Goal: Information Seeking & Learning: Learn about a topic

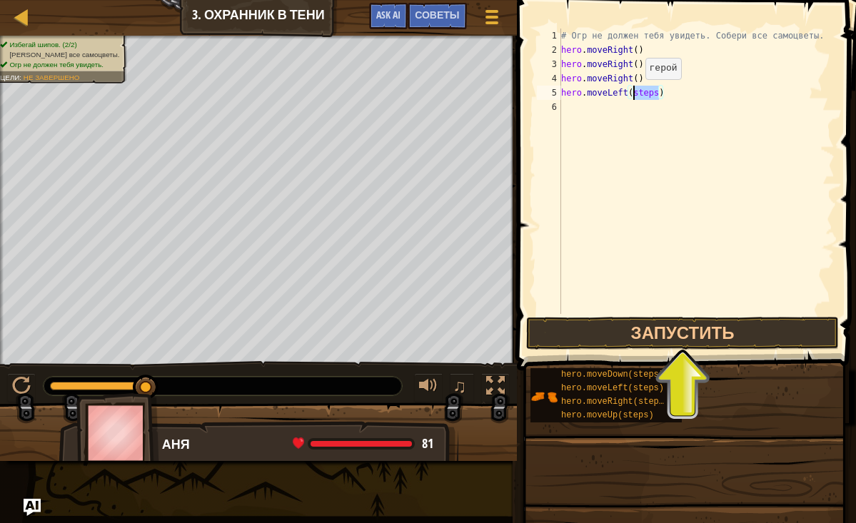
drag, startPoint x: 659, startPoint y: 94, endPoint x: 634, endPoint y: 94, distance: 25.0
click at [634, 94] on div "# Огр не должен тебя увидеть. Собери все самоцветы. hero . moveRight ( ) hero .…" at bounding box center [696, 186] width 276 height 314
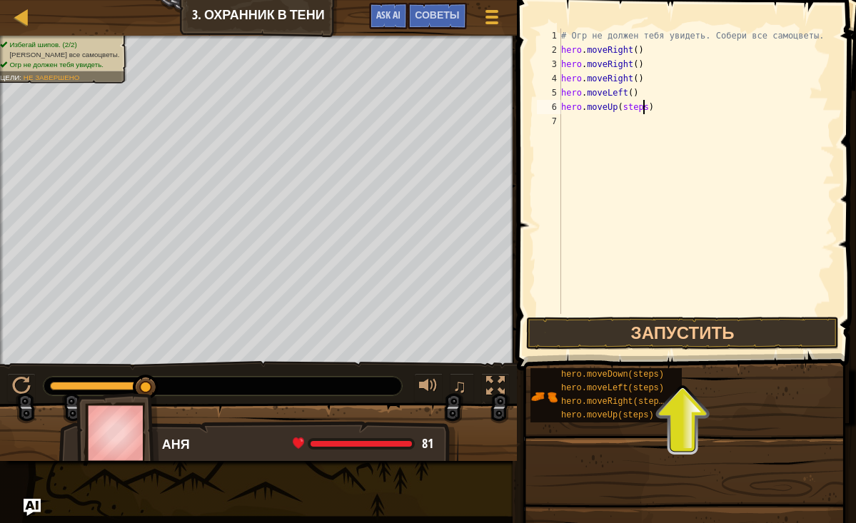
click at [645, 109] on div "# Огр не должен тебя увидеть. Собери все самоцветы. hero . moveRight ( ) hero .…" at bounding box center [696, 186] width 276 height 314
click at [648, 109] on div "# Огр не должен тебя увидеть. Собери все самоцветы. hero . moveRight ( ) hero .…" at bounding box center [696, 186] width 276 height 314
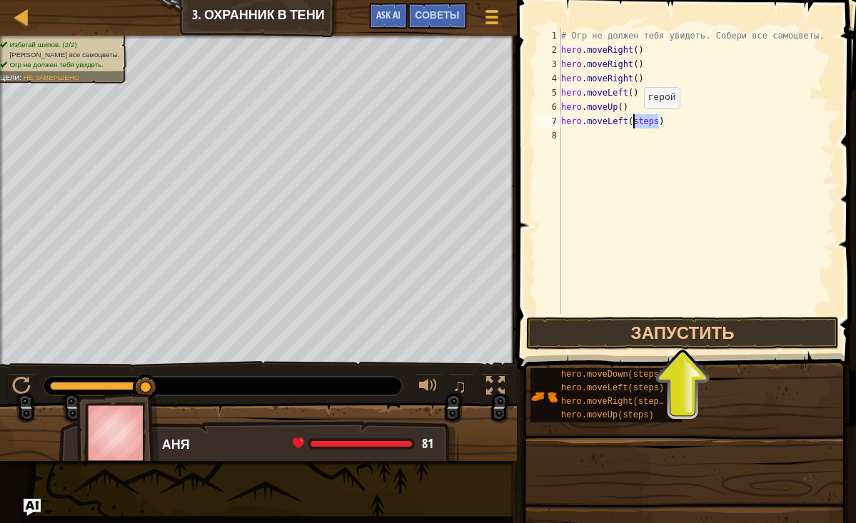
drag, startPoint x: 658, startPoint y: 123, endPoint x: 633, endPoint y: 123, distance: 25.0
click at [633, 123] on div "# Огр не должен тебя увидеть. Собери все самоцветы. hero . moveRight ( ) hero .…" at bounding box center [696, 186] width 276 height 314
click at [660, 338] on button "Запустить" at bounding box center [682, 333] width 313 height 33
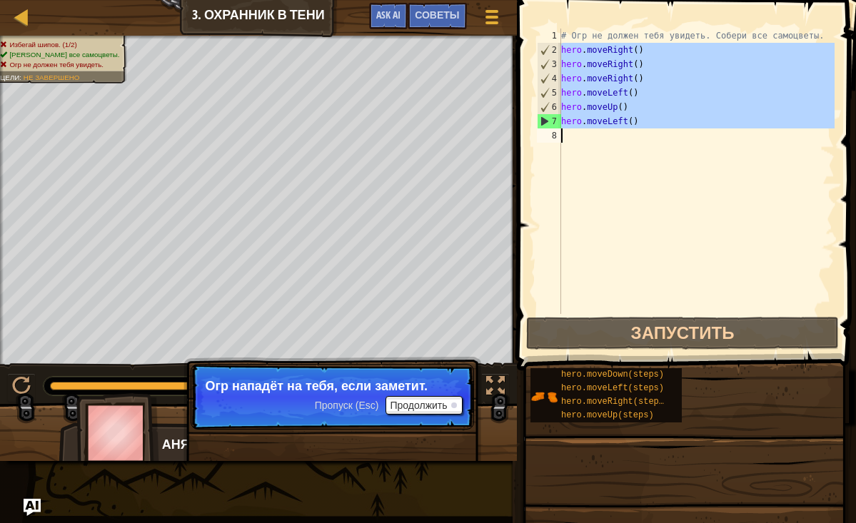
drag, startPoint x: 561, startPoint y: 51, endPoint x: 643, endPoint y: 204, distance: 172.9
click at [645, 204] on div "# Огр не должен тебя увидеть. Собери все самоцветы. hero . moveRight ( ) hero .…" at bounding box center [696, 186] width 276 height 314
type textarea "hero.moveLeft()"
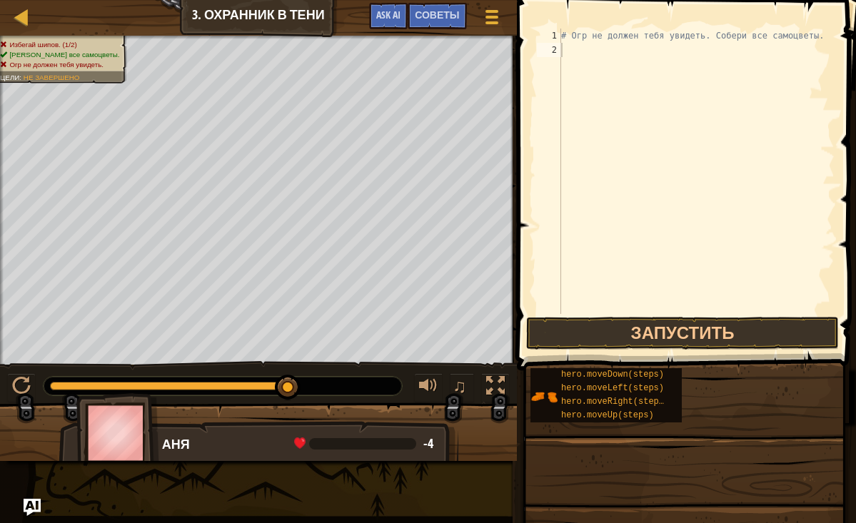
click at [20, 372] on div "♫" at bounding box center [258, 382] width 517 height 43
click at [20, 379] on div at bounding box center [21, 386] width 19 height 19
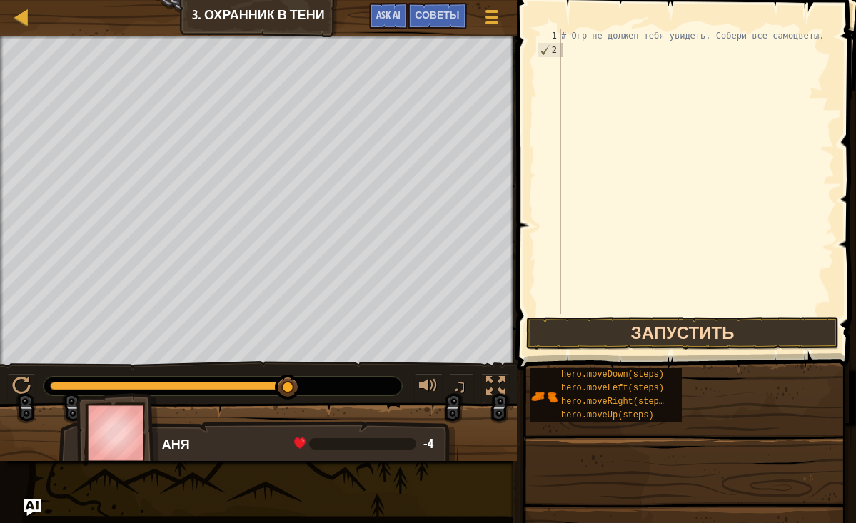
click at [651, 333] on button "Запустить" at bounding box center [682, 333] width 313 height 33
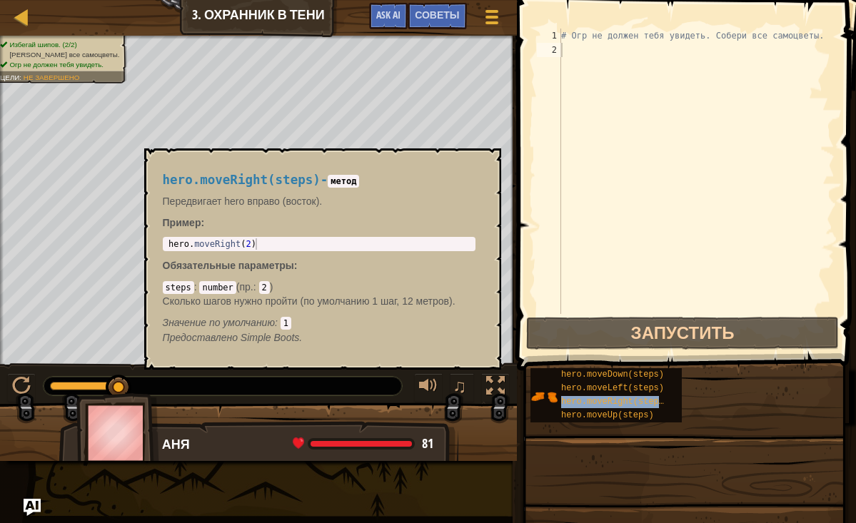
drag, startPoint x: 593, startPoint y: 404, endPoint x: 598, endPoint y: 56, distance: 347.8
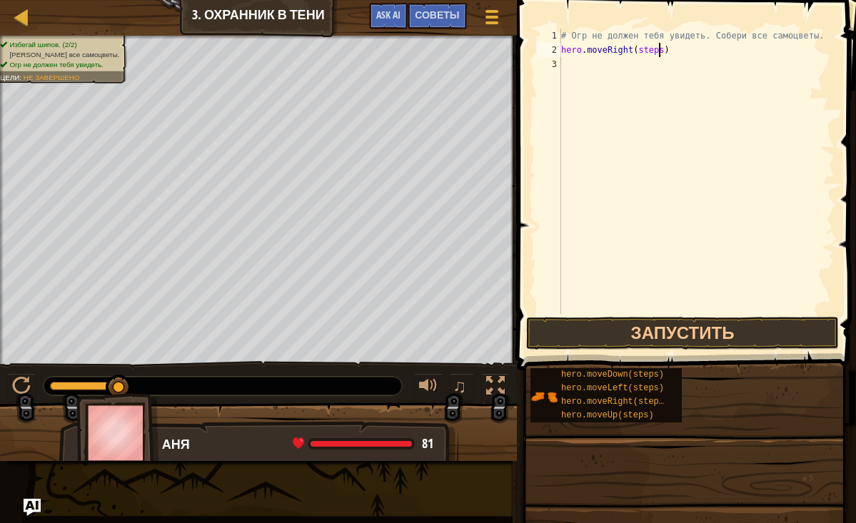
click at [661, 51] on div "# Огр не должен тебя увидеть. Собери все самоцветы. hero . moveRight ( steps )" at bounding box center [696, 186] width 276 height 314
drag, startPoint x: 664, startPoint y: 51, endPoint x: 639, endPoint y: 49, distance: 25.0
click at [639, 49] on div "# Огр не должен тебя увидеть. Собери все самоцветы. hero . moveRight ( steps )" at bounding box center [696, 186] width 276 height 314
type textarea "hero.moveRight()"
click at [567, 63] on div "# Огр не должен тебя увидеть. Собери все самоцветы. hero . moveRight ( )" at bounding box center [696, 186] width 276 height 314
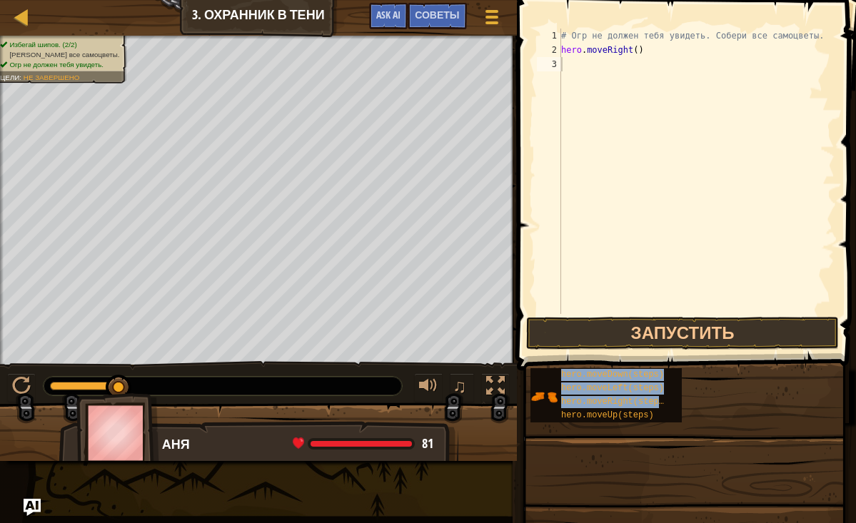
drag, startPoint x: 633, startPoint y: 401, endPoint x: 645, endPoint y: 66, distance: 335.1
click at [641, 62] on div "Советы Видео 1 2 3 # Огр не должен тебя увидеть. Собери все самоцветы. hero . m…" at bounding box center [684, 258] width 343 height 516
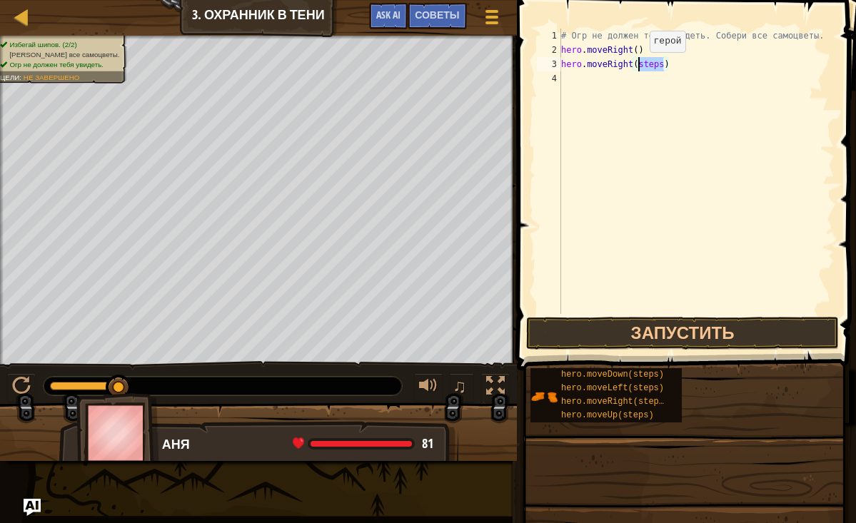
drag, startPoint x: 664, startPoint y: 64, endPoint x: 638, endPoint y: 66, distance: 25.8
click at [638, 66] on div "# Огр не должен тебя увидеть. Собери все самоцветы. hero . moveRight ( ) hero .…" at bounding box center [696, 186] width 276 height 314
drag, startPoint x: 647, startPoint y: 81, endPoint x: 625, endPoint y: 78, distance: 22.3
click at [625, 78] on div "# Огр не должен тебя увидеть. Собери все самоцветы. hero . moveRight ( ) hero .…" at bounding box center [696, 186] width 276 height 314
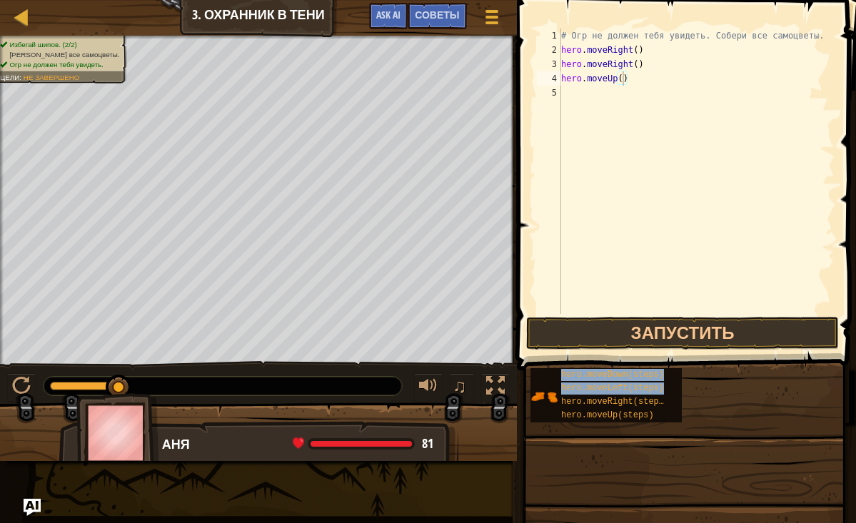
drag, startPoint x: 602, startPoint y: 391, endPoint x: 612, endPoint y: 102, distance: 288.7
click at [612, 102] on div "Советы Видео hero.moveUp() 1 2 3 4 5 # Огр не должен тебя увидеть. Собери все с…" at bounding box center [684, 258] width 343 height 516
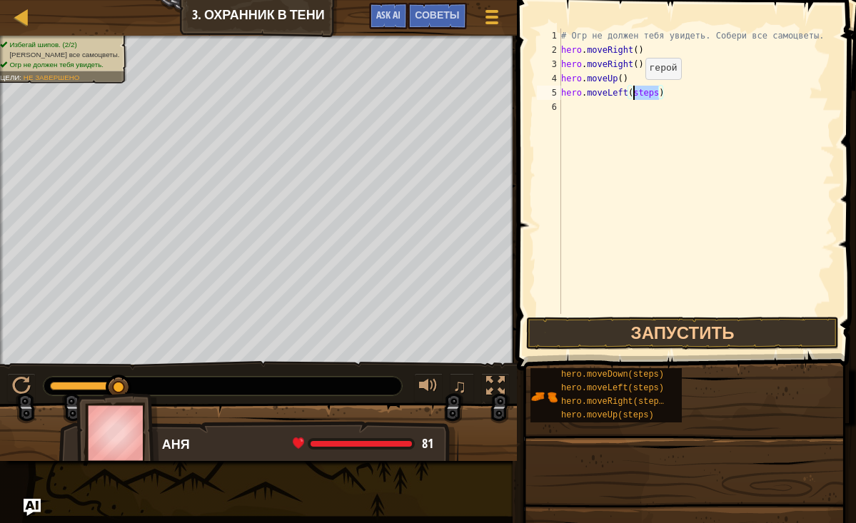
drag, startPoint x: 657, startPoint y: 94, endPoint x: 634, endPoint y: 94, distance: 22.9
click at [634, 94] on div "# Огр не должен тебя увидеть. Собери все самоцветы. hero . moveRight ( ) hero .…" at bounding box center [696, 186] width 276 height 314
drag, startPoint x: 620, startPoint y: 376, endPoint x: 627, endPoint y: 126, distance: 250.0
click at [626, 125] on div "Советы Видео hero.moveLeft() 1 2 3 4 5 6 # Огр не должен тебя увидеть. Собери в…" at bounding box center [684, 258] width 343 height 516
drag, startPoint x: 641, startPoint y: 374, endPoint x: 617, endPoint y: 118, distance: 257.4
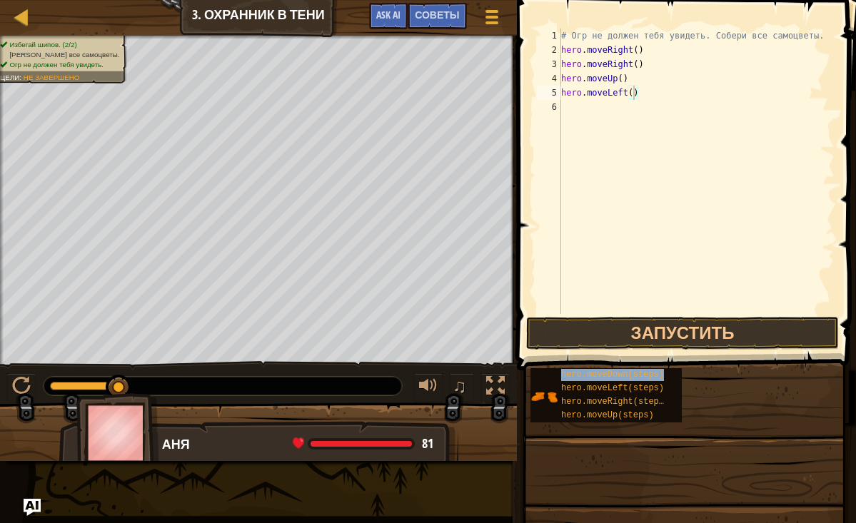
click at [616, 116] on div "Советы Видео hero.moveLeft() 1 2 3 4 5 6 # Огр не должен тебя увидеть. Собери в…" at bounding box center [684, 258] width 343 height 516
drag, startPoint x: 657, startPoint y: 107, endPoint x: 634, endPoint y: 108, distance: 22.9
click at [634, 108] on div "# Огр не должен тебя увидеть. Собери все самоцветы. hero . moveRight ( ) hero .…" at bounding box center [696, 186] width 276 height 314
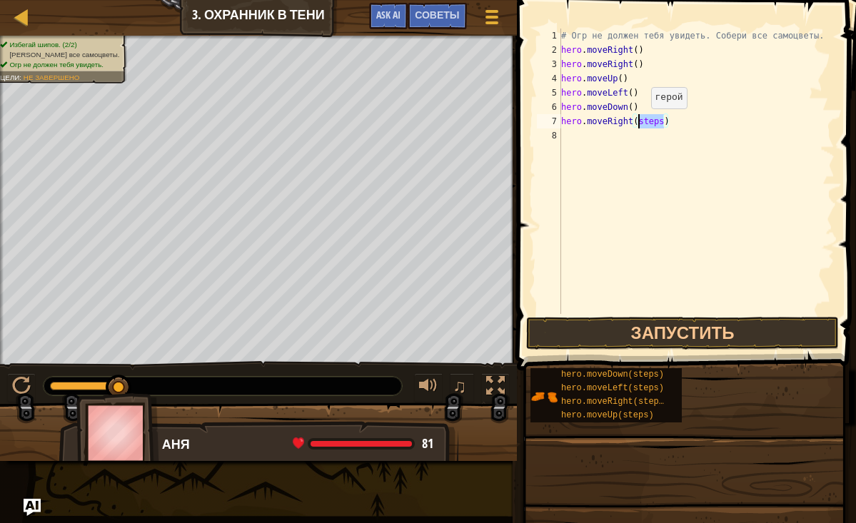
drag, startPoint x: 663, startPoint y: 124, endPoint x: 640, endPoint y: 123, distance: 23.6
click at [640, 123] on div "# Огр не должен тебя увидеть. Собери все самоцветы. hero . moveRight ( ) hero .…" at bounding box center [696, 186] width 276 height 314
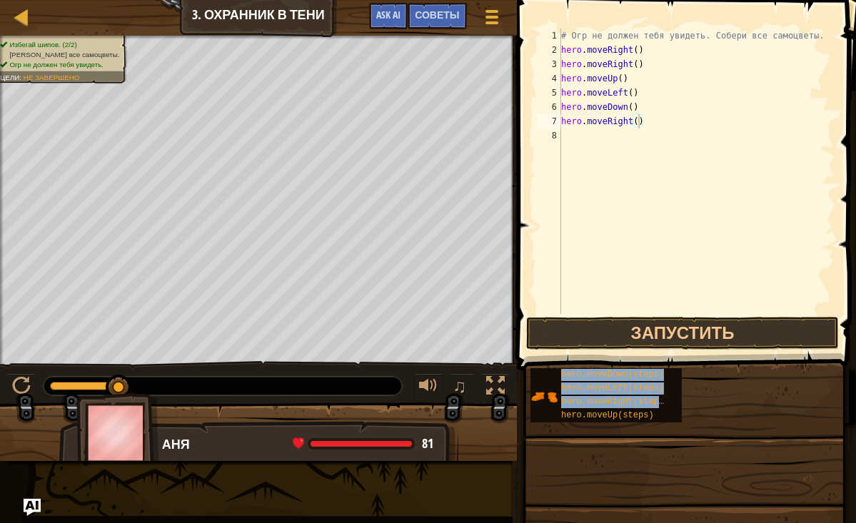
drag, startPoint x: 618, startPoint y: 405, endPoint x: 609, endPoint y: 144, distance: 260.8
click at [609, 144] on div "Советы Видео hero.moveRight() 1 2 3 4 5 6 7 8 # Огр не должен тебя увидеть. Соб…" at bounding box center [684, 258] width 343 height 516
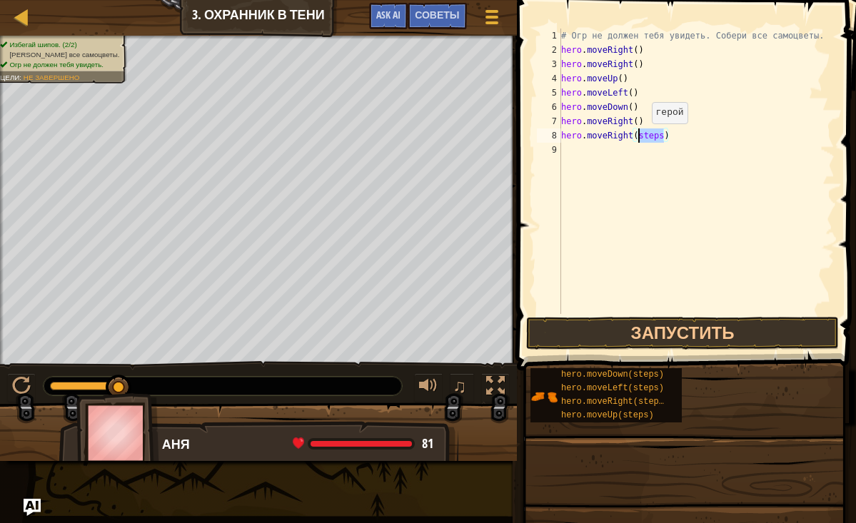
drag, startPoint x: 663, startPoint y: 136, endPoint x: 641, endPoint y: 138, distance: 22.2
click at [641, 138] on div "# Огр не должен тебя увидеть. Собери все самоцветы. hero . moveRight ( ) hero .…" at bounding box center [696, 186] width 276 height 314
click at [666, 331] on button "Запустить" at bounding box center [682, 333] width 313 height 33
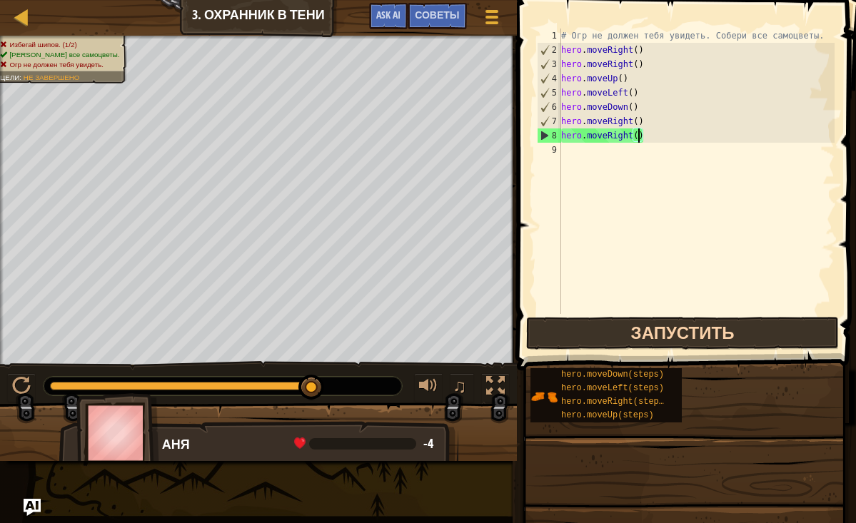
click at [581, 322] on button "Запустить" at bounding box center [682, 333] width 313 height 33
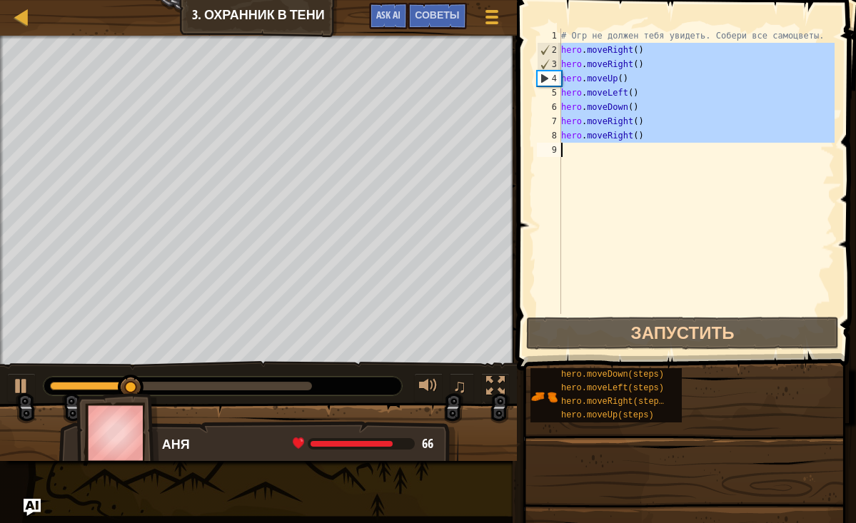
drag, startPoint x: 563, startPoint y: 49, endPoint x: 668, endPoint y: 179, distance: 166.1
click at [668, 179] on div "# Огр не должен тебя увидеть. Собери все самоцветы. hero . moveRight ( ) hero .…" at bounding box center [696, 186] width 276 height 314
type textarea "hero.moveRight()"
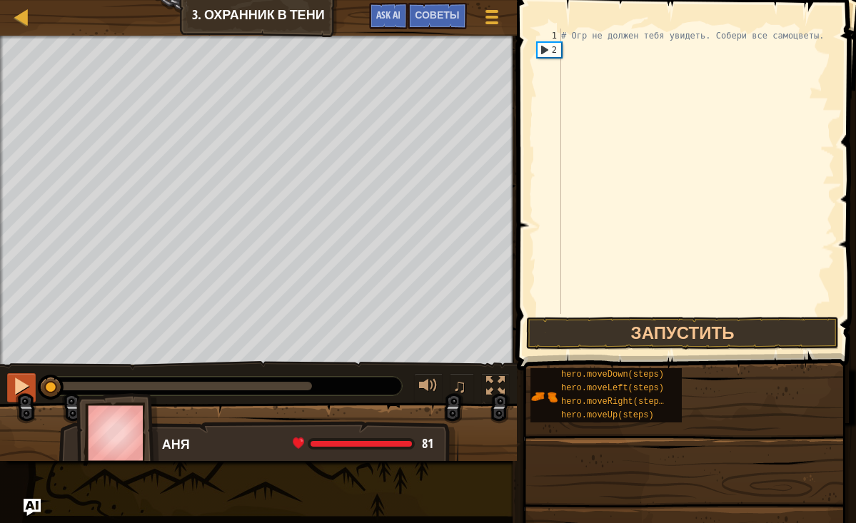
drag, startPoint x: 173, startPoint y: 394, endPoint x: 14, endPoint y: 388, distance: 158.7
click at [14, 388] on div "♫" at bounding box center [258, 382] width 517 height 43
drag, startPoint x: 662, startPoint y: 51, endPoint x: 638, endPoint y: 49, distance: 23.6
click at [638, 49] on div "# Огр не должен тебя увидеть. Собери все самоцветы. hero . moveRight ( steps )" at bounding box center [696, 186] width 276 height 314
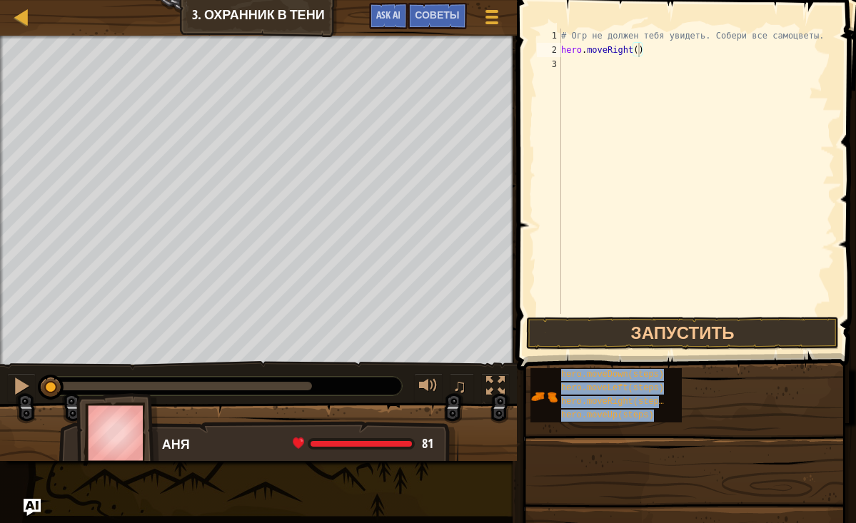
drag, startPoint x: 622, startPoint y: 416, endPoint x: 619, endPoint y: 73, distance: 342.8
click at [619, 73] on div "Советы Видео hero.moveRight() 1 2 3 # Огр не должен тебя увидеть. Собери все са…" at bounding box center [684, 258] width 343 height 516
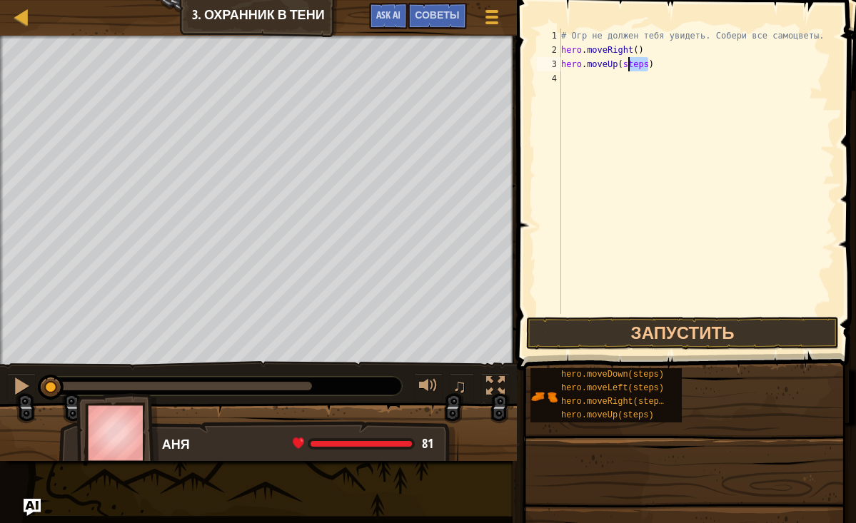
drag, startPoint x: 648, startPoint y: 64, endPoint x: 625, endPoint y: 65, distance: 23.6
click at [625, 65] on div "# Огр не должен тебя увидеть. Собери все самоцветы. hero . moveRight ( ) hero .…" at bounding box center [696, 186] width 276 height 314
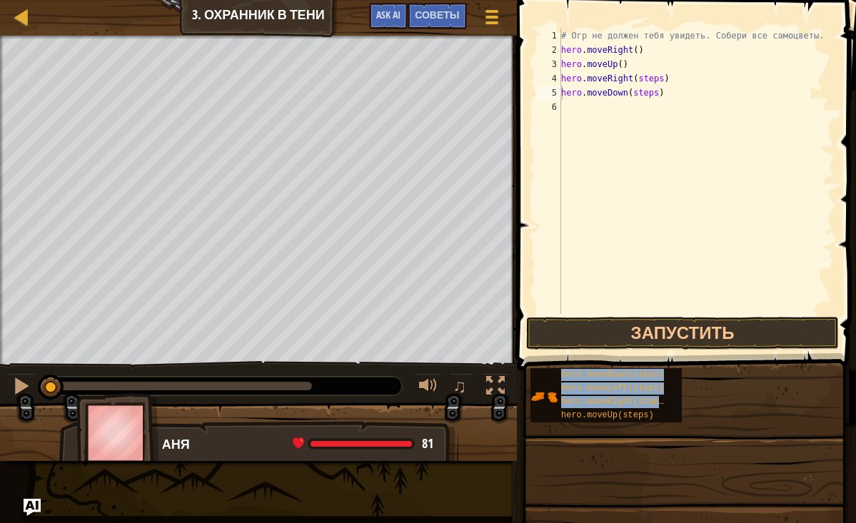
drag, startPoint x: 588, startPoint y: 396, endPoint x: 615, endPoint y: 103, distance: 294.7
click at [615, 103] on div "Советы Видео hero.moveDown(steps) 1 2 3 4 5 6 # Огр не должен тебя увидеть. Соб…" at bounding box center [684, 258] width 343 height 516
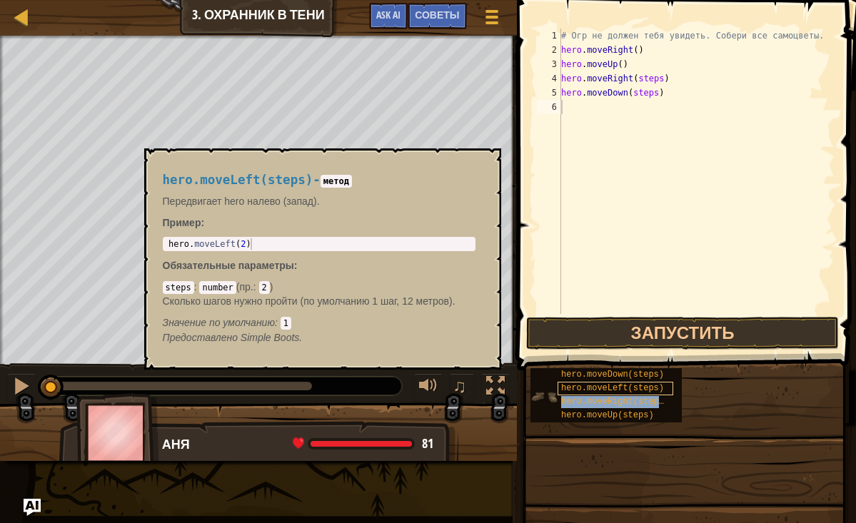
drag, startPoint x: 601, startPoint y: 396, endPoint x: 601, endPoint y: 387, distance: 8.6
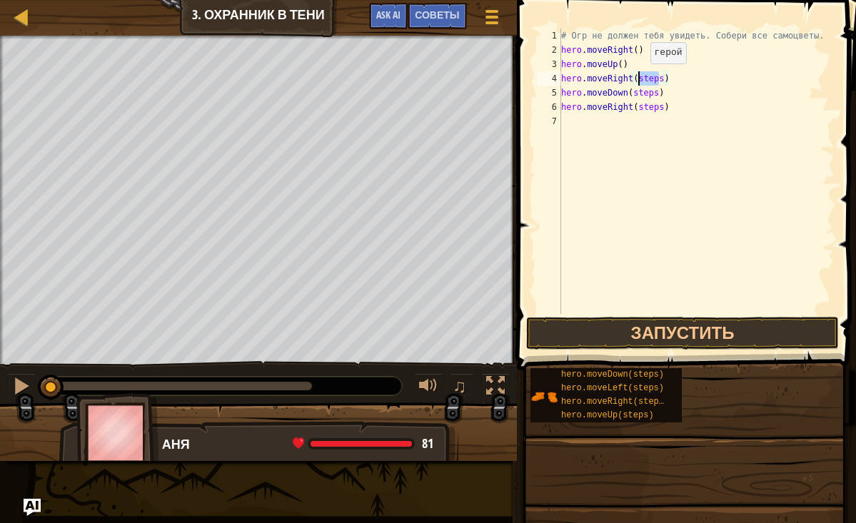
drag, startPoint x: 661, startPoint y: 77, endPoint x: 639, endPoint y: 78, distance: 22.1
click at [639, 78] on div "# Огр не должен тебя увидеть. Собери все самоцветы. hero . moveRight ( ) hero .…" at bounding box center [696, 186] width 276 height 314
click at [643, 78] on div "# Огр не должен тебя увидеть. Собери все самоцветы. hero . moveRight ( ) hero .…" at bounding box center [696, 186] width 276 height 314
drag, startPoint x: 657, startPoint y: 92, endPoint x: 633, endPoint y: 94, distance: 24.3
click at [633, 94] on div "# Огр не должен тебя увидеть. Собери все самоцветы. hero . moveRight ( ) hero .…" at bounding box center [696, 186] width 276 height 314
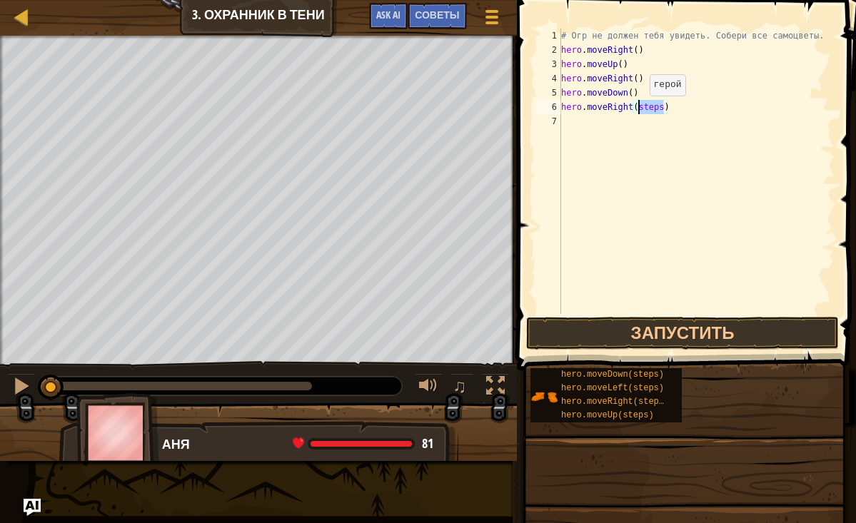
drag, startPoint x: 665, startPoint y: 109, endPoint x: 638, endPoint y: 110, distance: 26.4
click at [638, 110] on div "# Огр не должен тебя увидеть. Собери все самоцветы. hero . moveRight ( ) hero .…" at bounding box center [696, 186] width 276 height 314
type textarea "hero.moveRight()"
click at [678, 332] on button "Запустить" at bounding box center [682, 333] width 313 height 33
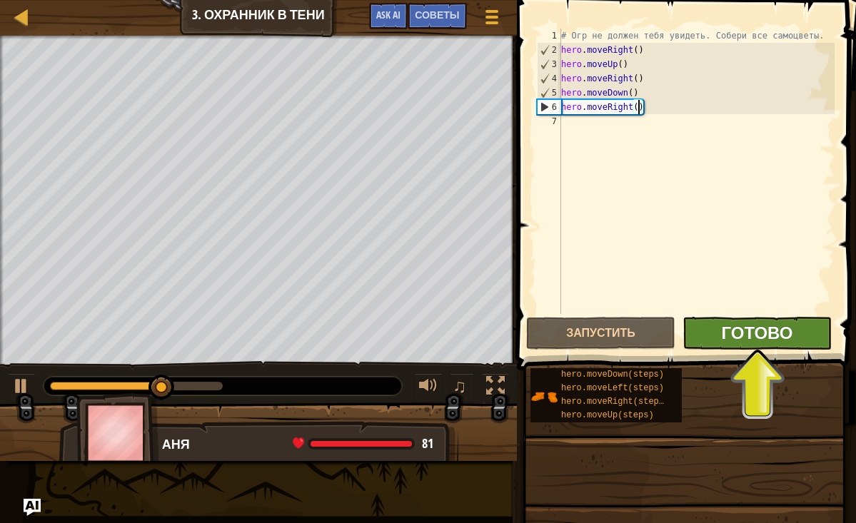
click at [755, 333] on span "Готово" at bounding box center [756, 332] width 71 height 23
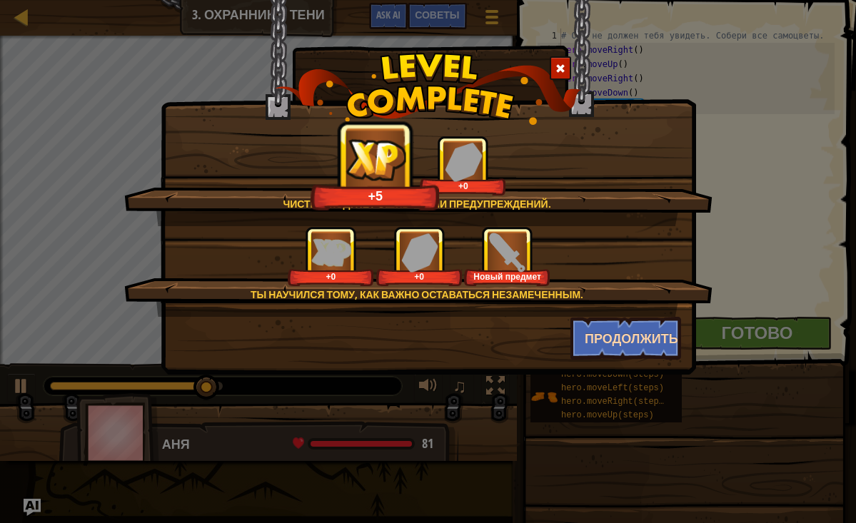
click at [611, 343] on button "Продолжить" at bounding box center [626, 338] width 111 height 43
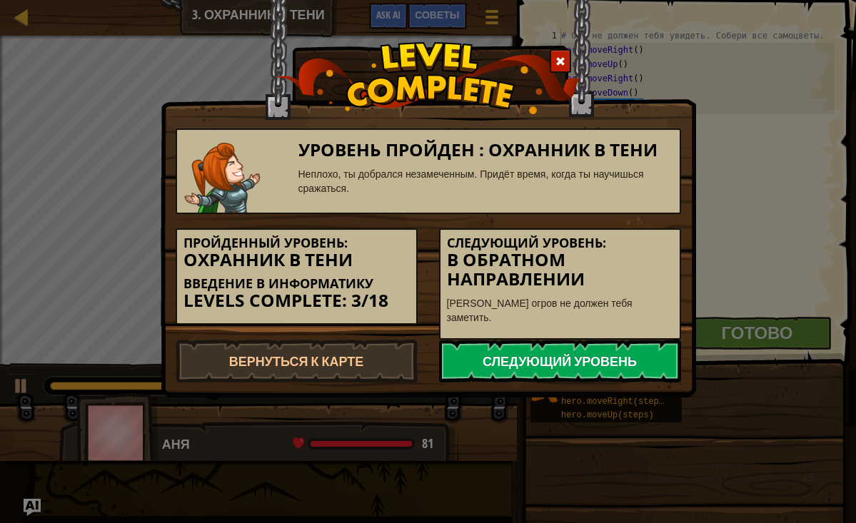
click at [611, 341] on link "Следующий уровень" at bounding box center [560, 361] width 242 height 43
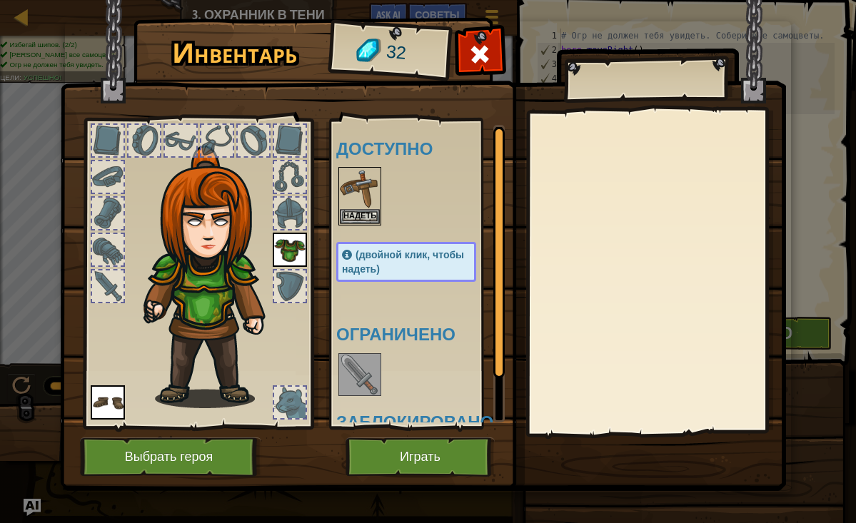
click at [357, 377] on img at bounding box center [360, 375] width 40 height 40
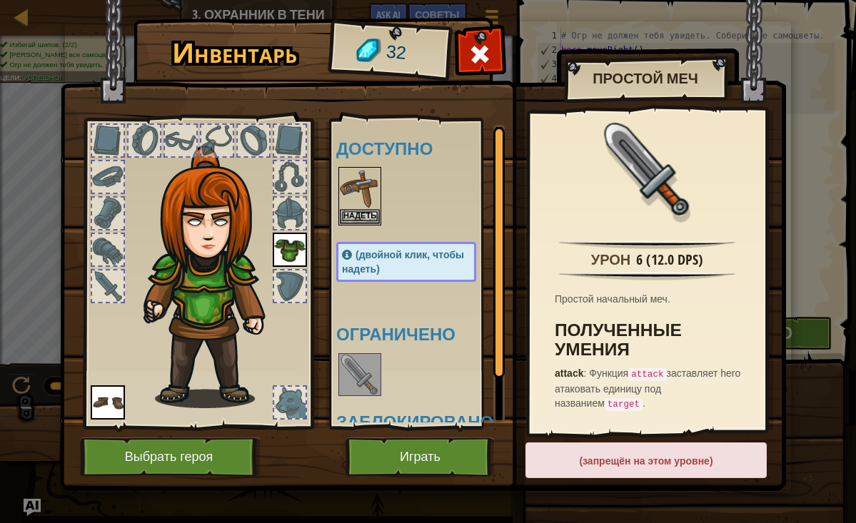
click at [440, 456] on button "Играть" at bounding box center [420, 457] width 149 height 39
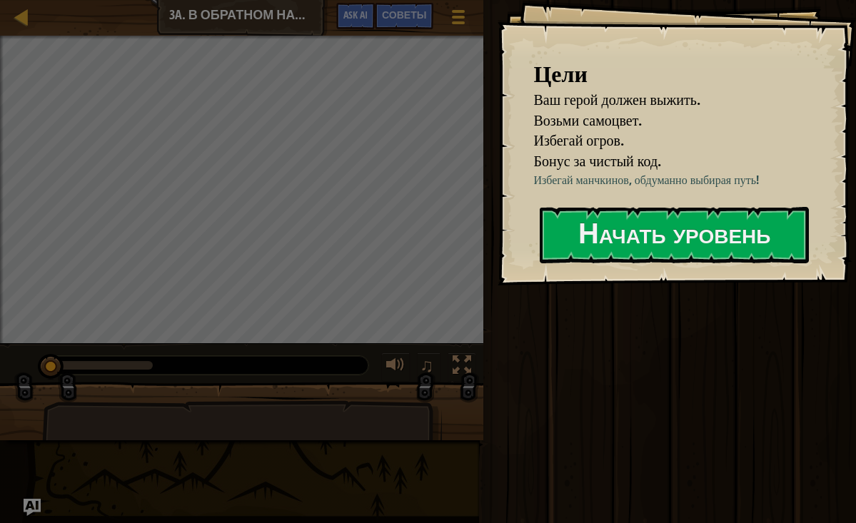
click at [717, 286] on div "Цели Ваш герой должен выжить. Возьми самоцвет. Избегай огров. Бонус за чистый к…" at bounding box center [677, 143] width 358 height 286
click at [680, 237] on button "Начать уровень" at bounding box center [674, 235] width 269 height 56
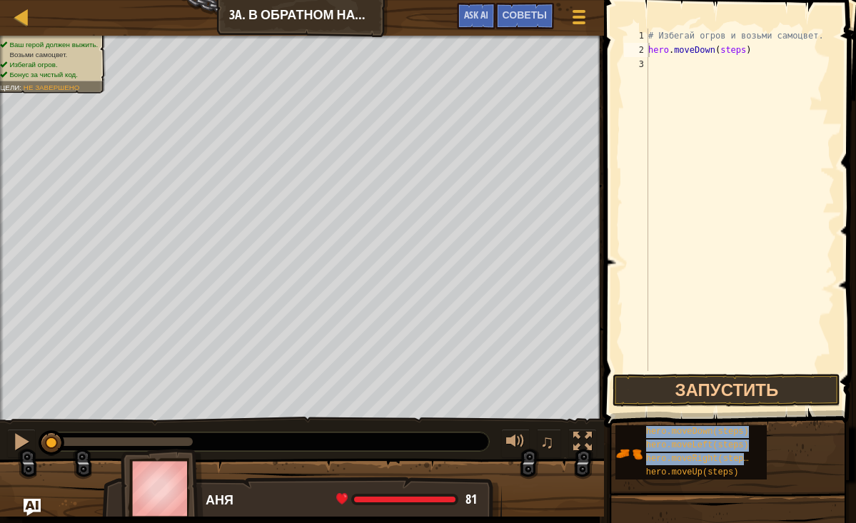
drag, startPoint x: 719, startPoint y: 460, endPoint x: 705, endPoint y: 66, distance: 394.4
click at [704, 66] on div "Советы Видео hero.moveDown(steps) 1 2 3 # Избегай огров и возьми самоцвет. hero…" at bounding box center [728, 258] width 256 height 516
drag, startPoint x: 721, startPoint y: 459, endPoint x: 696, endPoint y: 105, distance: 355.1
click at [696, 105] on div "Советы Видео hero.moveRight(steps) 1 2 3 4 # Избегай огров и возьми самоцвет. h…" at bounding box center [728, 258] width 256 height 516
drag, startPoint x: 713, startPoint y: 463, endPoint x: 667, endPoint y: 117, distance: 349.3
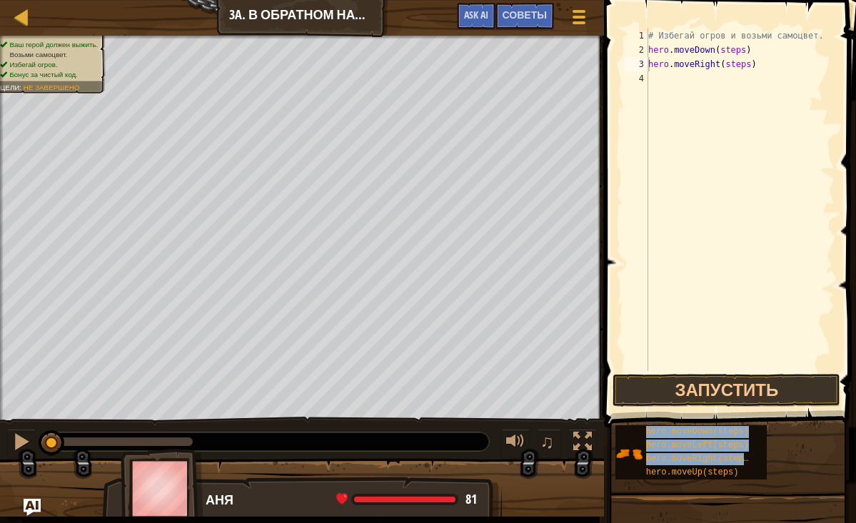
click at [667, 116] on div "Советы Видео hero.moveRight(steps) 1 2 3 4 # Избегай огров и возьми самоцвет. h…" at bounding box center [728, 258] width 256 height 516
drag, startPoint x: 711, startPoint y: 443, endPoint x: 663, endPoint y: 120, distance: 326.3
click at [664, 118] on div "Советы Видео hero.moveRight(steps) 1 2 3 4 5 # Избегай огров и возьми самоцвет.…" at bounding box center [728, 258] width 256 height 516
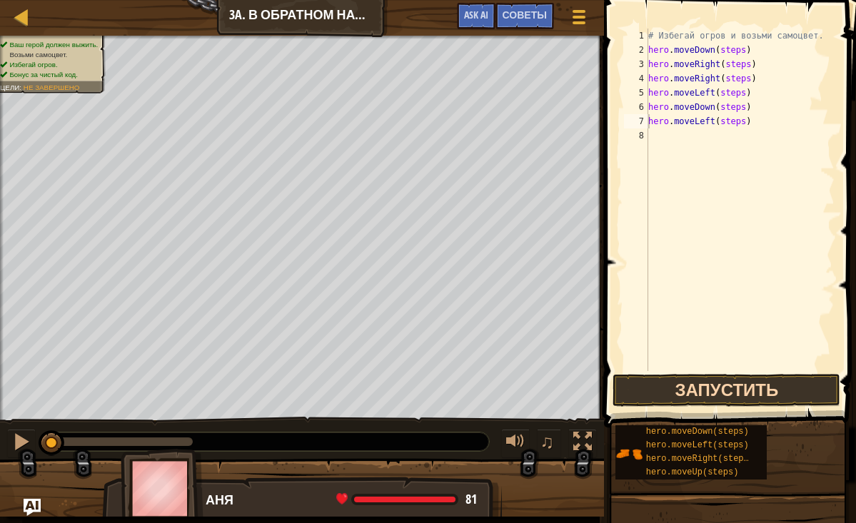
click at [731, 386] on button "Запустить" at bounding box center [727, 390] width 228 height 33
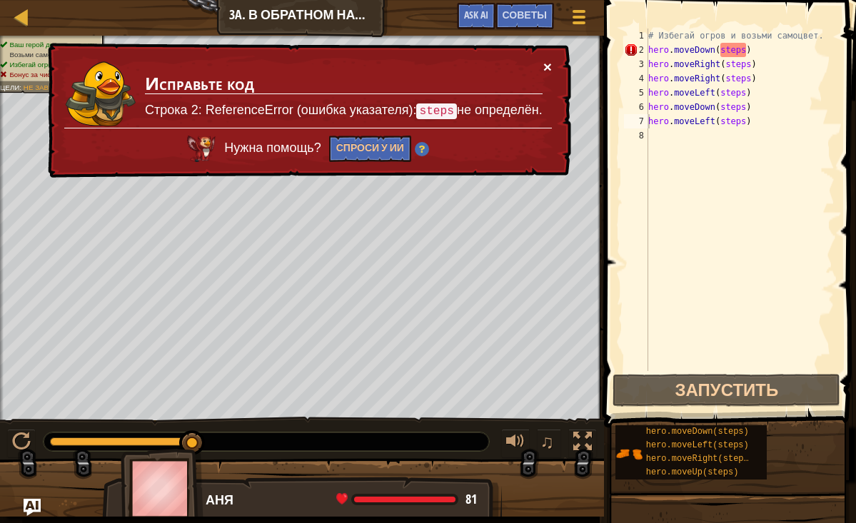
click at [547, 73] on button "×" at bounding box center [547, 66] width 9 height 15
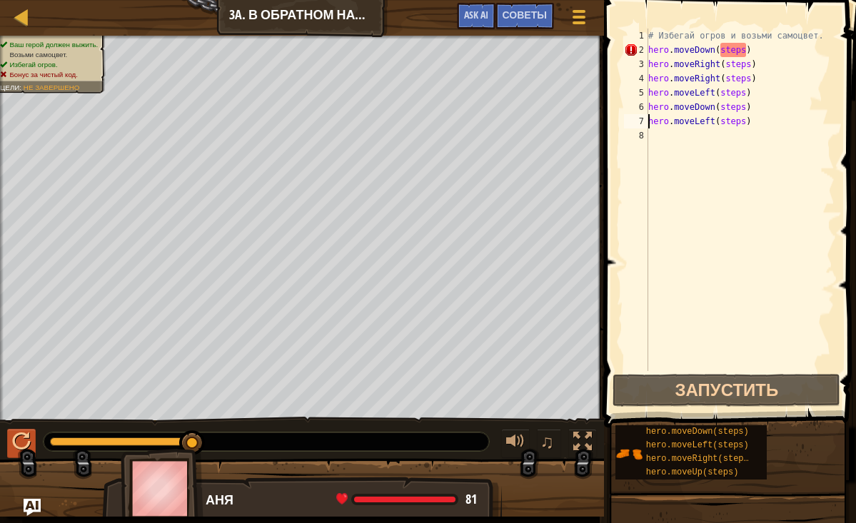
click at [24, 445] on div at bounding box center [21, 442] width 19 height 19
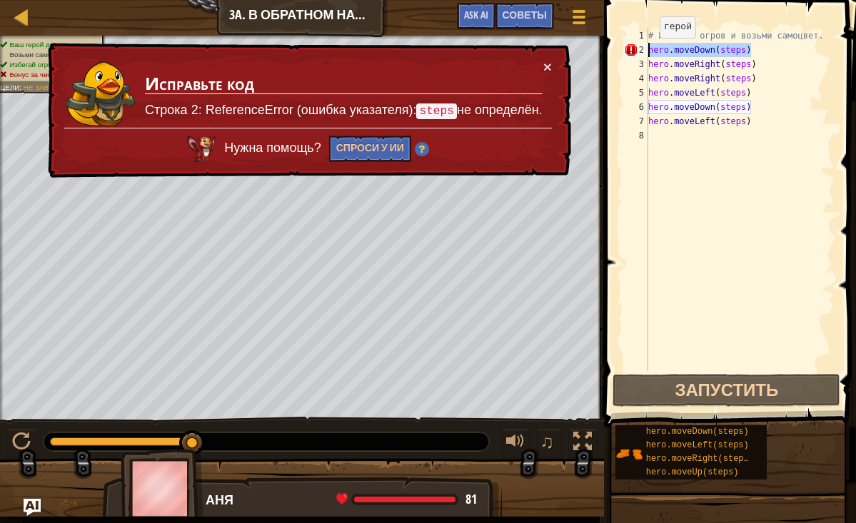
drag, startPoint x: 750, startPoint y: 51, endPoint x: 647, endPoint y: 51, distance: 102.8
click at [647, 51] on div "hero.moveLeft(steps) 1 2 3 4 5 6 7 8 # Избегай огров и возьми самоцвет. hero . …" at bounding box center [728, 200] width 214 height 343
type textarea "hero.moveDown(steps)"
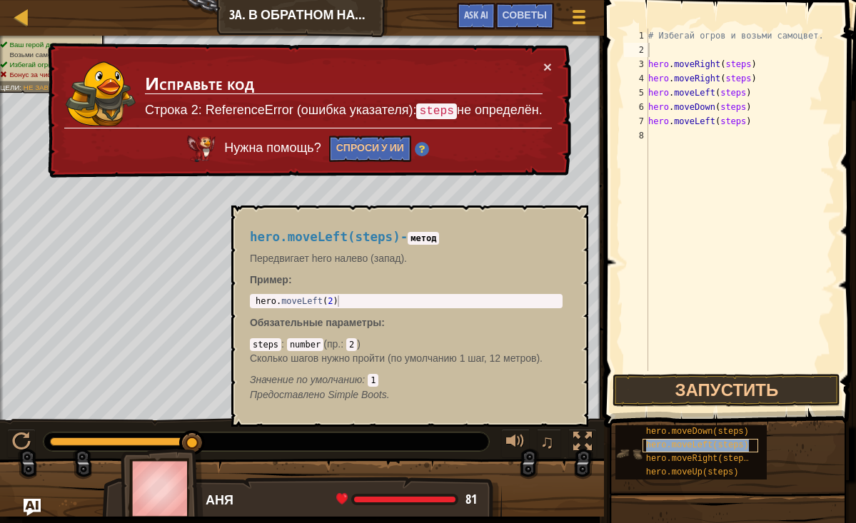
type textarea "hero.moveLeft(steps)"
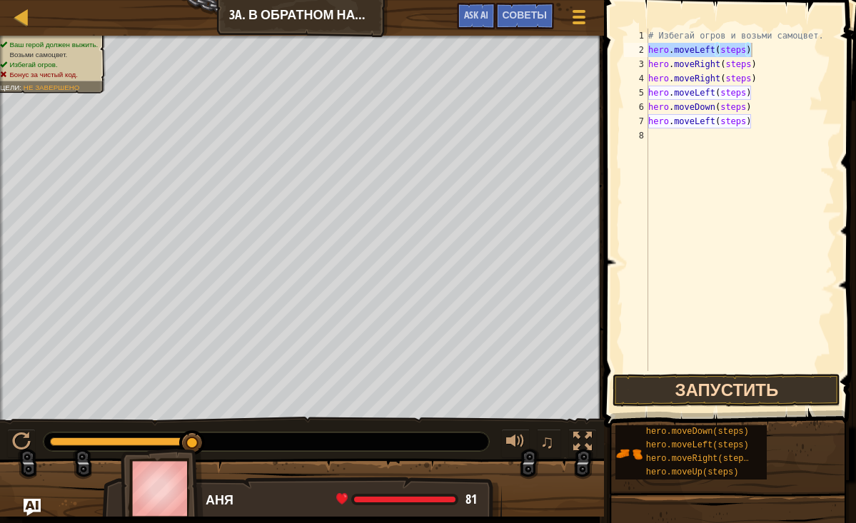
click at [723, 399] on button "Запустить" at bounding box center [727, 390] width 228 height 33
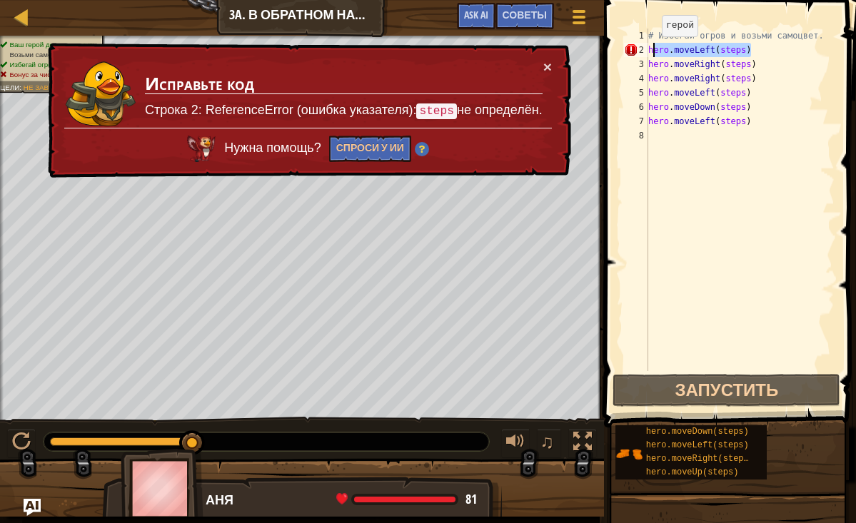
drag, startPoint x: 759, startPoint y: 49, endPoint x: 647, endPoint y: 51, distance: 112.1
click at [647, 51] on div "hero.moveLeft(steps) 1 2 3 4 5 6 7 8 # Избегай огров и возьми самоцвет. hero . …" at bounding box center [728, 200] width 214 height 343
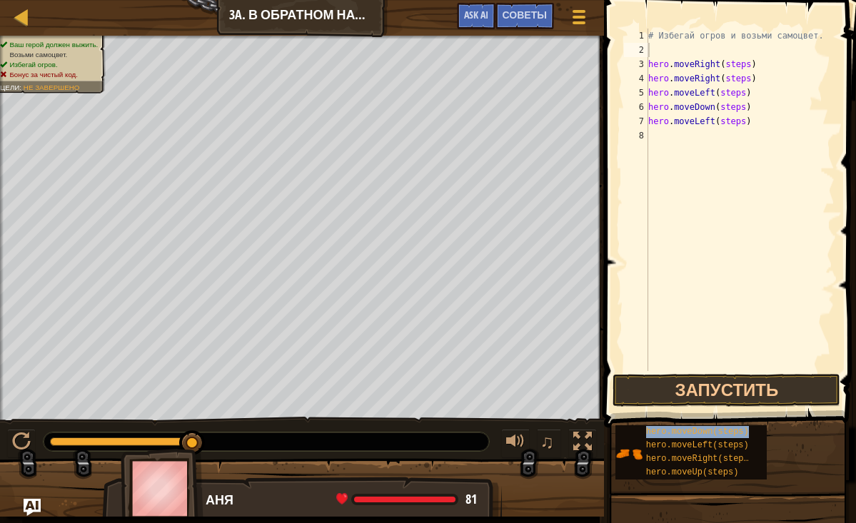
drag, startPoint x: 745, startPoint y: 431, endPoint x: 753, endPoint y: 70, distance: 361.4
click at [753, 70] on div "Советы Видео 1 2 3 4 5 6 7 8 # Избегай огров и возьми самоцвет. hero . moveRigh…" at bounding box center [728, 258] width 256 height 516
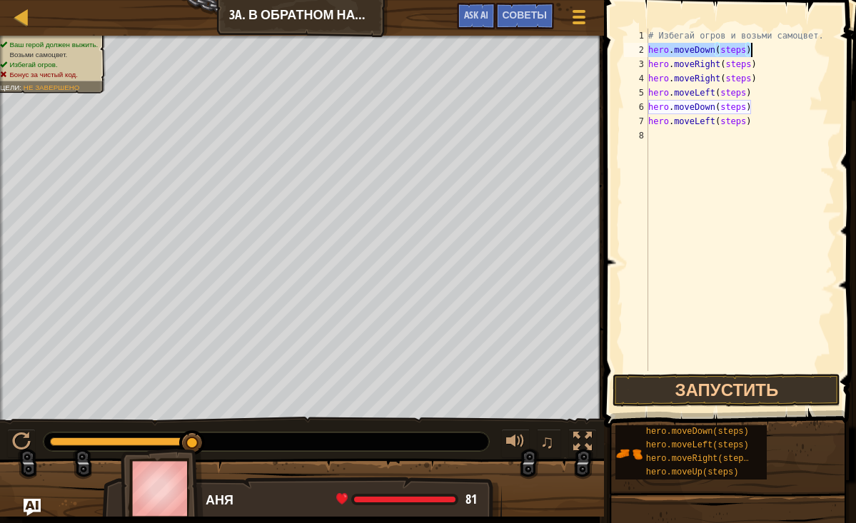
click at [743, 51] on div "# Избегай огров и возьми самоцвет. hero . moveDown ( steps ) hero . moveRight (…" at bounding box center [740, 214] width 189 height 371
click at [726, 50] on div "# Избегай огров и возьми самоцвет. hero . moveDown ( s ) hero . moveRight ( ste…" at bounding box center [740, 214] width 189 height 371
click at [751, 67] on div "# Избегай огров и возьми самоцвет. hero . moveDown ( ) hero . moveRight ( steps…" at bounding box center [740, 214] width 189 height 371
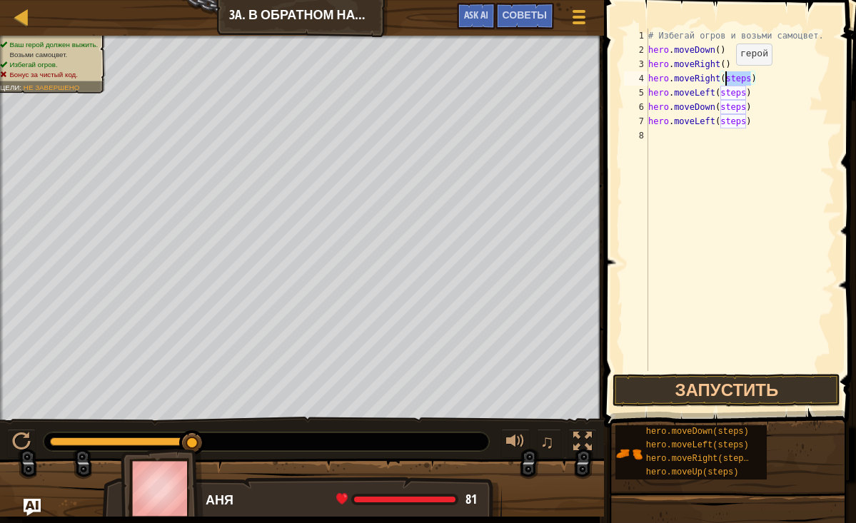
drag, startPoint x: 750, startPoint y: 79, endPoint x: 725, endPoint y: 79, distance: 25.7
click at [725, 79] on div "# Избегай огров и возьми самоцвет. hero . moveDown ( ) hero . moveRight ( ) her…" at bounding box center [740, 214] width 189 height 371
drag, startPoint x: 745, startPoint y: 93, endPoint x: 723, endPoint y: 91, distance: 22.9
click at [723, 91] on div "# Избегай огров и возьми самоцвет. hero . moveDown ( ) hero . moveRight ( ) her…" at bounding box center [740, 214] width 189 height 371
drag, startPoint x: 745, startPoint y: 106, endPoint x: 719, endPoint y: 113, distance: 27.2
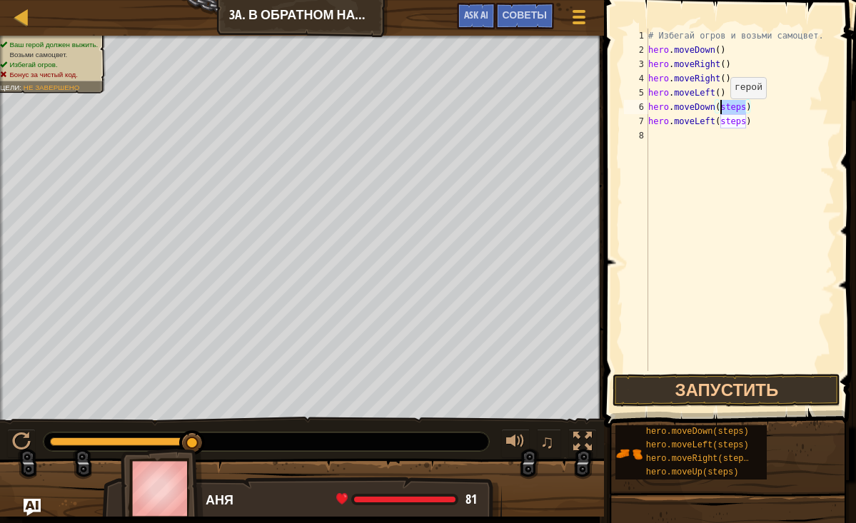
click at [719, 113] on div "# Избегай огров и возьми самоцвет. hero . moveDown ( ) hero . moveRight ( ) her…" at bounding box center [740, 214] width 189 height 371
drag, startPoint x: 745, startPoint y: 121, endPoint x: 721, endPoint y: 121, distance: 24.3
click at [721, 121] on div "# Избегай огров и возьми самоцвет. hero . moveDown ( ) hero . moveRight ( ) her…" at bounding box center [740, 214] width 189 height 371
type textarea "hero.moveLeft()"
click at [732, 396] on button "Запустить" at bounding box center [727, 390] width 228 height 33
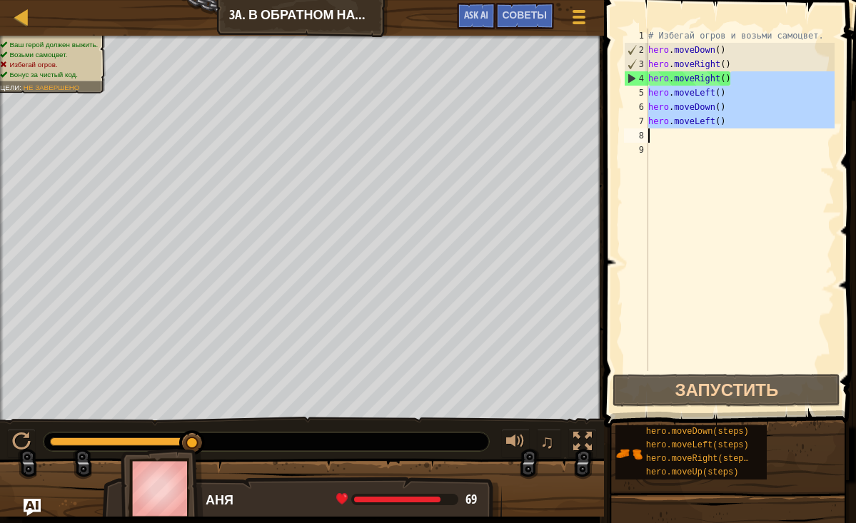
drag, startPoint x: 731, startPoint y: 81, endPoint x: 745, endPoint y: 134, distance: 54.6
click at [745, 134] on div "# Избегай огров и возьми самоцвет. hero . moveDown ( ) hero . moveRight ( ) her…" at bounding box center [740, 214] width 189 height 371
type textarea "hero.moveRight()"
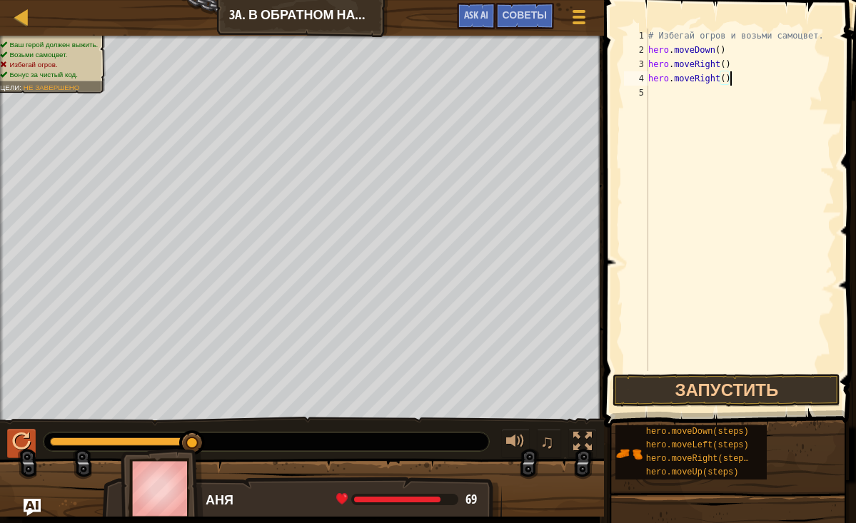
click at [24, 440] on div at bounding box center [21, 442] width 19 height 19
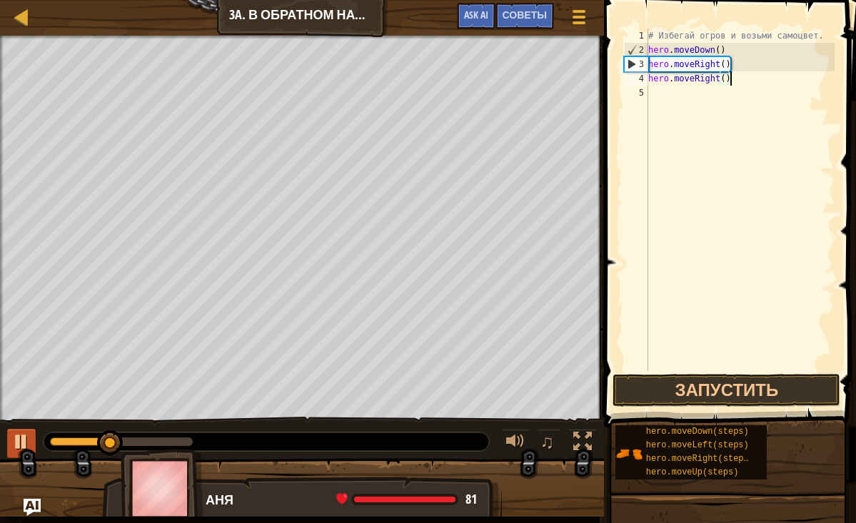
click at [19, 445] on div at bounding box center [21, 442] width 19 height 19
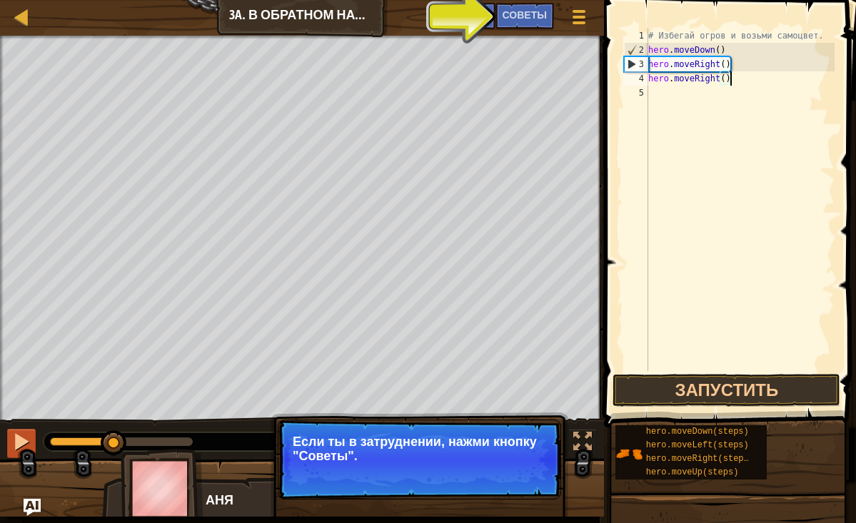
click at [19, 443] on div at bounding box center [21, 442] width 19 height 19
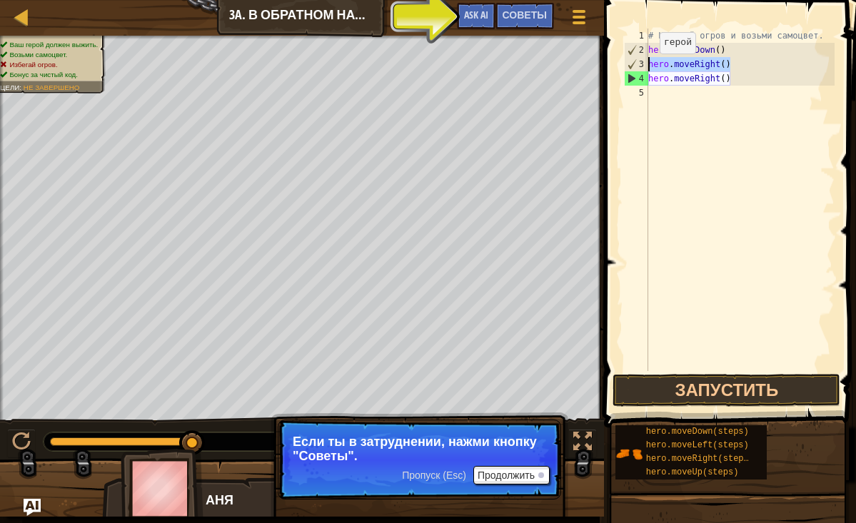
drag, startPoint x: 733, startPoint y: 64, endPoint x: 645, endPoint y: 69, distance: 88.7
click at [645, 69] on div "hero.moveRight() 1 2 3 4 5 # Избегай огров и возьми самоцвет. hero . moveDown (…" at bounding box center [728, 200] width 214 height 343
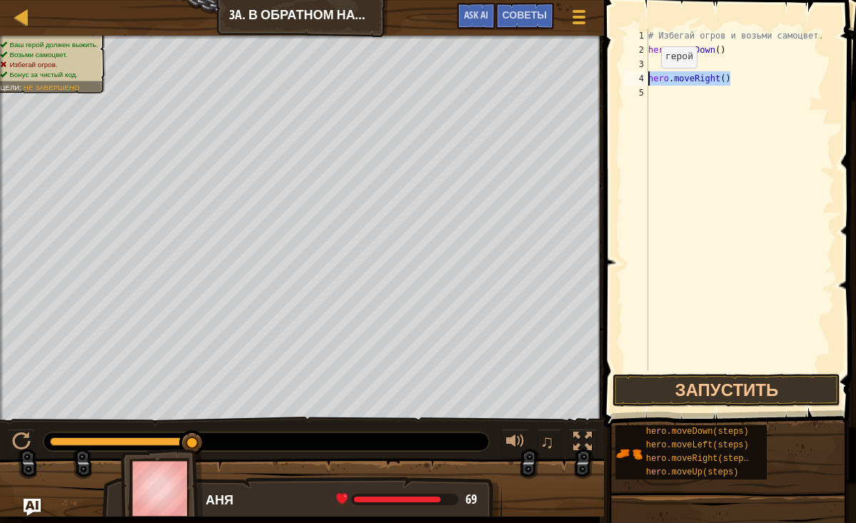
drag, startPoint x: 734, startPoint y: 82, endPoint x: 650, endPoint y: 82, distance: 84.3
click at [650, 82] on div "# Избегай огров и возьми самоцвет. hero . moveDown ( ) hero . moveRight ( )" at bounding box center [740, 214] width 189 height 371
type textarea "hero.moveRight()"
click at [19, 440] on div at bounding box center [21, 442] width 19 height 19
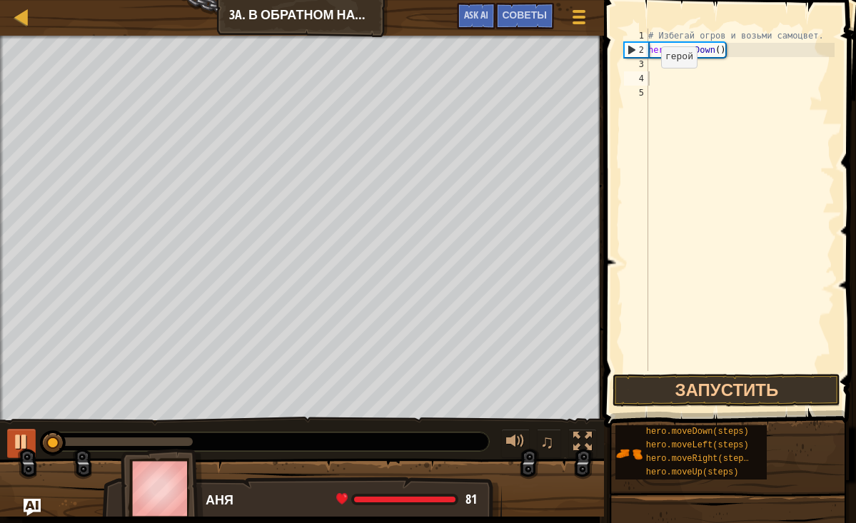
click at [19, 440] on div at bounding box center [21, 442] width 19 height 19
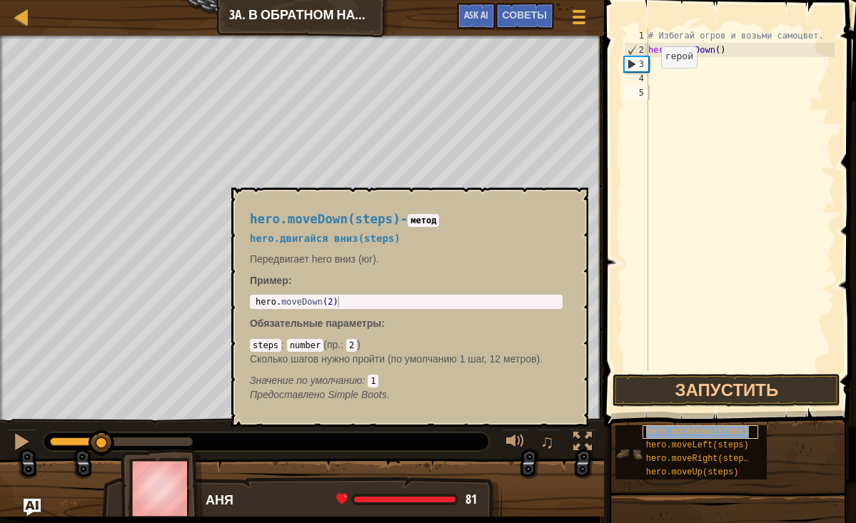
type textarea "hero.moveDown(steps)"
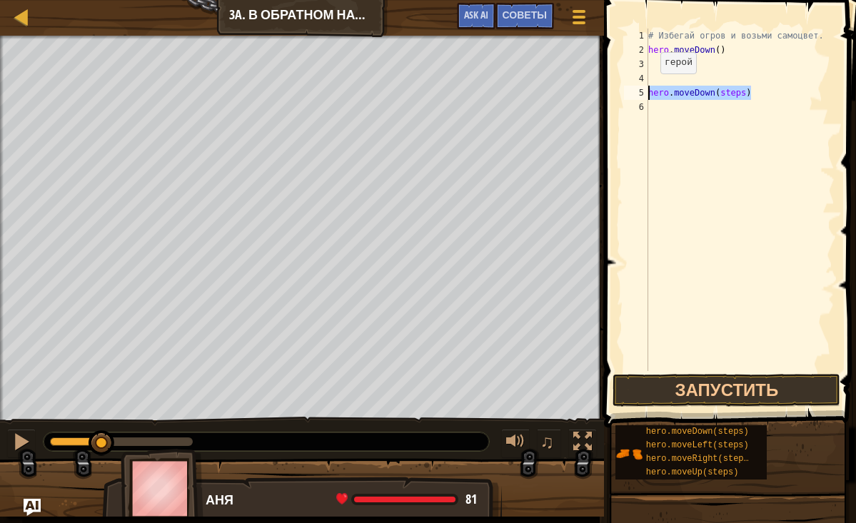
drag, startPoint x: 755, startPoint y: 90, endPoint x: 650, endPoint y: 88, distance: 105.7
click at [649, 88] on div "# Избегай огров и возьми самоцвет. hero . moveDown ( ) hero . moveDown ( steps )" at bounding box center [740, 214] width 189 height 371
drag, startPoint x: 745, startPoint y: 64, endPoint x: 720, endPoint y: 66, distance: 25.9
click at [5, 442] on div "♫" at bounding box center [302, 438] width 604 height 43
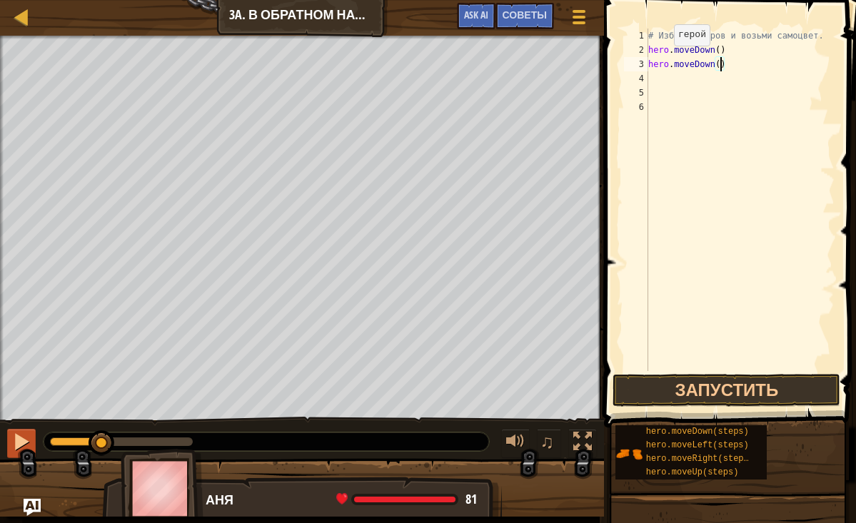
click at [33, 436] on button at bounding box center [21, 443] width 29 height 29
drag, startPoint x: 192, startPoint y: 444, endPoint x: -12, endPoint y: 428, distance: 204.8
click at [0, 0] on html "Карта Введение в Информатику 3a. В обратном направлении Меню игры Готово Советы…" at bounding box center [428, 0] width 856 height 0
click at [16, 446] on div at bounding box center [21, 442] width 19 height 19
click at [14, 446] on div at bounding box center [21, 442] width 19 height 19
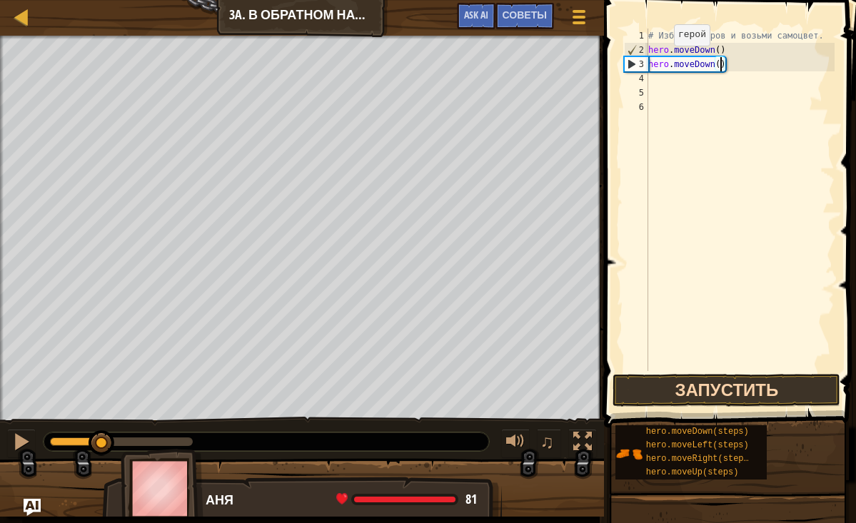
click at [730, 383] on button "Запустить" at bounding box center [727, 390] width 228 height 33
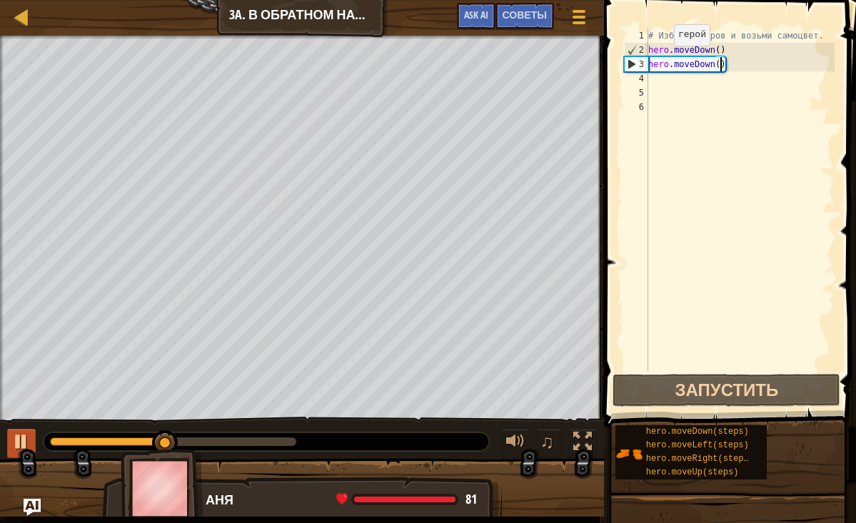
click at [20, 440] on div at bounding box center [21, 442] width 19 height 19
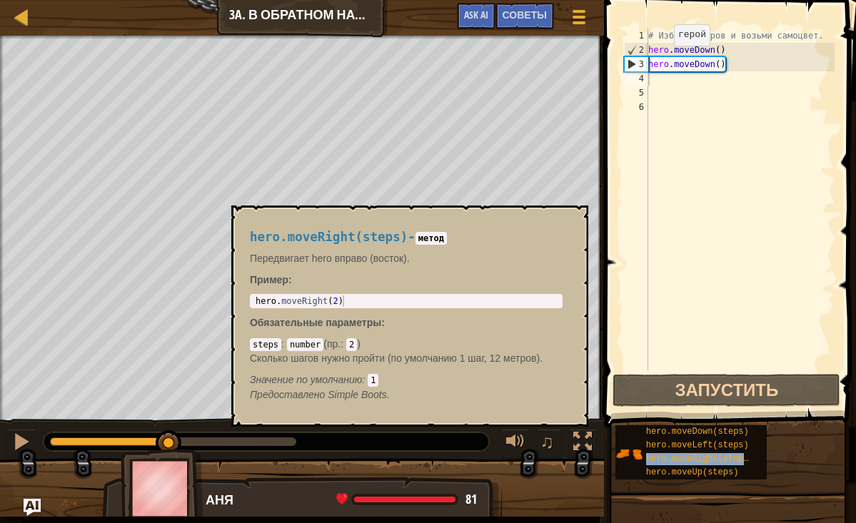
drag, startPoint x: 683, startPoint y: 455, endPoint x: 693, endPoint y: 82, distance: 372.9
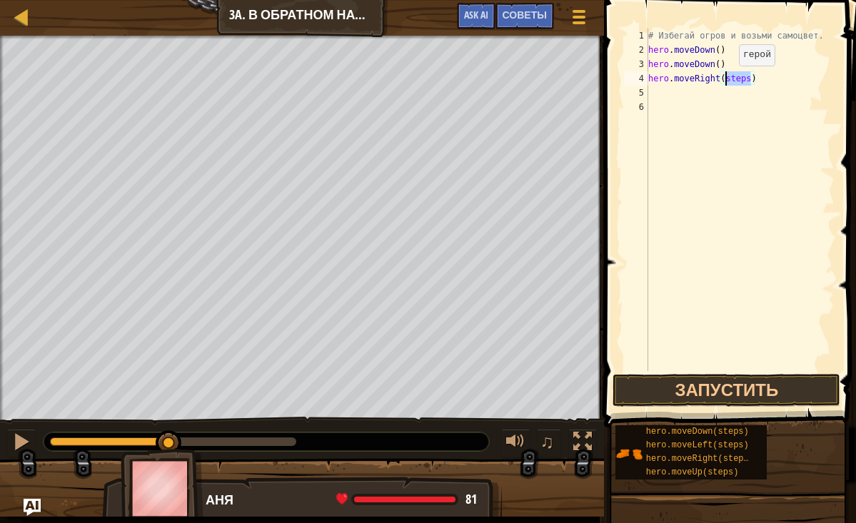
drag, startPoint x: 751, startPoint y: 78, endPoint x: 728, endPoint y: 80, distance: 23.7
drag, startPoint x: 735, startPoint y: 94, endPoint x: 713, endPoint y: 91, distance: 22.2
click at [713, 91] on div "# Избегай огров и возьми самоцвет. hero . moveDown ( ) hero . moveDown ( ) hero…" at bounding box center [740, 214] width 189 height 371
drag, startPoint x: 751, startPoint y: 109, endPoint x: 726, endPoint y: 109, distance: 25.7
click at [726, 109] on div "# Избегай огров и возьми самоцвет. hero . moveDown ( ) hero . moveDown ( ) hero…" at bounding box center [740, 214] width 189 height 371
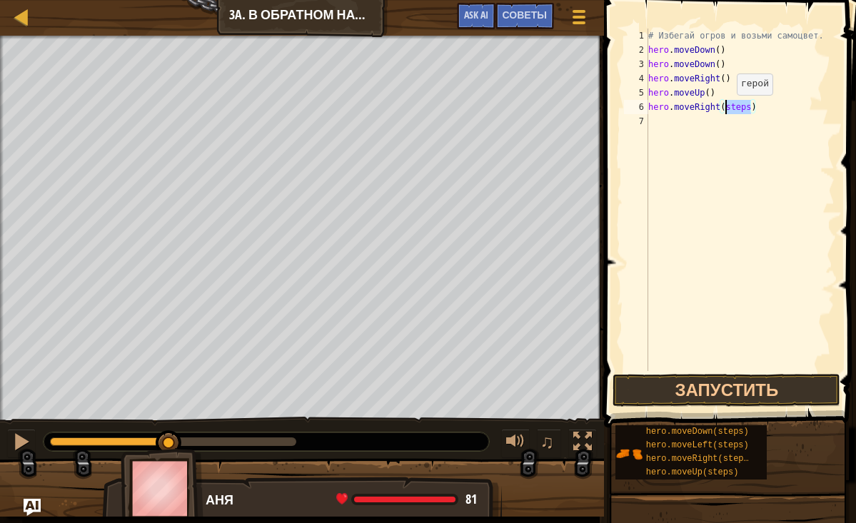
type textarea "hero.moveRight()"
click at [728, 388] on button "Запустить" at bounding box center [727, 390] width 228 height 33
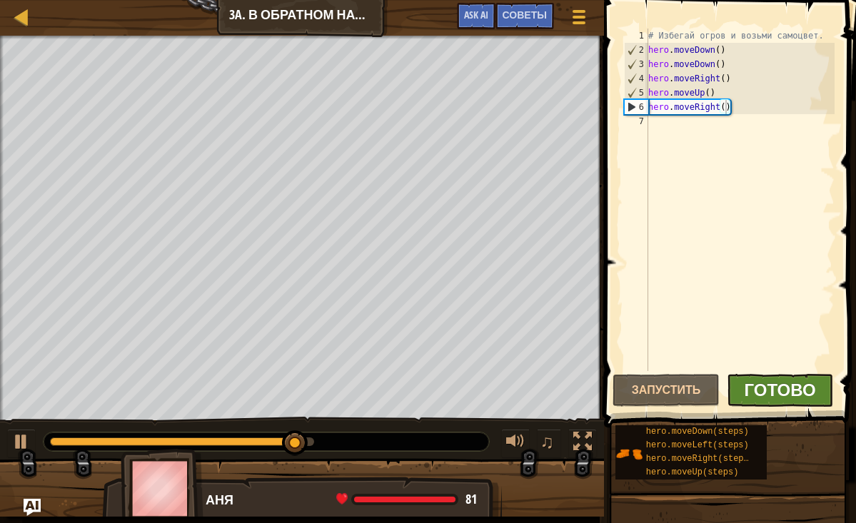
click at [794, 383] on span "Готово" at bounding box center [780, 389] width 71 height 23
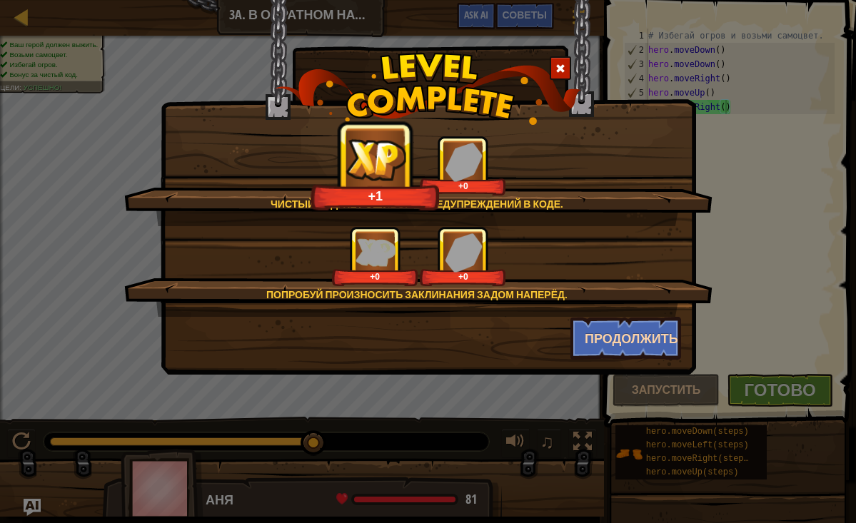
click at [604, 346] on button "Продолжить" at bounding box center [626, 338] width 111 height 43
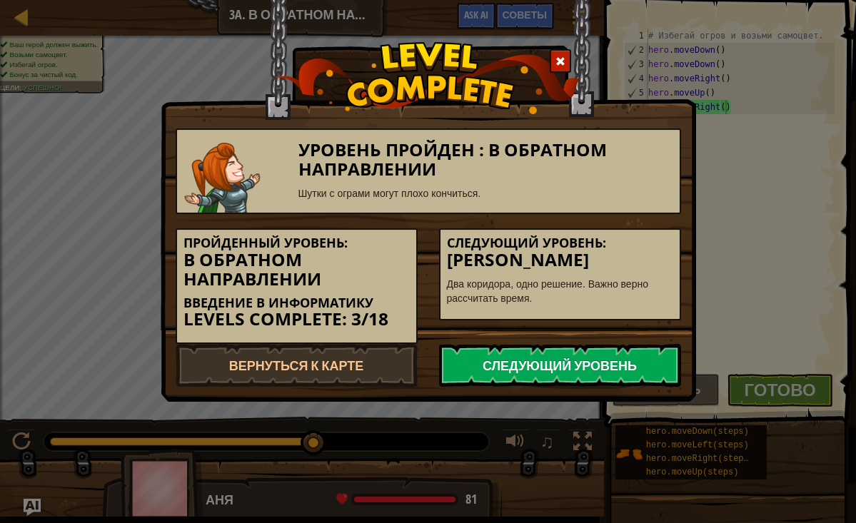
click at [591, 350] on link "Следующий уровень" at bounding box center [560, 365] width 242 height 43
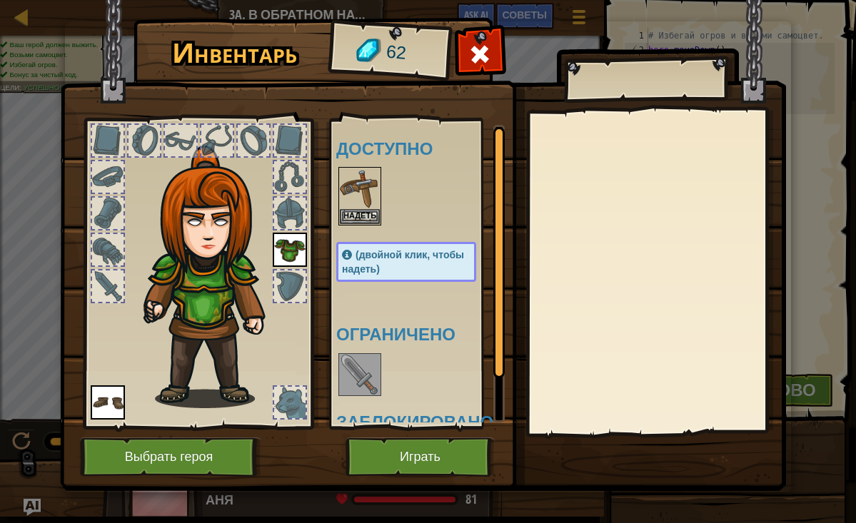
click at [357, 371] on img at bounding box center [360, 375] width 40 height 40
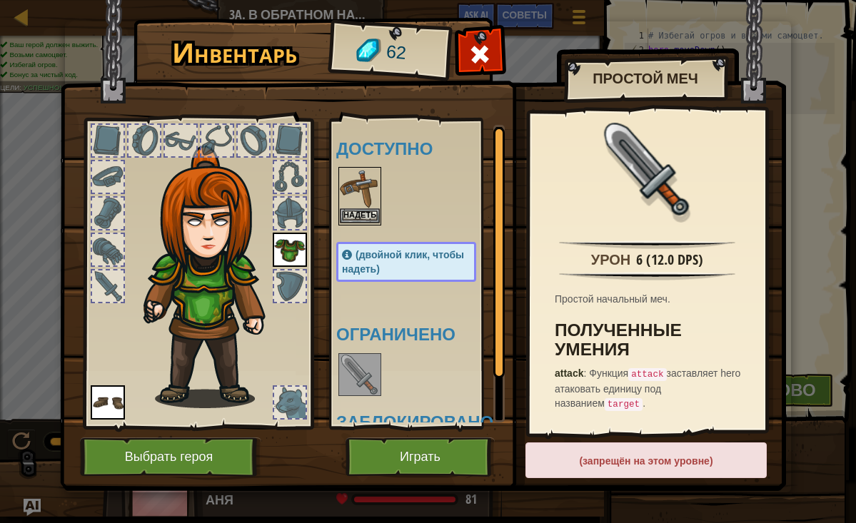
click at [373, 196] on img at bounding box center [360, 189] width 40 height 40
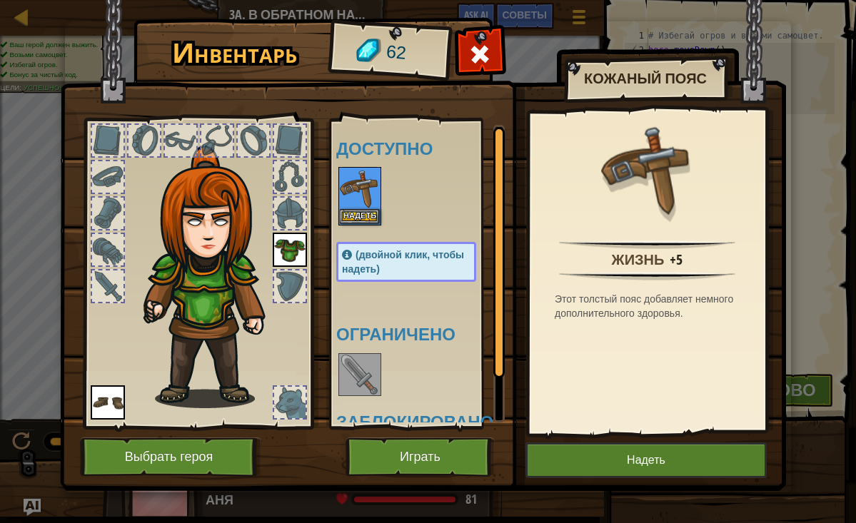
click at [686, 461] on button "Надеть" at bounding box center [646, 461] width 241 height 36
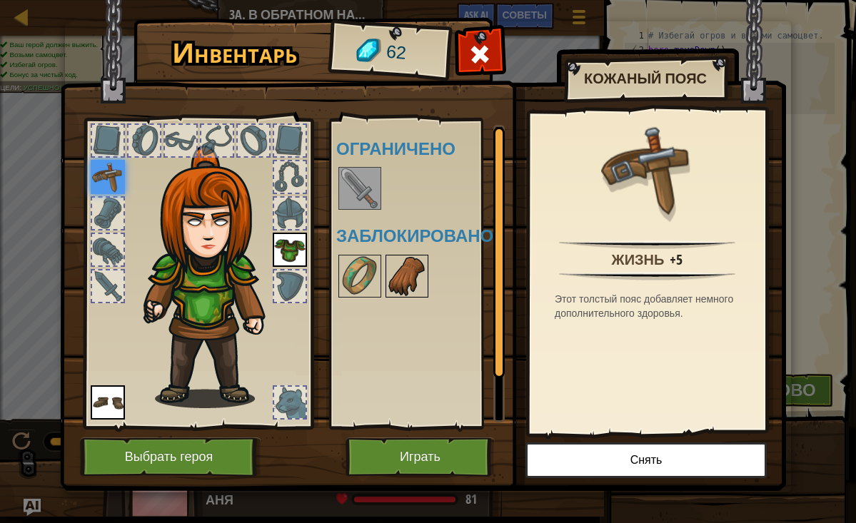
click at [403, 276] on img at bounding box center [407, 276] width 40 height 40
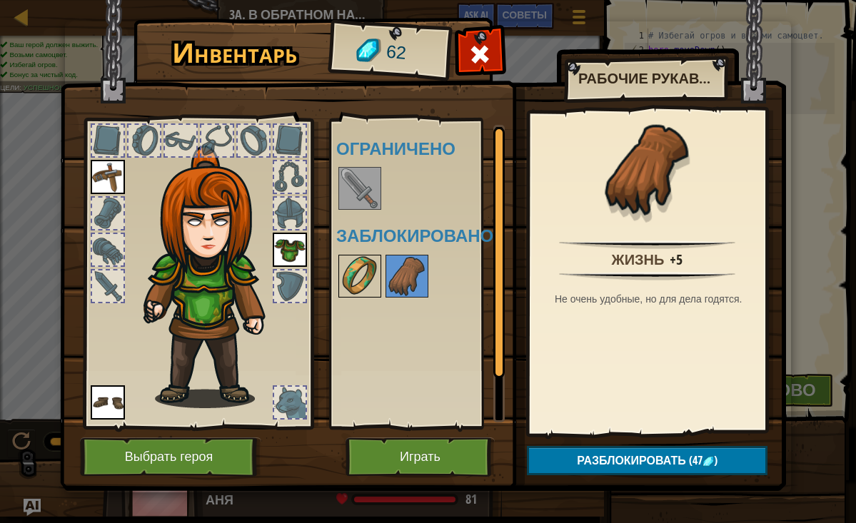
click at [358, 283] on img at bounding box center [360, 276] width 40 height 40
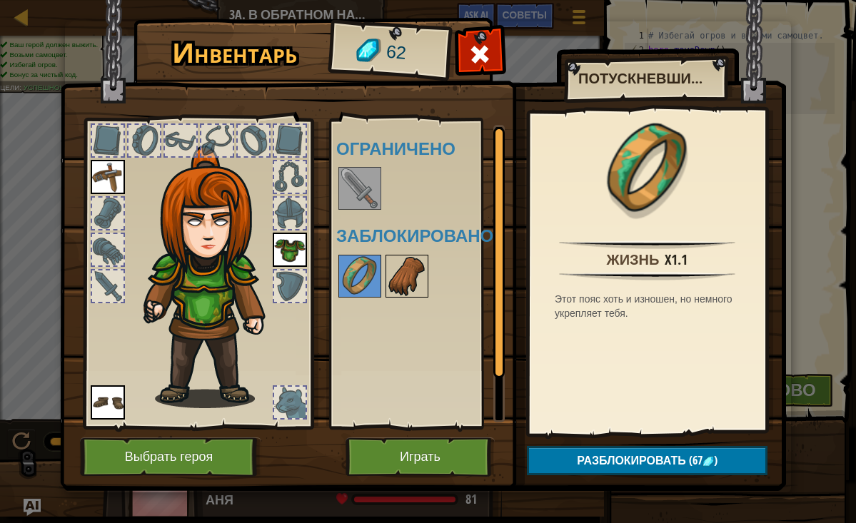
click at [403, 287] on img at bounding box center [407, 276] width 40 height 40
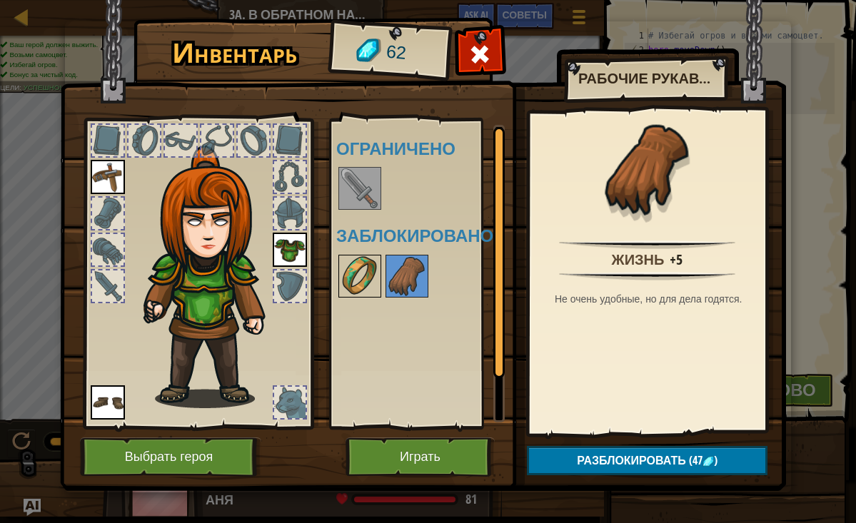
click at [367, 283] on img at bounding box center [360, 276] width 40 height 40
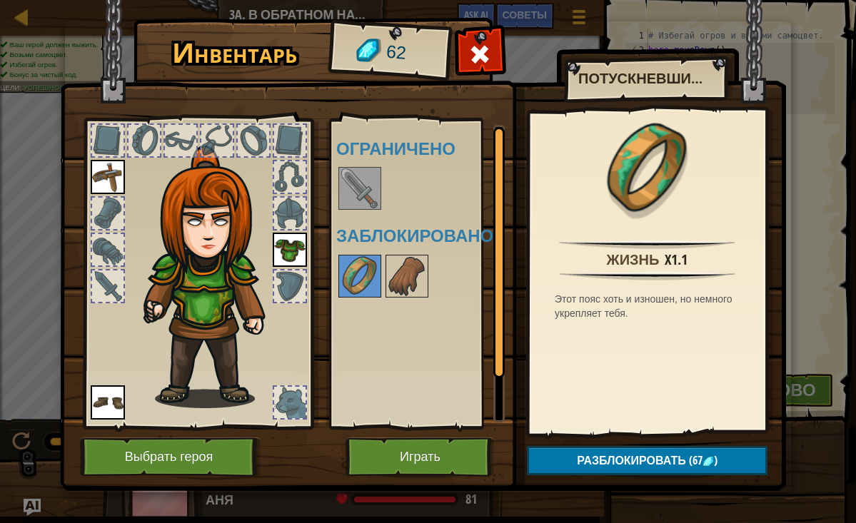
click at [810, 52] on div "Инвентарь 62 Доступно Надеть Надеть Надеть (двойной клик, чтобы надеть) Огранич…" at bounding box center [428, 261] width 856 height 523
click at [489, 54] on span at bounding box center [480, 54] width 23 height 23
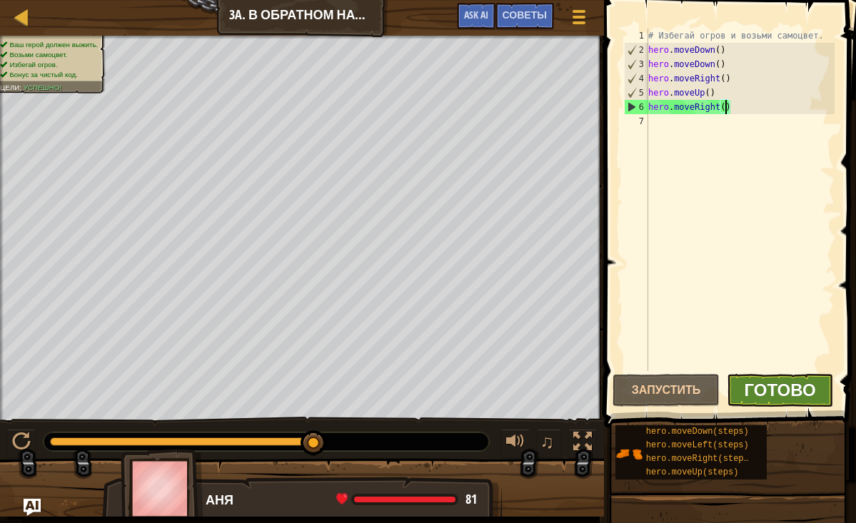
click at [775, 388] on span "Готово" at bounding box center [780, 389] width 71 height 23
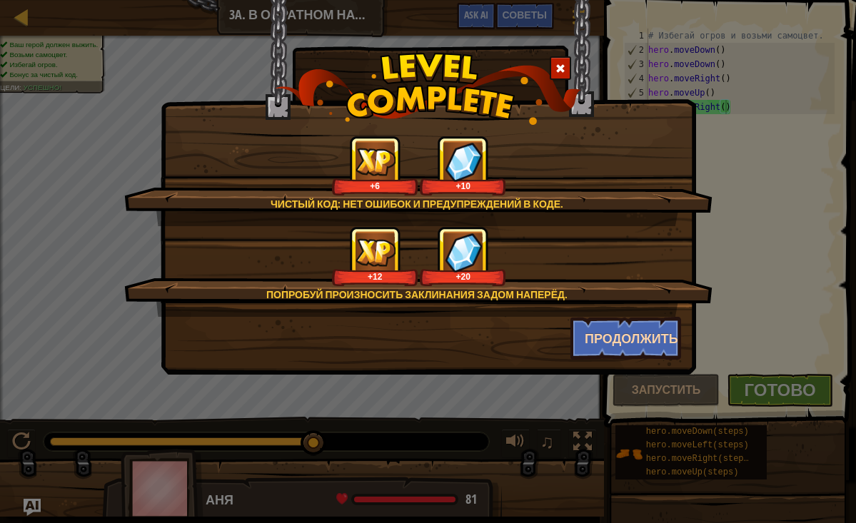
click at [611, 347] on button "Продолжить" at bounding box center [626, 338] width 111 height 43
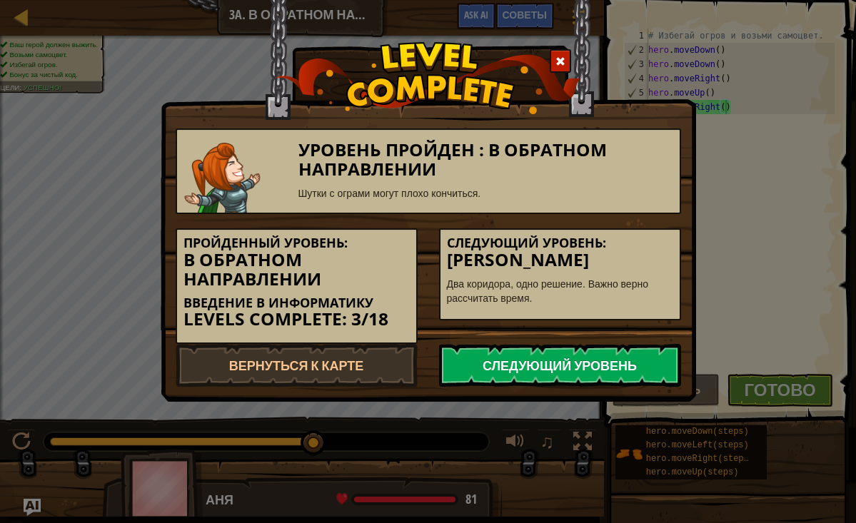
click at [578, 354] on link "Следующий уровень" at bounding box center [560, 365] width 242 height 43
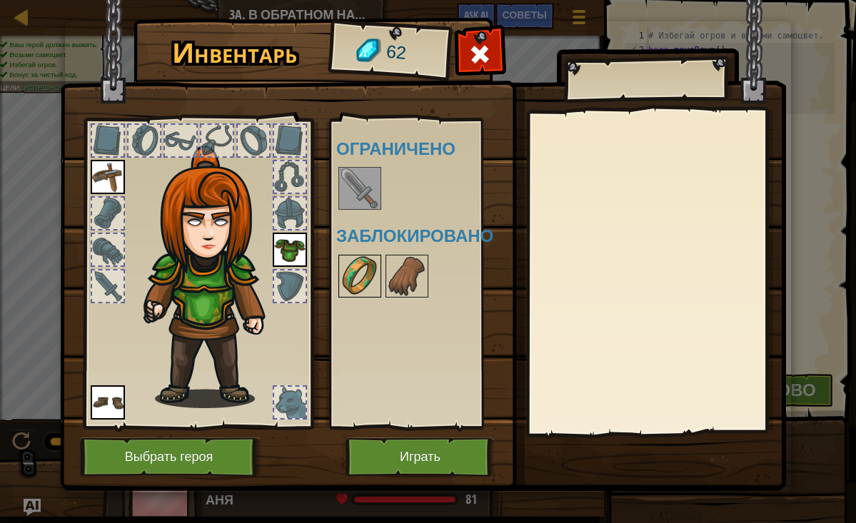
click at [365, 281] on img at bounding box center [360, 276] width 40 height 40
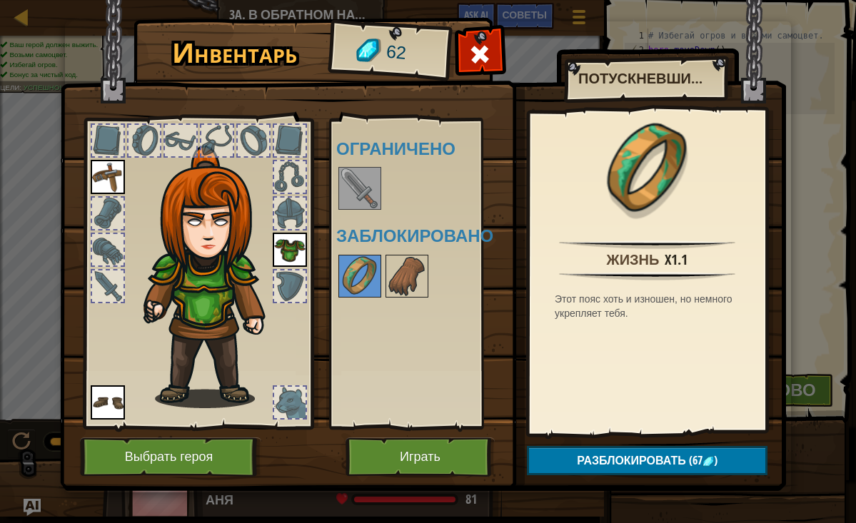
click at [438, 456] on button "Играть" at bounding box center [420, 457] width 149 height 39
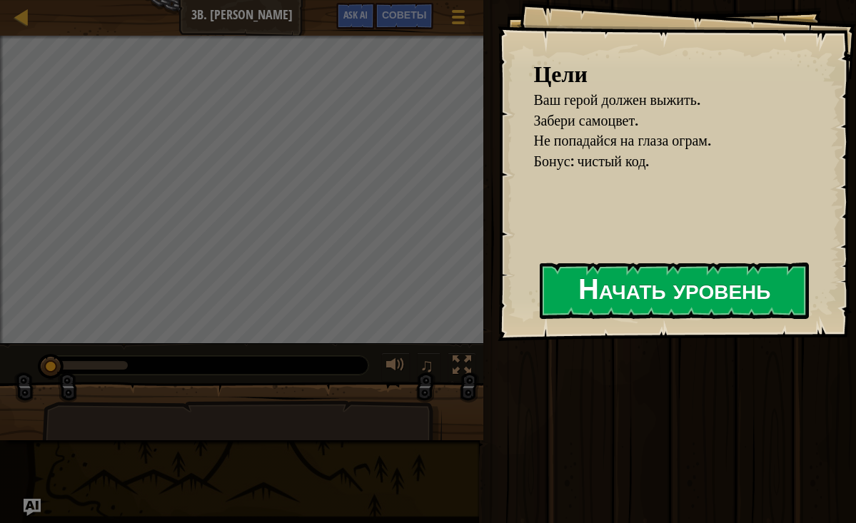
click at [729, 267] on button "Начать уровень" at bounding box center [674, 291] width 269 height 56
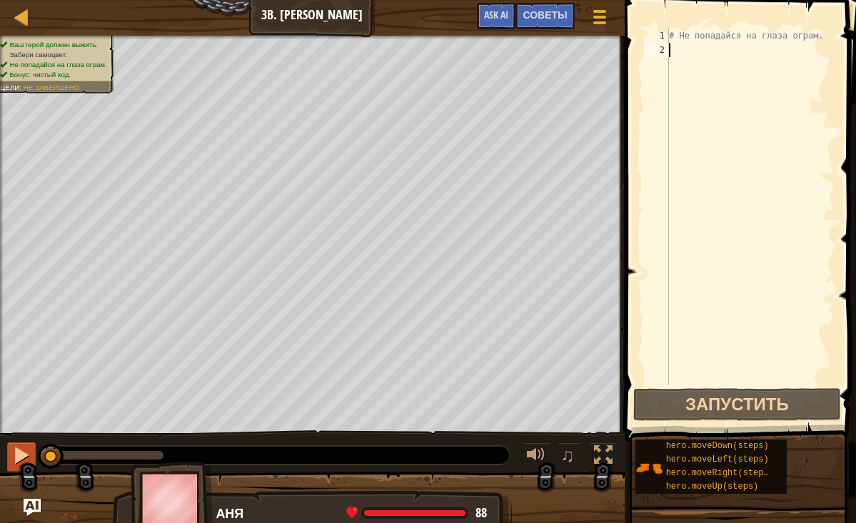
click at [9, 449] on button at bounding box center [21, 457] width 29 height 29
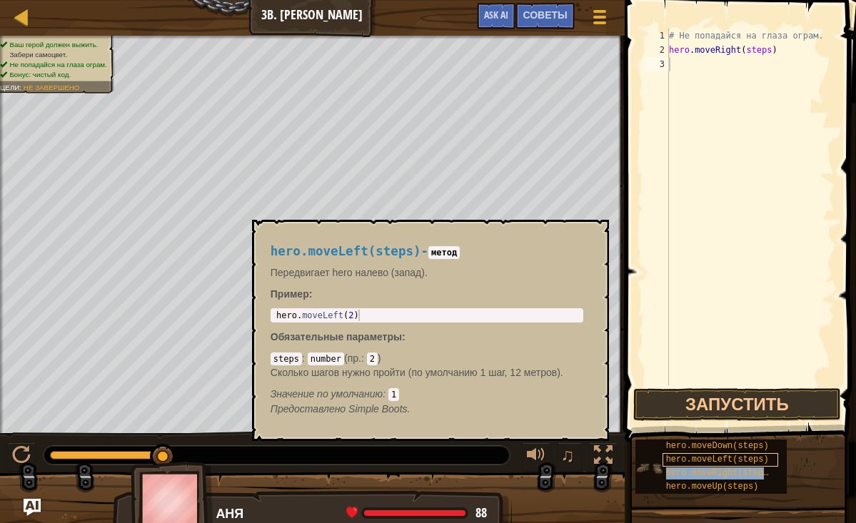
drag, startPoint x: 709, startPoint y: 470, endPoint x: 711, endPoint y: 462, distance: 8.0
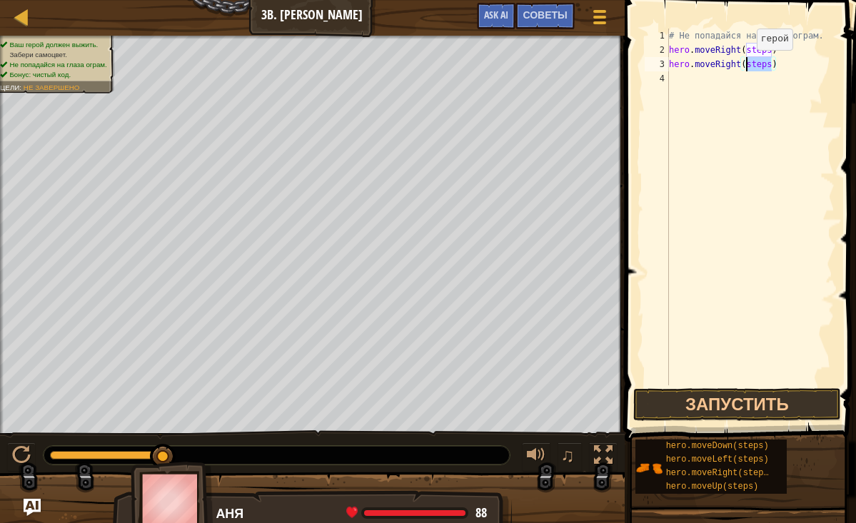
drag, startPoint x: 770, startPoint y: 65, endPoint x: 745, endPoint y: 64, distance: 24.3
click at [745, 64] on div "# Не попадайся на глаза ограм. hero . moveRight ( steps ) hero . moveRight ( st…" at bounding box center [750, 222] width 169 height 386
click at [770, 50] on div "# Не попадайся на глаза ограм. hero . moveRight ( steps ) hero . moveRight ( )" at bounding box center [750, 222] width 169 height 386
type textarea "hero.moveRight()"
click at [20, 456] on div at bounding box center [21, 455] width 19 height 19
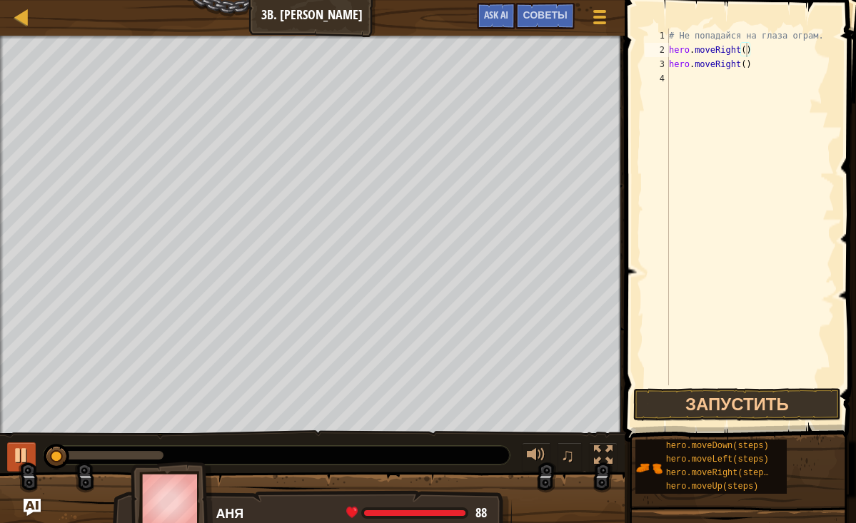
click at [19, 456] on div at bounding box center [21, 455] width 19 height 19
click at [689, 402] on button "Запустить" at bounding box center [737, 404] width 208 height 33
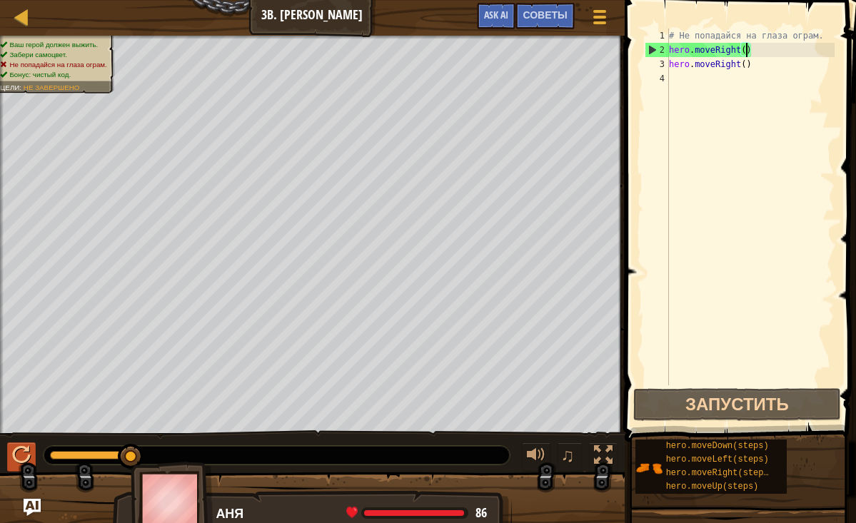
click at [19, 457] on div at bounding box center [21, 455] width 19 height 19
click at [0, 0] on div at bounding box center [0, 0] width 0 height 0
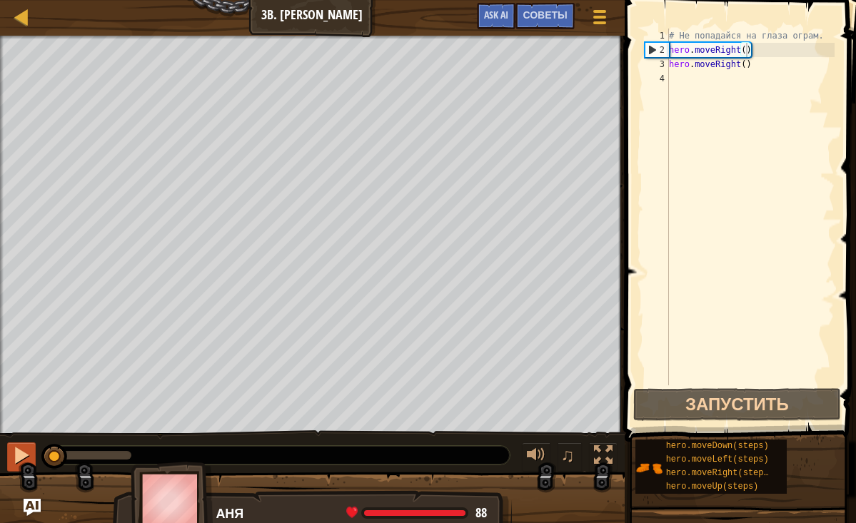
click at [27, 453] on div at bounding box center [21, 455] width 19 height 19
click at [21, 451] on div at bounding box center [21, 455] width 19 height 19
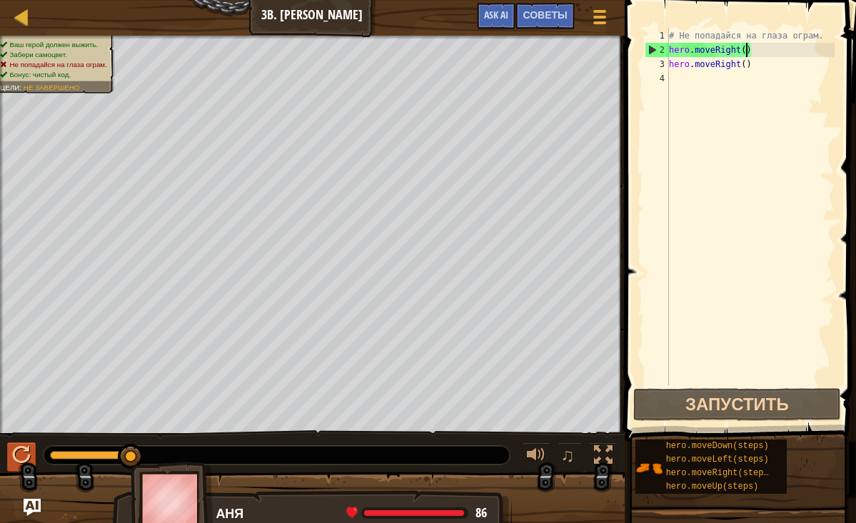
click at [13, 456] on div at bounding box center [21, 455] width 19 height 19
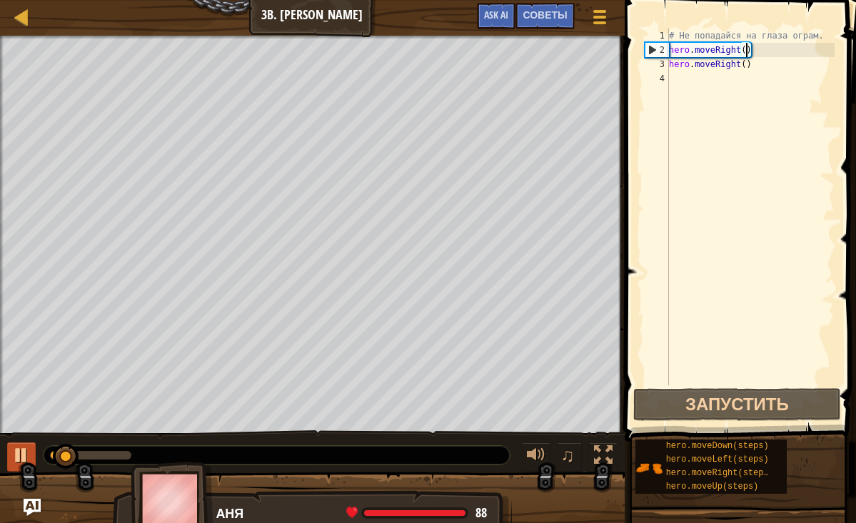
click at [13, 456] on div at bounding box center [21, 455] width 19 height 19
drag, startPoint x: 755, startPoint y: 51, endPoint x: 669, endPoint y: 51, distance: 86.4
click at [669, 51] on div "# Не попадайся на глаза ограм. hero . moveRight ( ) hero . moveRight ( )" at bounding box center [750, 222] width 169 height 386
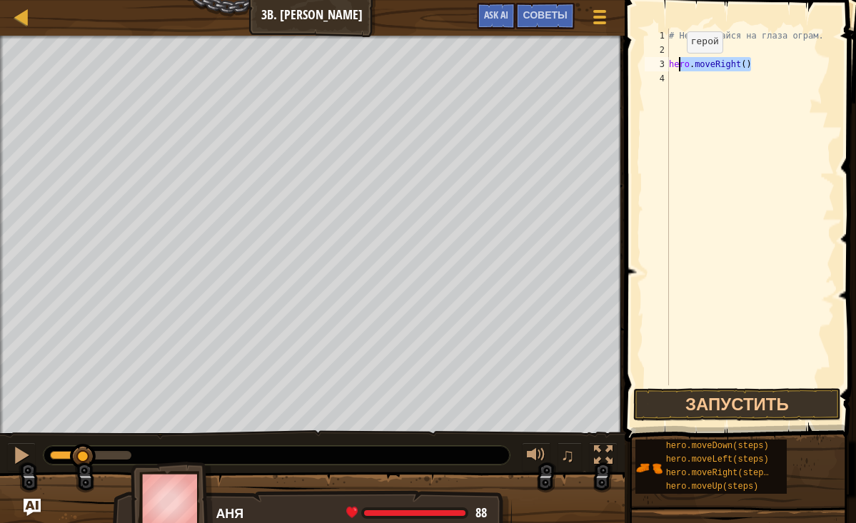
drag, startPoint x: 758, startPoint y: 67, endPoint x: 675, endPoint y: 66, distance: 83.6
click at [675, 66] on div "# Не попадайся на глаза ограм. hero . moveRight ( )" at bounding box center [750, 222] width 169 height 386
type textarea "h"
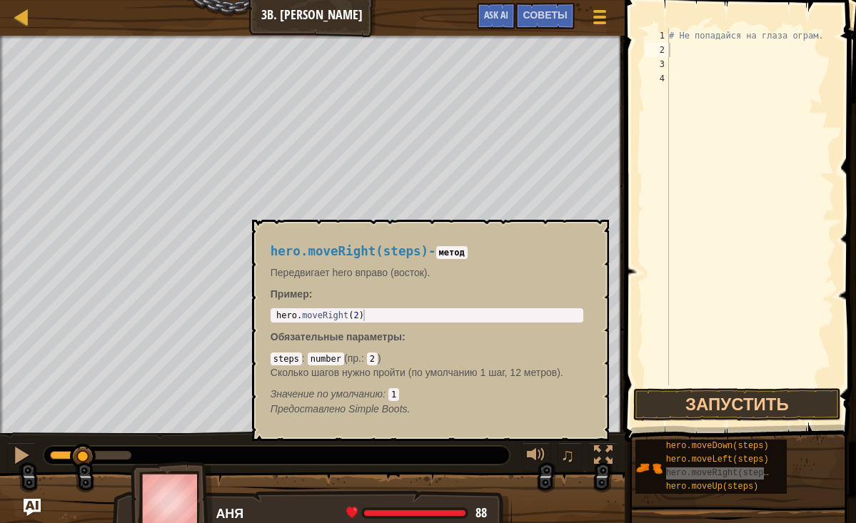
drag, startPoint x: 689, startPoint y: 473, endPoint x: 711, endPoint y: 48, distance: 426.2
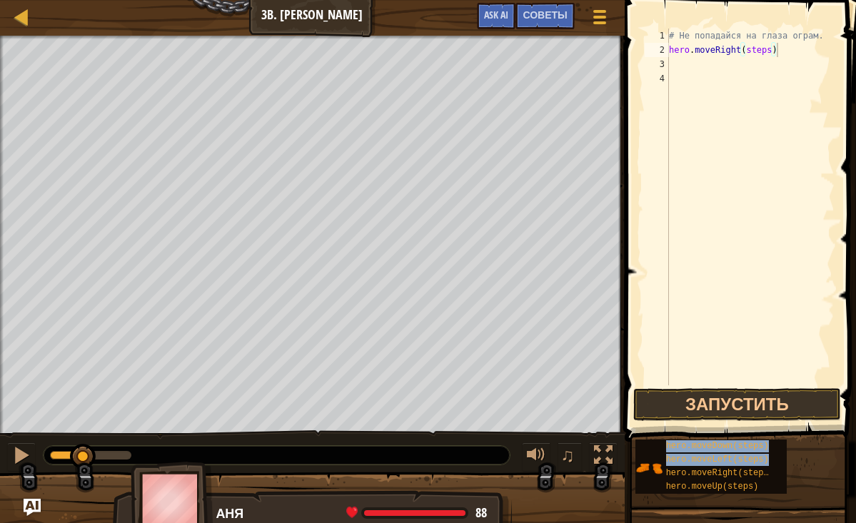
drag, startPoint x: 707, startPoint y: 459, endPoint x: 676, endPoint y: 64, distance: 396.1
click at [676, 64] on div "Советы Видео hero.moveRight(steps) 1 2 3 4 # Не попадайся на глаза ограм. hero …" at bounding box center [739, 258] width 236 height 516
drag, startPoint x: 725, startPoint y: 460, endPoint x: 735, endPoint y: 81, distance: 379.3
click at [733, 78] on div "Советы Видео hero.moveRight(steps) 1 2 3 4 # Не попадайся на глаза ограм. hero …" at bounding box center [739, 258] width 236 height 516
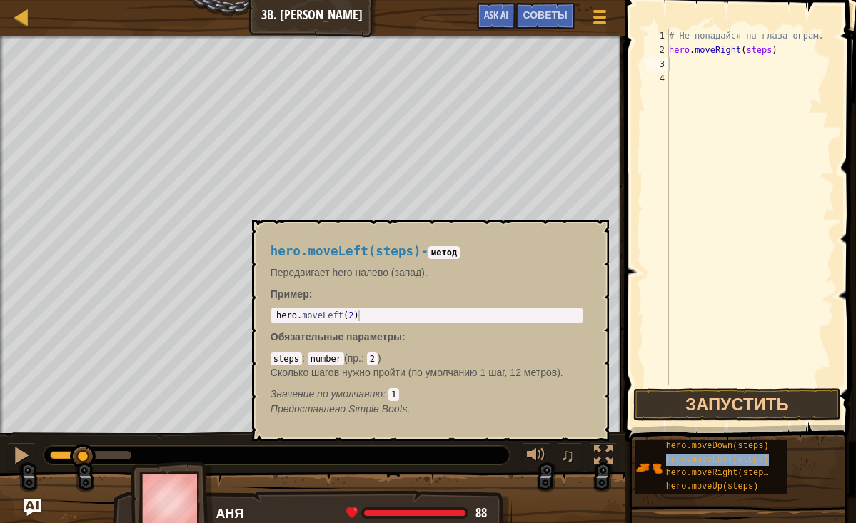
drag, startPoint x: 673, startPoint y: 458, endPoint x: 678, endPoint y: 64, distance: 394.2
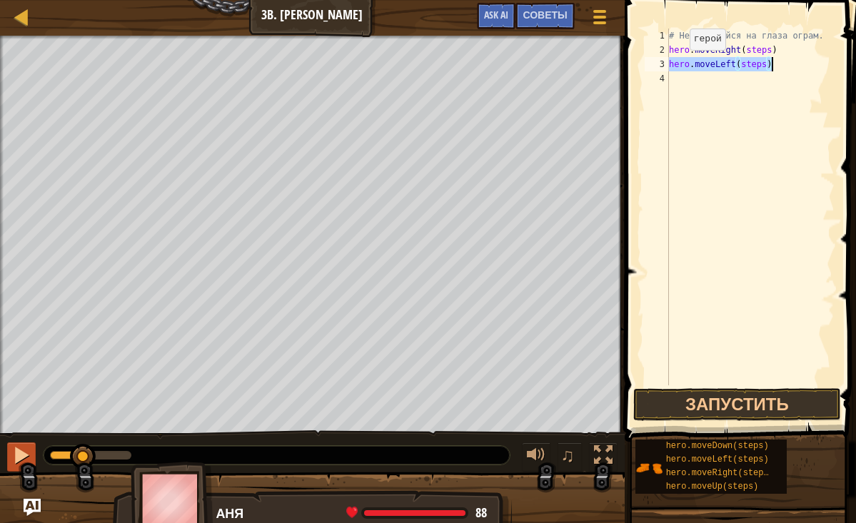
click at [16, 459] on div at bounding box center [21, 455] width 19 height 19
click at [691, 393] on button "Запустить" at bounding box center [737, 404] width 208 height 33
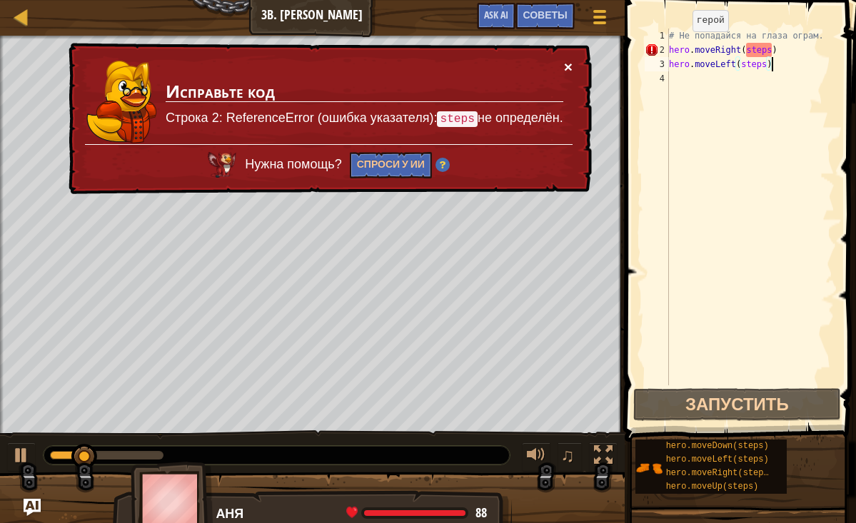
click at [567, 72] on button "×" at bounding box center [568, 67] width 9 height 15
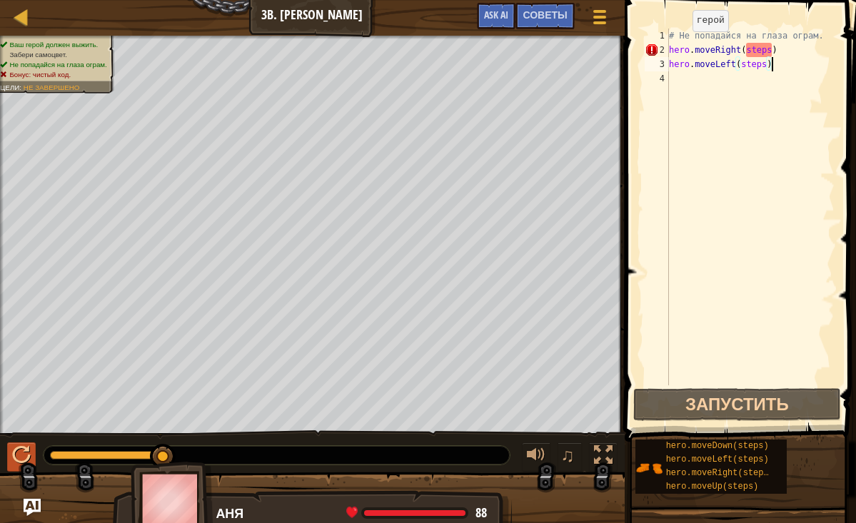
click at [17, 453] on div at bounding box center [21, 455] width 19 height 19
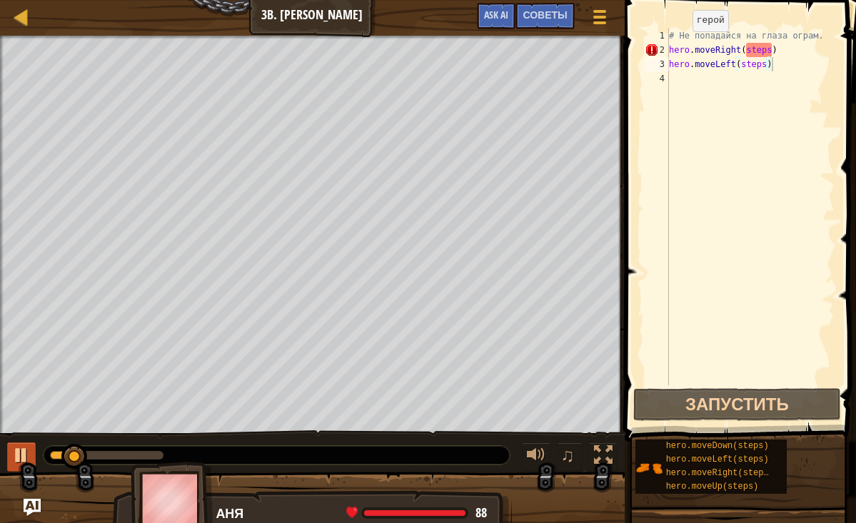
click at [17, 453] on div at bounding box center [21, 455] width 19 height 19
click at [778, 49] on div "# Не попадайся на глаза ограм. hero . moveRight ( steps ) hero . moveLeft ( ste…" at bounding box center [750, 222] width 169 height 386
click at [772, 51] on div "# Не попадайся на глаза ограм. hero . moveRight ( steps ) hero . moveLeft ( ste…" at bounding box center [750, 222] width 169 height 386
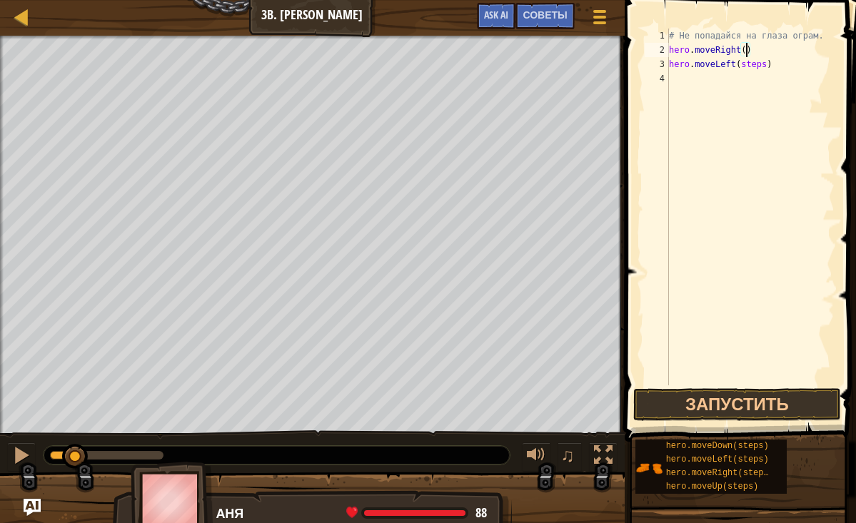
click at [768, 64] on div "# Не попадайся на глаза ограм. hero . moveRight ( ) hero . moveLeft ( steps )" at bounding box center [750, 222] width 169 height 386
click at [760, 406] on button "Запустить" at bounding box center [737, 404] width 208 height 33
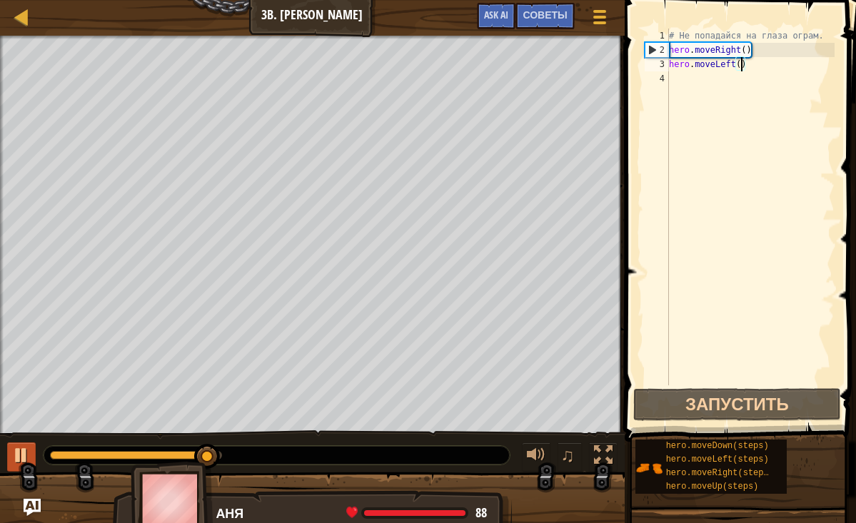
click at [24, 460] on div at bounding box center [21, 455] width 19 height 19
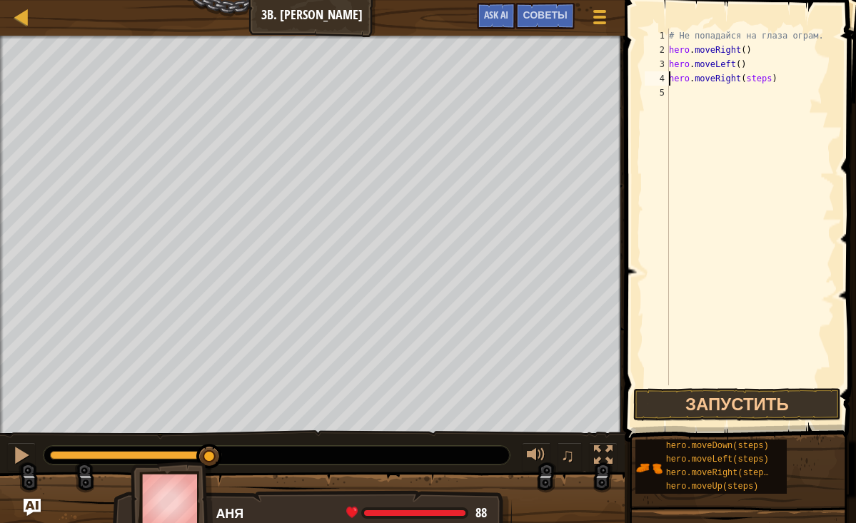
click at [769, 80] on div "# Не попадайся на глаза ограм. hero . moveRight ( ) hero . moveLeft ( ) hero . …" at bounding box center [750, 222] width 169 height 386
click at [750, 76] on div "# Не попадайся на глаза ограм. hero . moveRight ( ) hero . moveLeft ( ) hero . …" at bounding box center [750, 222] width 169 height 386
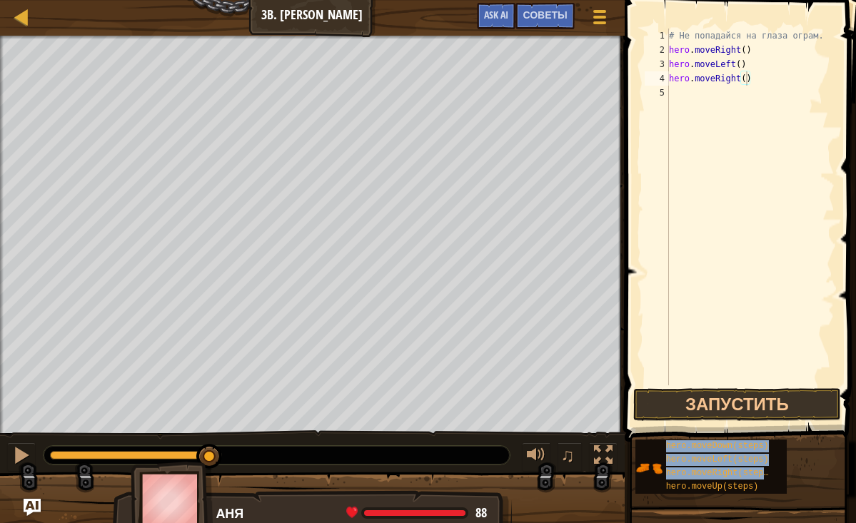
drag, startPoint x: 712, startPoint y: 473, endPoint x: 761, endPoint y: 136, distance: 339.9
click at [760, 131] on div "Советы Видео hero.moveRight() 1 2 3 4 5 # Не попадайся на глаза ограм. hero . m…" at bounding box center [739, 258] width 236 height 516
drag, startPoint x: 731, startPoint y: 468, endPoint x: 750, endPoint y: 165, distance: 304.1
click at [750, 165] on div "Советы Видео hero.moveRight() 1 2 3 4 5 # Не попадайся на глаза ограм. hero . m…" at bounding box center [739, 258] width 236 height 516
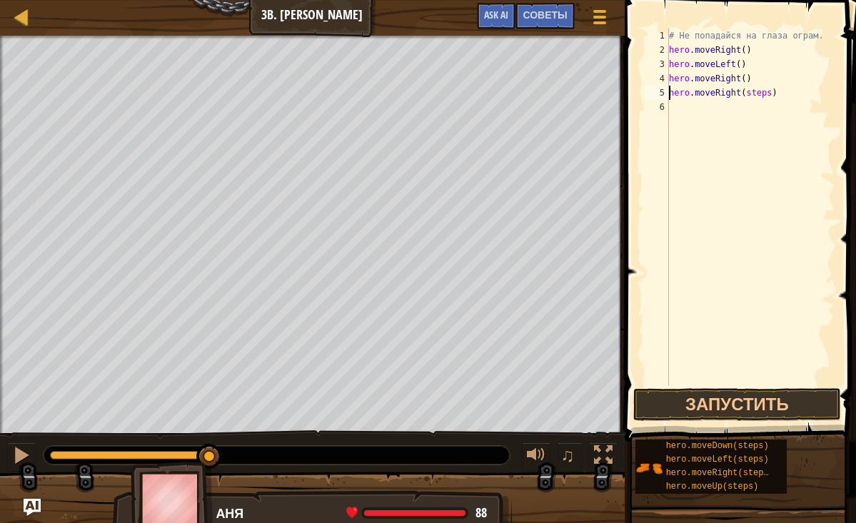
click at [770, 92] on div "# Не попадайся на глаза ограм. hero . moveRight ( ) hero . moveLeft ( ) hero . …" at bounding box center [750, 222] width 169 height 386
type textarea "hero.moveRight()"
click at [770, 409] on button "Запустить" at bounding box center [737, 404] width 208 height 33
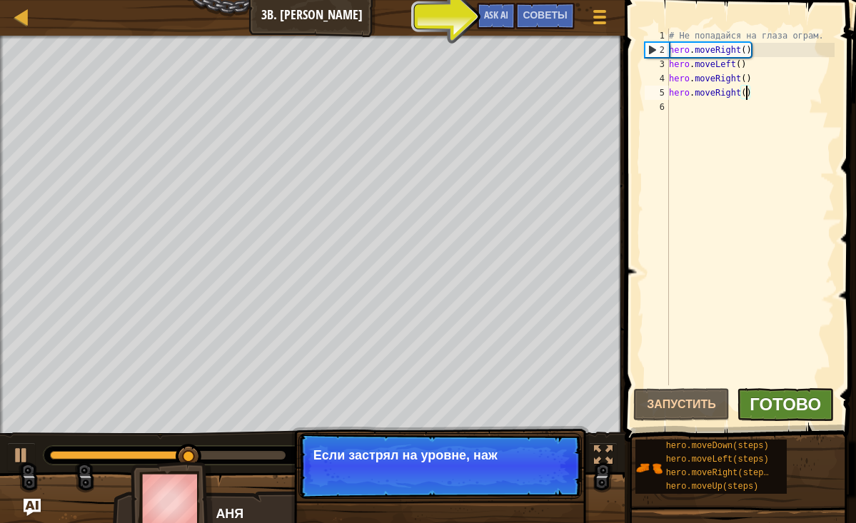
click at [806, 397] on span "Готово" at bounding box center [785, 404] width 71 height 23
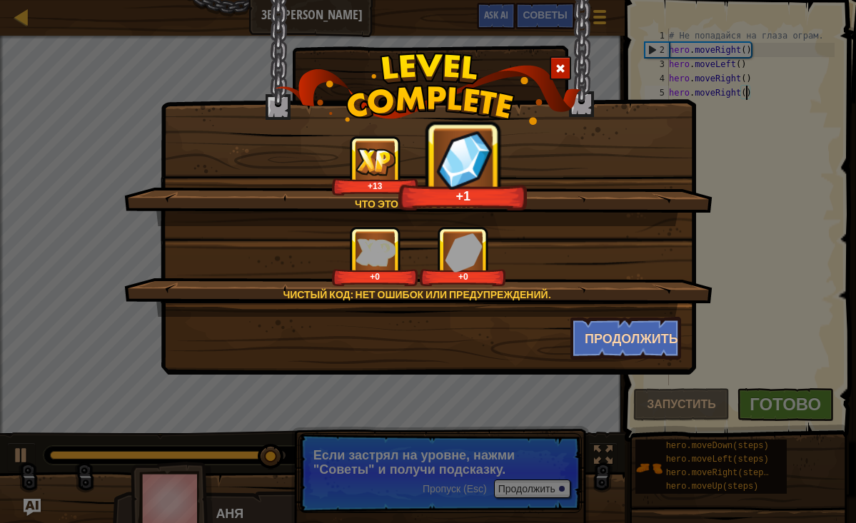
click at [624, 346] on button "Продолжить" at bounding box center [626, 338] width 111 height 43
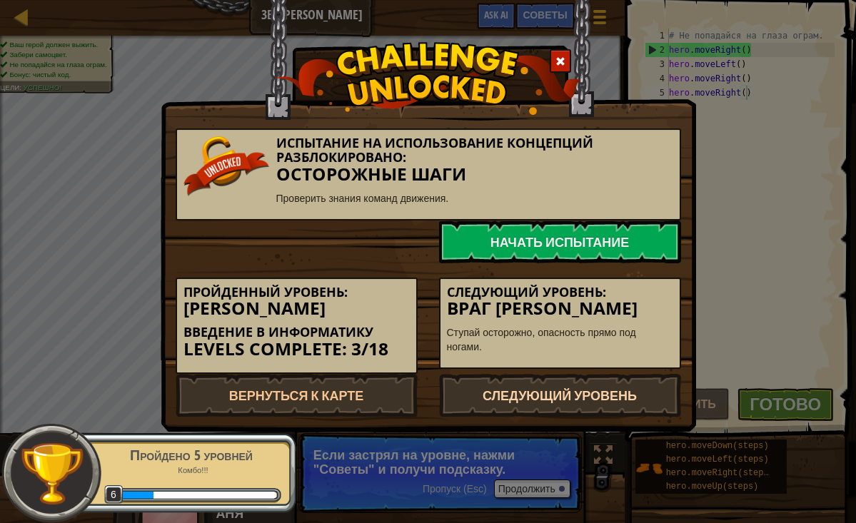
click at [615, 391] on link "Следующий уровень" at bounding box center [560, 395] width 242 height 43
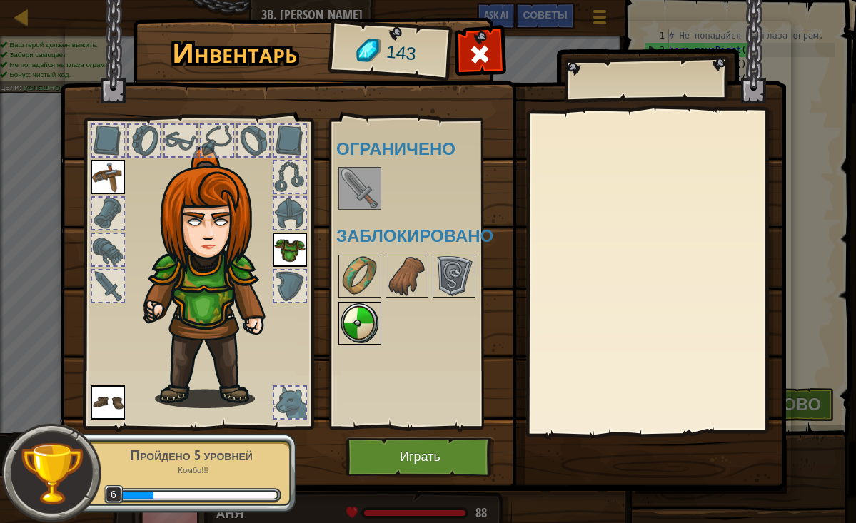
click at [364, 318] on img at bounding box center [360, 323] width 40 height 40
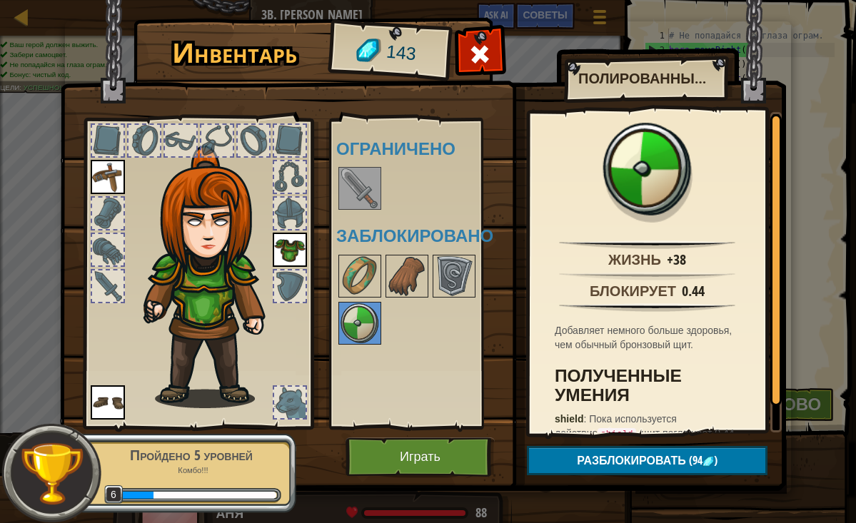
click at [631, 455] on span "Разблокировать" at bounding box center [631, 461] width 109 height 16
click at [641, 462] on button "Подтвердить" at bounding box center [647, 460] width 241 height 29
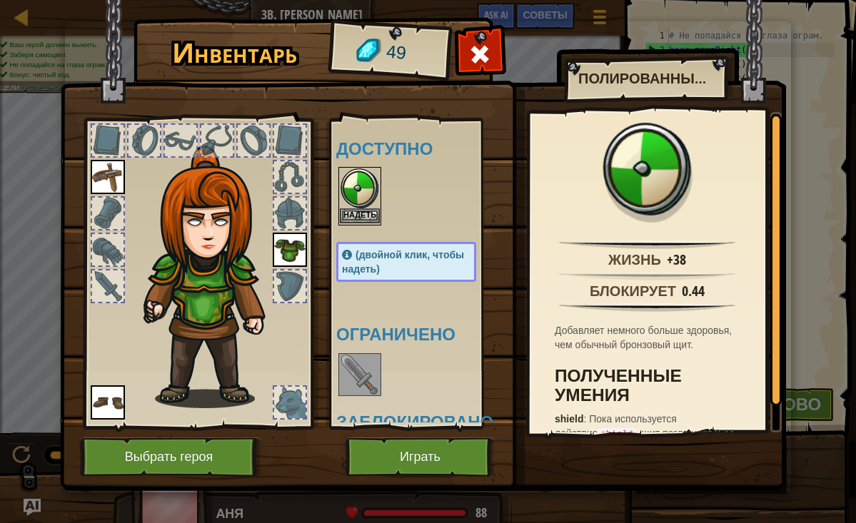
click at [358, 200] on img at bounding box center [360, 189] width 40 height 40
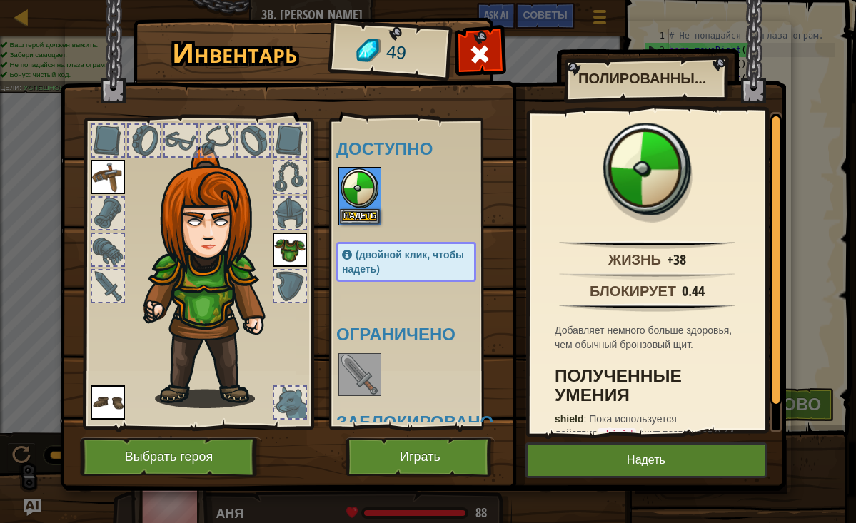
click at [614, 466] on button "Надеть" at bounding box center [646, 461] width 241 height 36
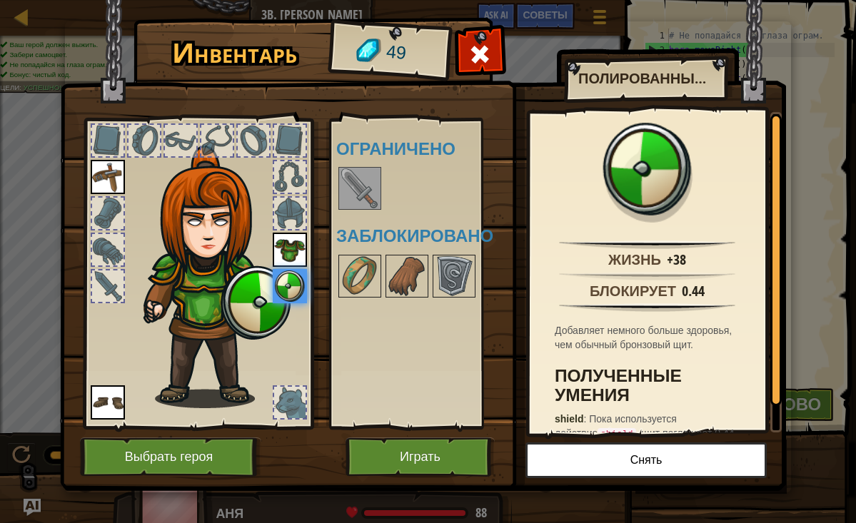
click at [281, 216] on div at bounding box center [289, 213] width 31 height 31
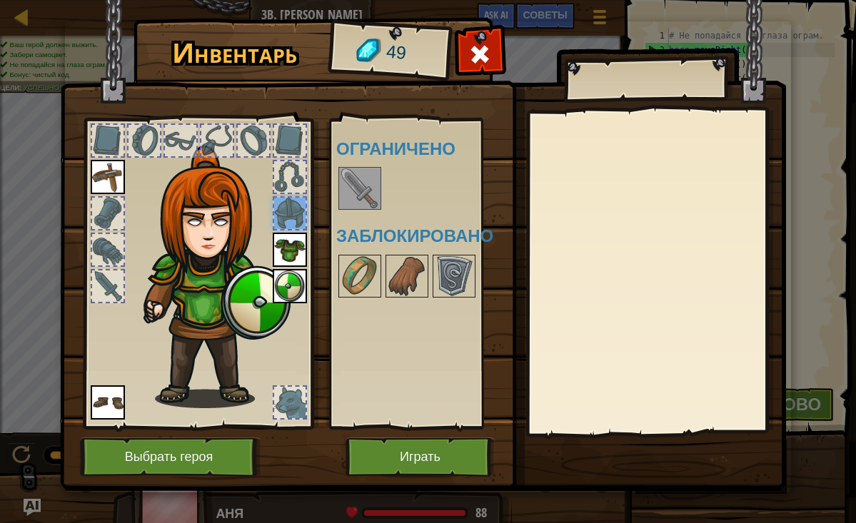
click at [421, 454] on button "Играть" at bounding box center [420, 457] width 149 height 39
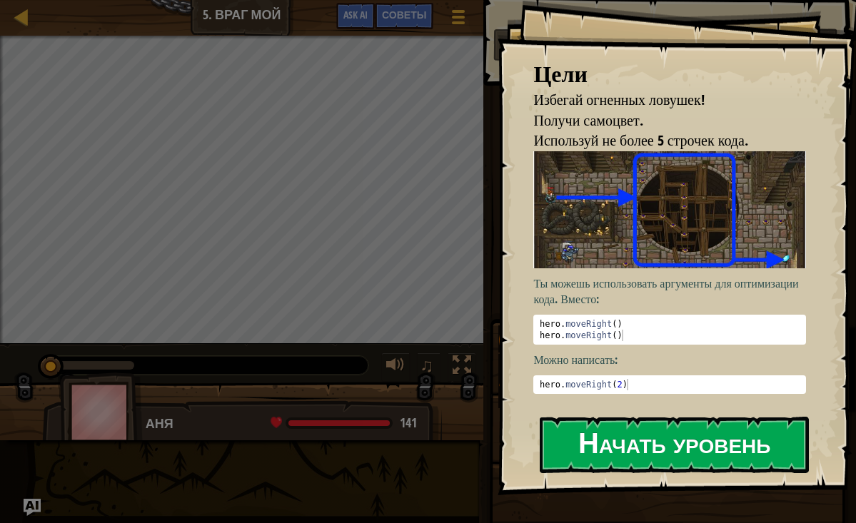
click at [663, 417] on button "Начать уровень" at bounding box center [674, 445] width 269 height 56
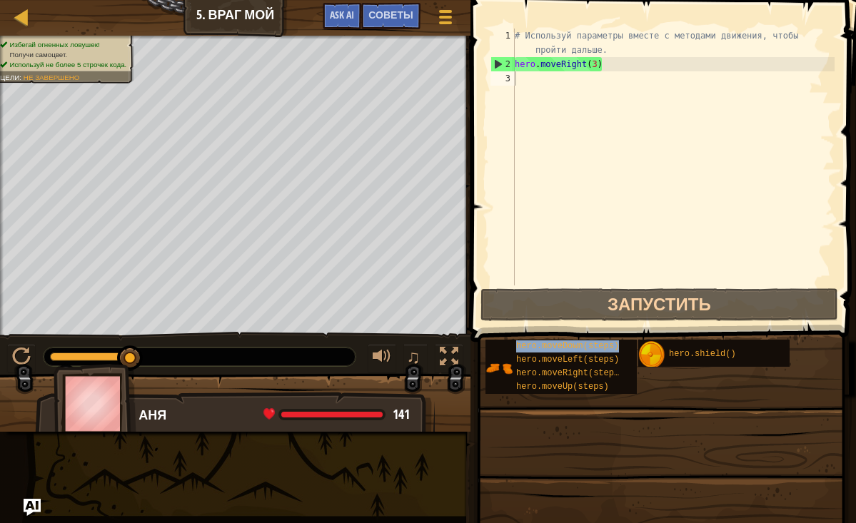
drag, startPoint x: 586, startPoint y: 341, endPoint x: 617, endPoint y: 51, distance: 291.5
click at [617, 51] on div "Советы Видео 1 2 3 # Используй параметры вместе с методами движения, чтобы прой…" at bounding box center [661, 258] width 390 height 516
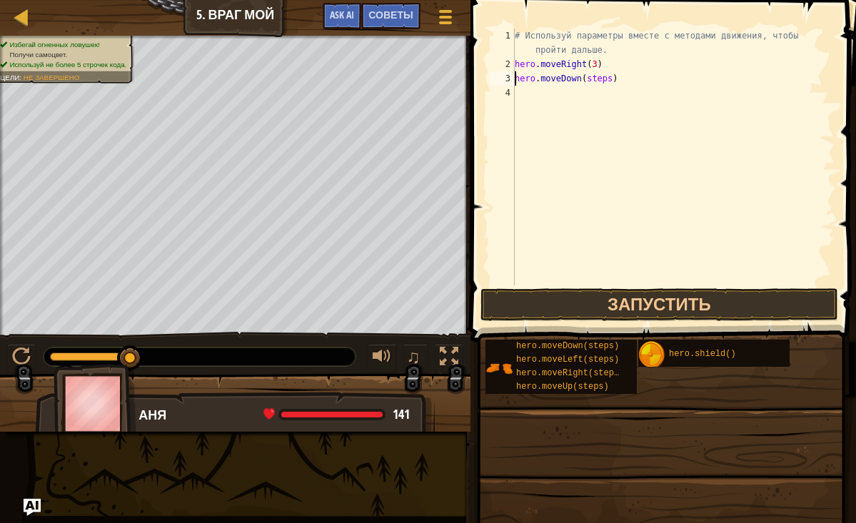
click at [611, 79] on div "# Используй параметры вместе с методами движения, чтобы пройти дальше. hero . m…" at bounding box center [673, 179] width 323 height 300
type textarea "hero.moveDown()"
click at [22, 361] on div at bounding box center [21, 357] width 19 height 19
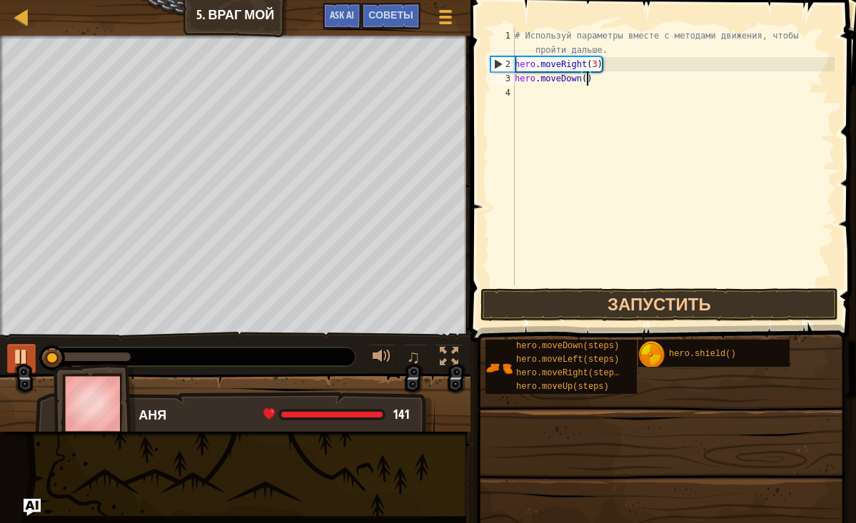
click at [22, 361] on div at bounding box center [21, 357] width 19 height 19
click at [575, 307] on button "Запустить" at bounding box center [660, 304] width 358 height 33
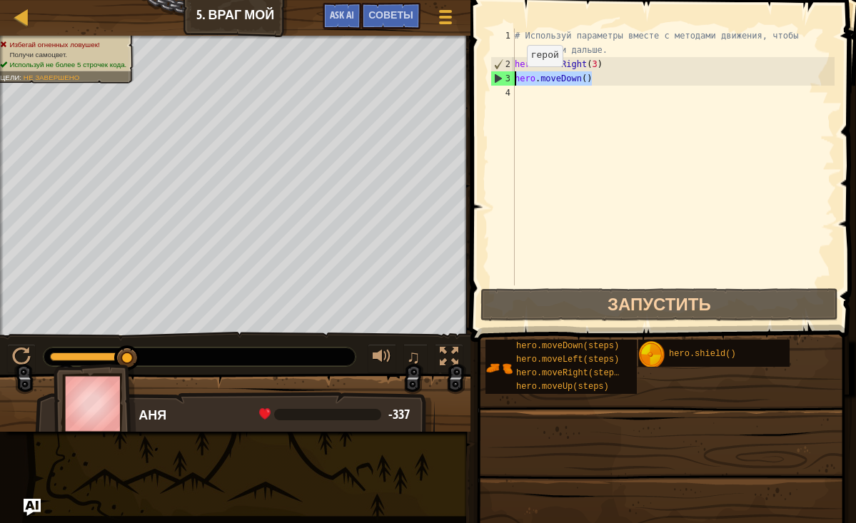
drag, startPoint x: 593, startPoint y: 78, endPoint x: 514, endPoint y: 82, distance: 79.4
click at [513, 81] on div "hero.moveDown() 1 2 3 4 # Используй параметры вместе с методами движения, чтобы…" at bounding box center [661, 157] width 347 height 257
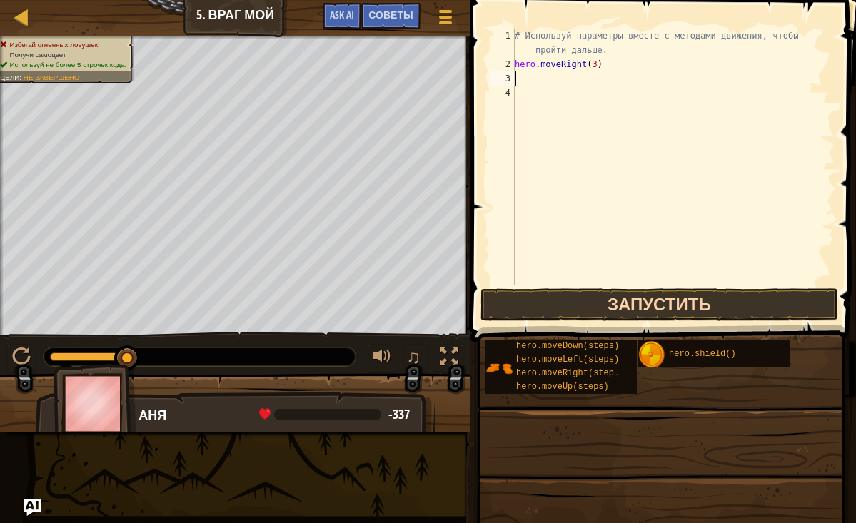
click at [530, 308] on button "Запустить" at bounding box center [660, 304] width 358 height 33
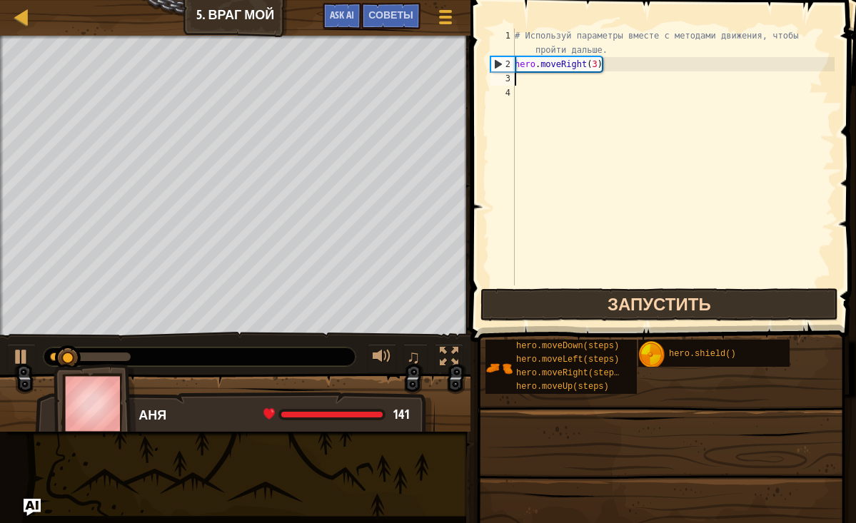
click at [531, 307] on button "Запустить" at bounding box center [660, 304] width 358 height 33
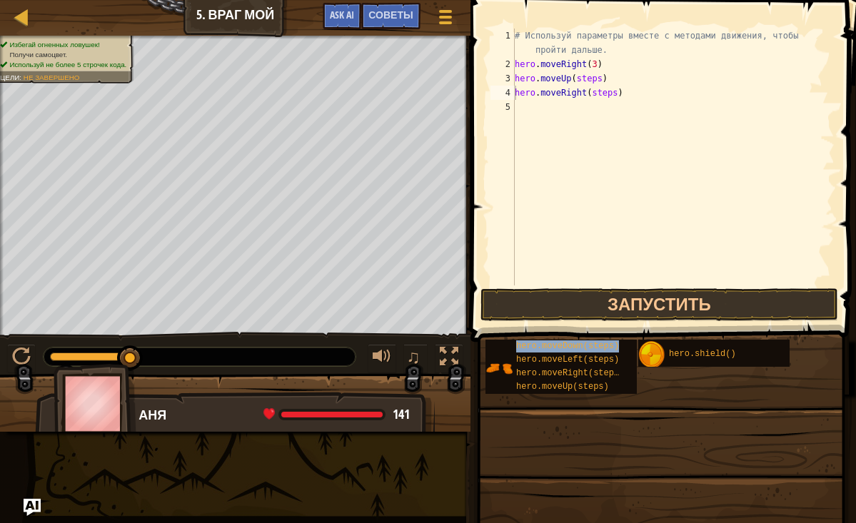
drag, startPoint x: 598, startPoint y: 341, endPoint x: 616, endPoint y: 120, distance: 222.1
click at [613, 118] on div "Советы Видео hero.moveRight(steps) 1 2 3 4 5 # Используй параметры вместе с мет…" at bounding box center [661, 258] width 390 height 516
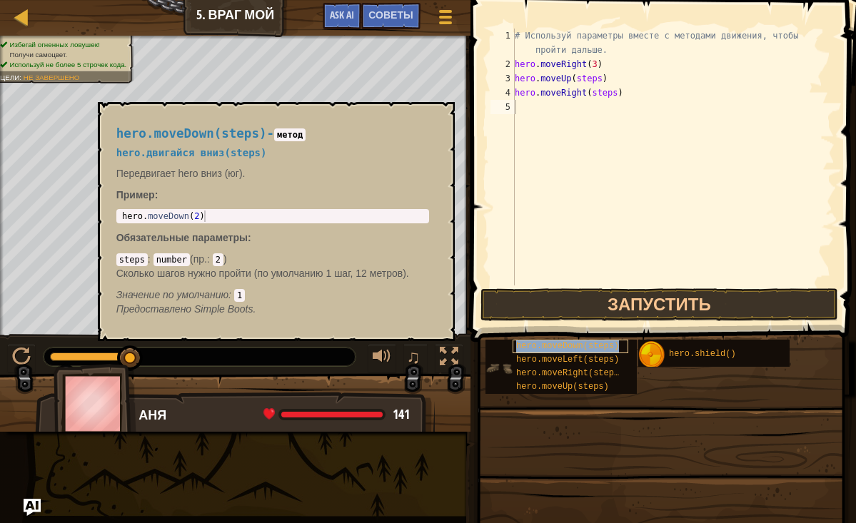
type textarea "hero.moveDown(steps)"
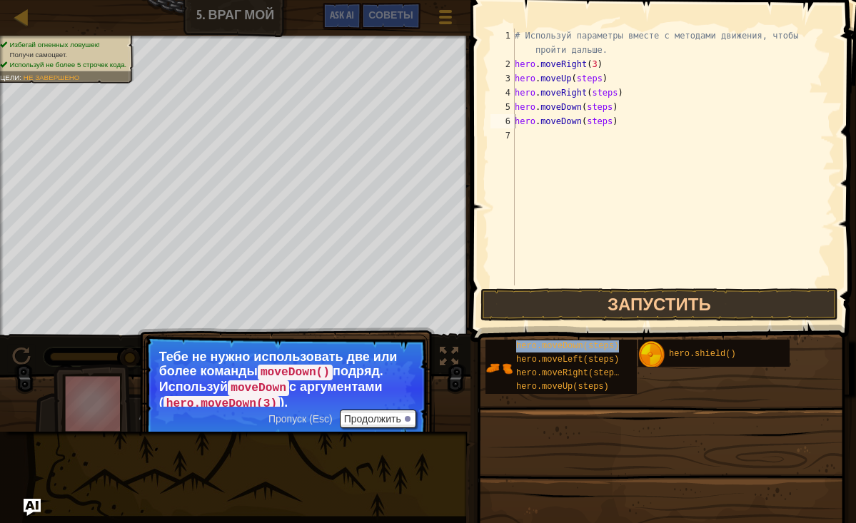
drag, startPoint x: 602, startPoint y: 347, endPoint x: 638, endPoint y: 181, distance: 170.2
click at [636, 179] on div "Советы Видео hero.moveDown(steps) 1 2 3 4 5 6 7 # Используй параметры вместе с …" at bounding box center [661, 258] width 390 height 516
drag, startPoint x: 565, startPoint y: 345, endPoint x: 588, endPoint y: 188, distance: 158.8
click at [588, 188] on div "Советы Видео hero.moveDown(steps) 1 2 3 4 5 6 7 8 # Используй параметры вместе …" at bounding box center [661, 258] width 390 height 516
drag, startPoint x: 568, startPoint y: 345, endPoint x: 597, endPoint y: 190, distance: 157.7
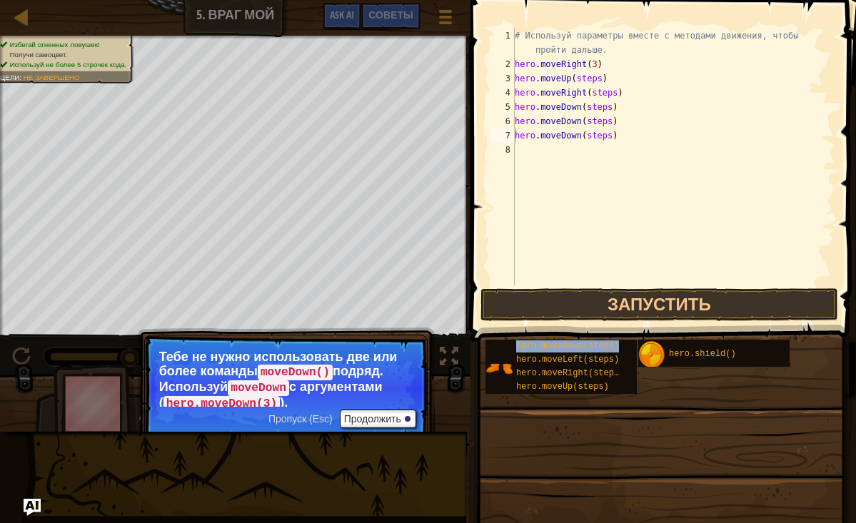
click at [597, 187] on div "Советы Видео hero.moveDown(steps) 1 2 3 4 5 6 7 8 # Используй параметры вместе …" at bounding box center [661, 258] width 390 height 516
drag, startPoint x: 573, startPoint y: 347, endPoint x: 661, endPoint y: 263, distance: 121.2
click at [708, 239] on div "# Используй параметры вместе с методами движения, чтобы пройти дальше. hero . m…" at bounding box center [673, 179] width 323 height 300
drag, startPoint x: 594, startPoint y: 347, endPoint x: 630, endPoint y: 214, distance: 138.2
click at [630, 214] on div "Советы Видео 1 2 3 4 5 6 7 8 # Используй параметры вместе с методами движения, …" at bounding box center [661, 258] width 390 height 516
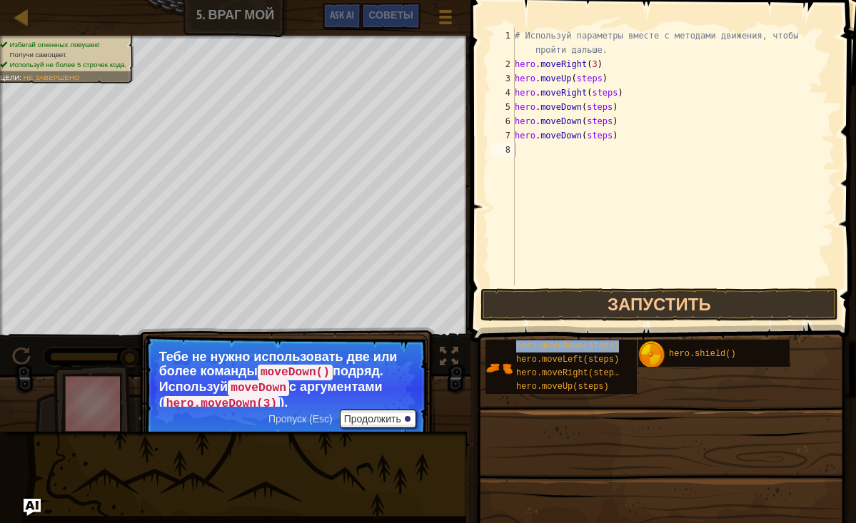
drag, startPoint x: 566, startPoint y: 344, endPoint x: 556, endPoint y: 333, distance: 14.7
click at [730, 207] on div "# Используй параметры вместе с методами движения, чтобы пройти дальше. hero . m…" at bounding box center [673, 179] width 323 height 300
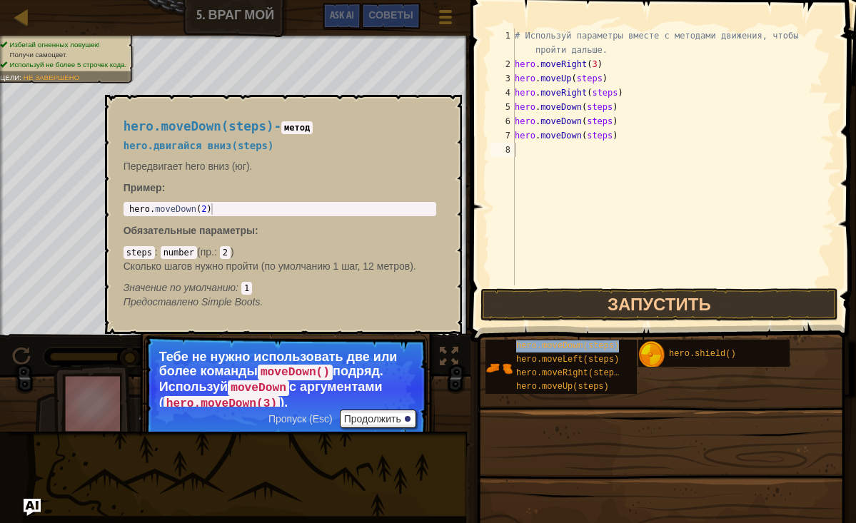
type textarea "hero.moveDown(steps)"
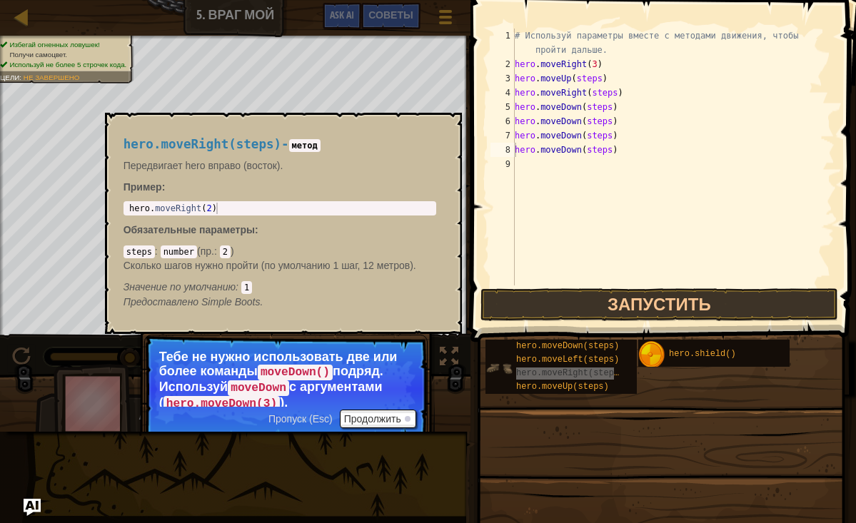
drag, startPoint x: 608, startPoint y: 373, endPoint x: 633, endPoint y: 354, distance: 31.6
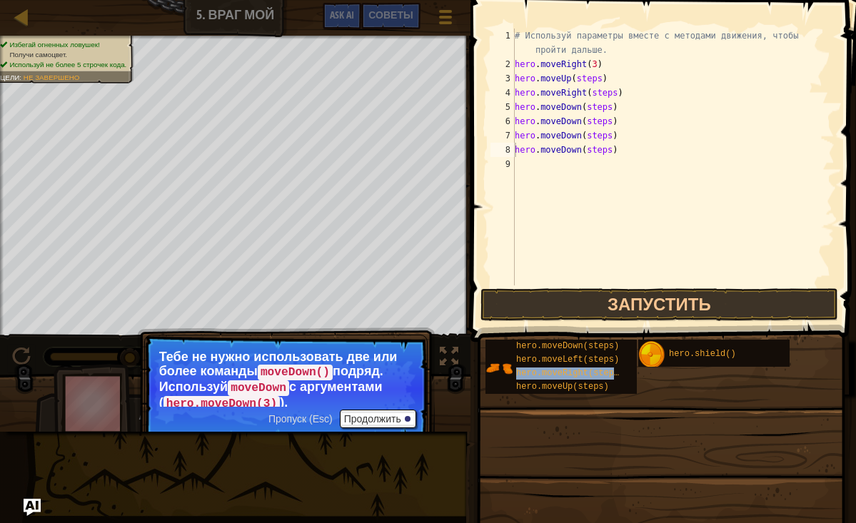
click at [794, 190] on div "# Используй параметры вместе с методами движения, чтобы пройти дальше. hero . m…" at bounding box center [673, 179] width 323 height 300
drag, startPoint x: 608, startPoint y: 375, endPoint x: 588, endPoint y: 205, distance: 171.2
click at [588, 204] on div "Советы Видео 1 2 3 4 5 6 7 8 9 # Используй параметры вместе с методами движения…" at bounding box center [661, 258] width 390 height 516
drag, startPoint x: 578, startPoint y: 371, endPoint x: 546, endPoint y: 230, distance: 144.1
click at [546, 230] on div "Советы Видео 1 2 3 4 5 6 7 8 9 # Используй параметры вместе с методами движения…" at bounding box center [661, 258] width 390 height 516
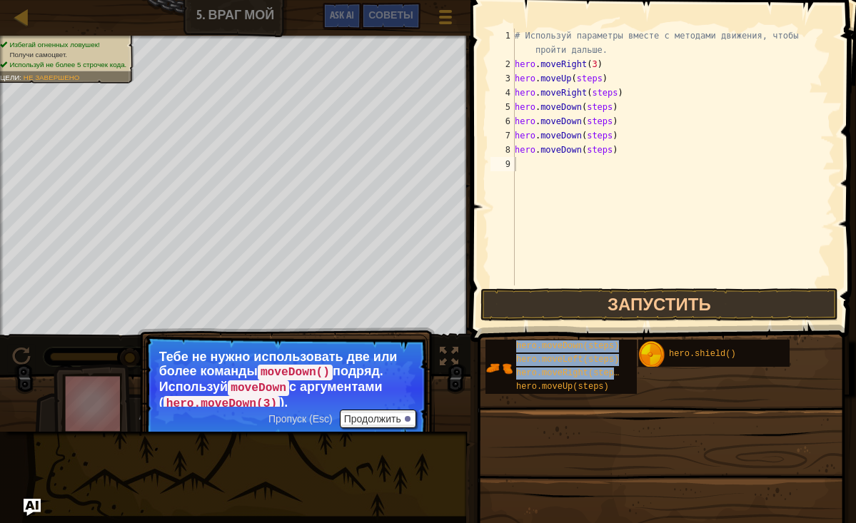
drag, startPoint x: 586, startPoint y: 368, endPoint x: 646, endPoint y: 236, distance: 145.1
click at [646, 236] on div "Советы Видео 1 2 3 4 5 6 7 8 9 # Используй параметры вместе с методами движения…" at bounding box center [661, 258] width 390 height 516
click at [644, 238] on div "# Используй параметры вместе с методами движения, чтобы пройти дальше. hero . m…" at bounding box center [673, 179] width 323 height 300
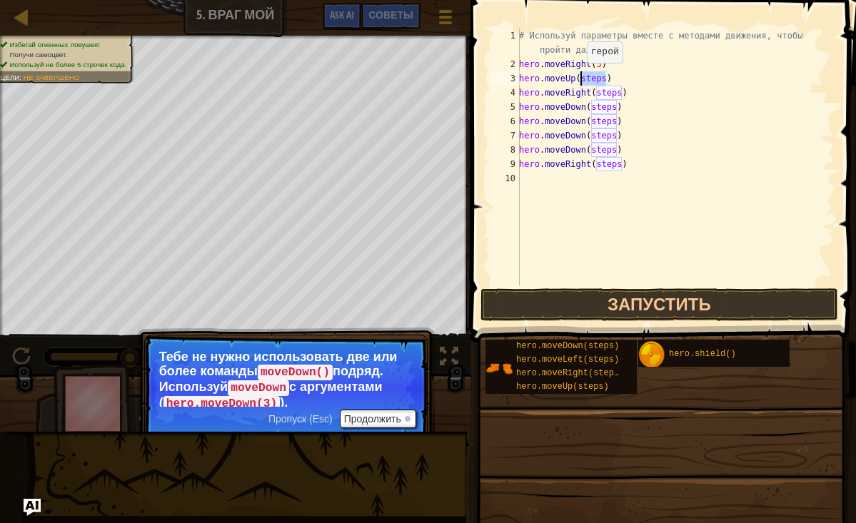
drag, startPoint x: 606, startPoint y: 77, endPoint x: 582, endPoint y: 77, distance: 23.6
click at [581, 77] on div "# Используй параметры вместе с методами движения, чтобы пройти дальше. hero . m…" at bounding box center [675, 179] width 318 height 300
drag, startPoint x: 620, startPoint y: 96, endPoint x: 596, endPoint y: 93, distance: 24.4
click at [595, 93] on div "# Используй параметры вместе с методами движения, чтобы пройти дальше. hero . m…" at bounding box center [675, 179] width 318 height 300
click at [618, 109] on div "# Используй параметры вместе с методами движения, чтобы пройти дальше. hero . m…" at bounding box center [675, 179] width 318 height 300
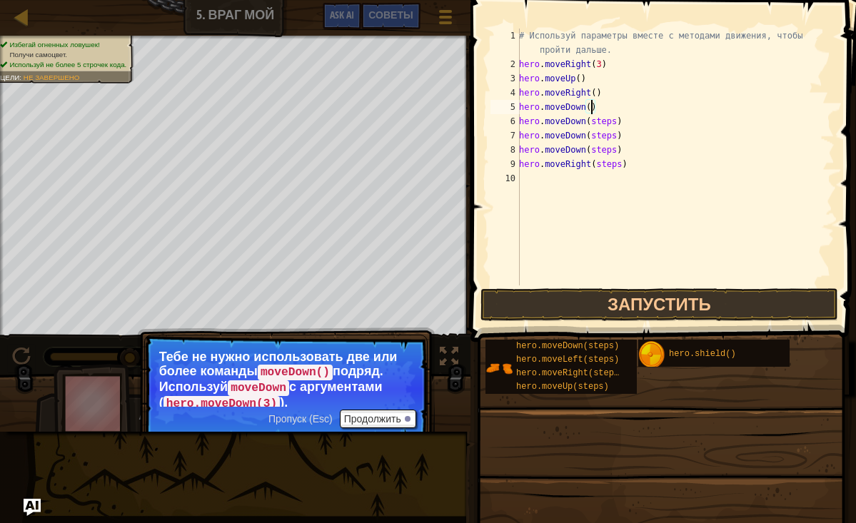
click at [616, 121] on div "# Используй параметры вместе с методами движения, чтобы пройти дальше. hero . m…" at bounding box center [675, 179] width 318 height 300
click at [618, 137] on div "# Используй параметры вместе с методами движения, чтобы пройти дальше. hero . m…" at bounding box center [675, 179] width 318 height 300
click at [618, 152] on div "# Используй параметры вместе с методами движения, чтобы пройти дальше. hero . m…" at bounding box center [675, 179] width 318 height 300
click at [622, 163] on div "# Используй параметры вместе с методами движения, чтобы пройти дальше. hero . m…" at bounding box center [675, 179] width 318 height 300
click at [641, 307] on button "Запустить" at bounding box center [660, 304] width 358 height 33
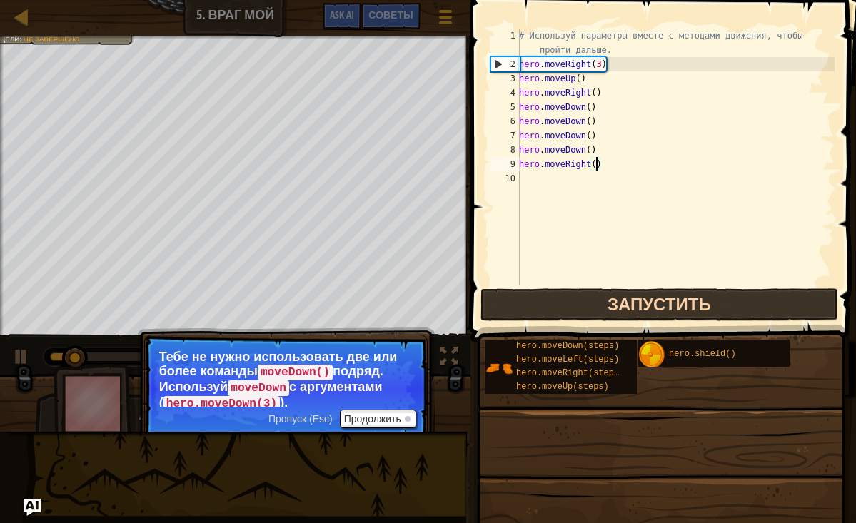
click at [641, 307] on button "Запустить" at bounding box center [660, 304] width 358 height 33
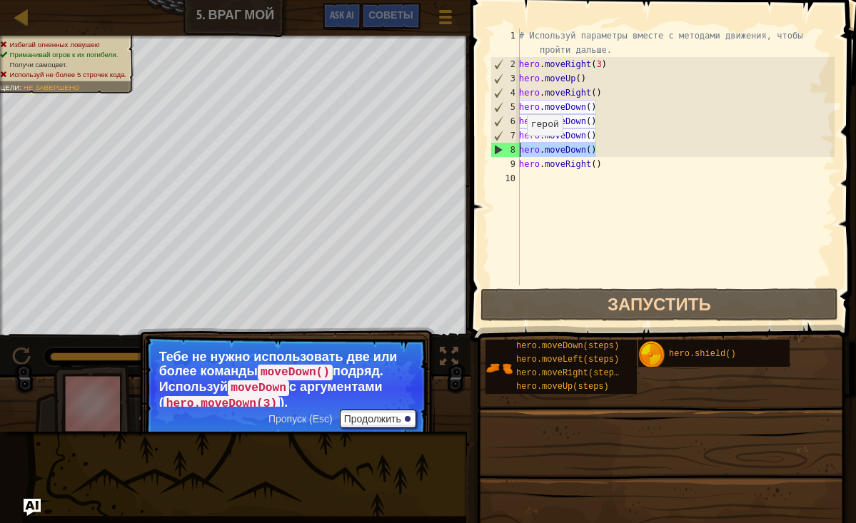
drag, startPoint x: 597, startPoint y: 149, endPoint x: 520, endPoint y: 149, distance: 77.1
click at [519, 149] on div "hero.moveRight() 1 2 3 4 5 6 7 8 9 10 # Используй параметры вместе с методами д…" at bounding box center [661, 157] width 347 height 257
type textarea "hero.moveDown()"
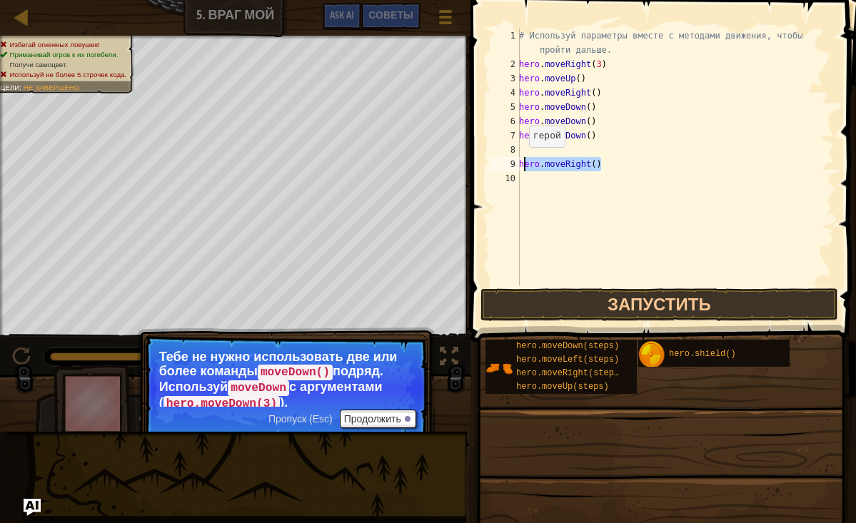
drag, startPoint x: 606, startPoint y: 164, endPoint x: 519, endPoint y: 161, distance: 86.4
click at [519, 161] on div "1 2 3 4 5 6 7 8 9 10 # Используй параметры вместе с методами движения, чтобы пр…" at bounding box center [661, 157] width 347 height 257
type textarea "hero.moveRight()"
click at [637, 293] on button "Запустить" at bounding box center [660, 304] width 358 height 33
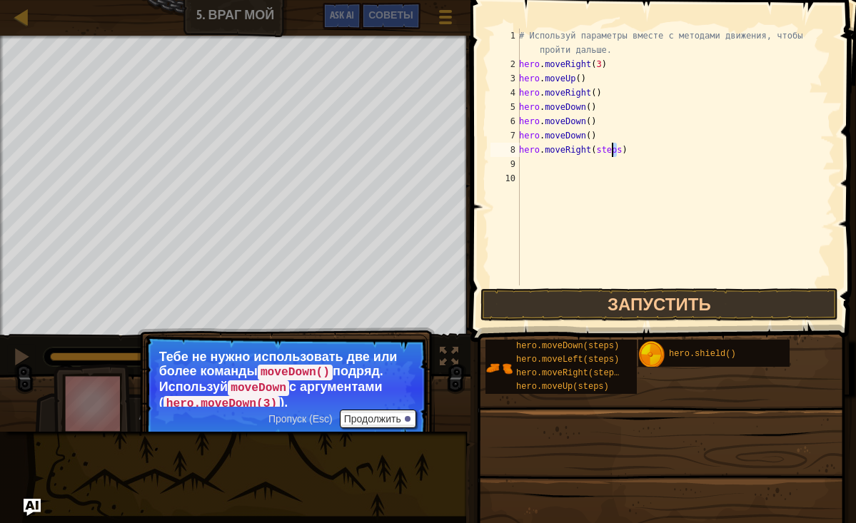
click at [613, 150] on div "# Используй параметры вместе с методами движения, чтобы пройти дальше. hero . m…" at bounding box center [675, 179] width 318 height 300
click at [621, 151] on div "# Используй параметры вместе с методами движения, чтобы пройти дальше. hero . m…" at bounding box center [675, 179] width 318 height 300
click at [660, 303] on button "Запустить" at bounding box center [660, 304] width 358 height 33
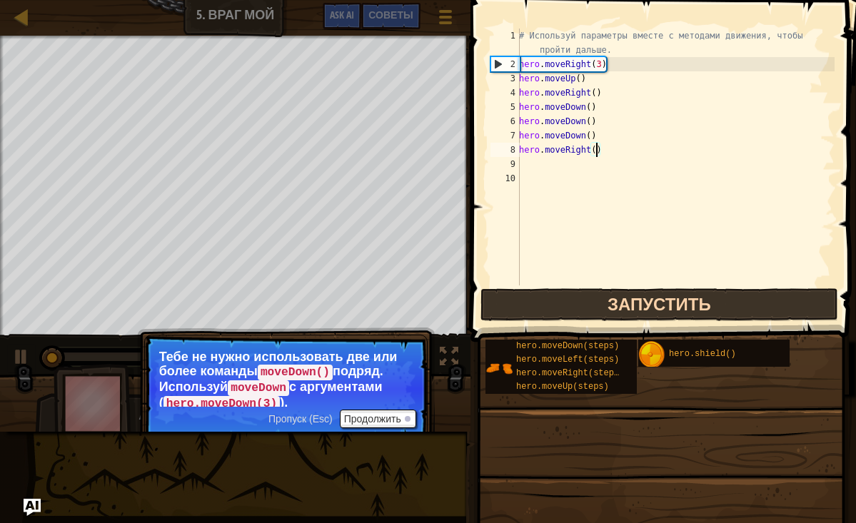
click at [660, 303] on button "Запустить" at bounding box center [660, 304] width 358 height 33
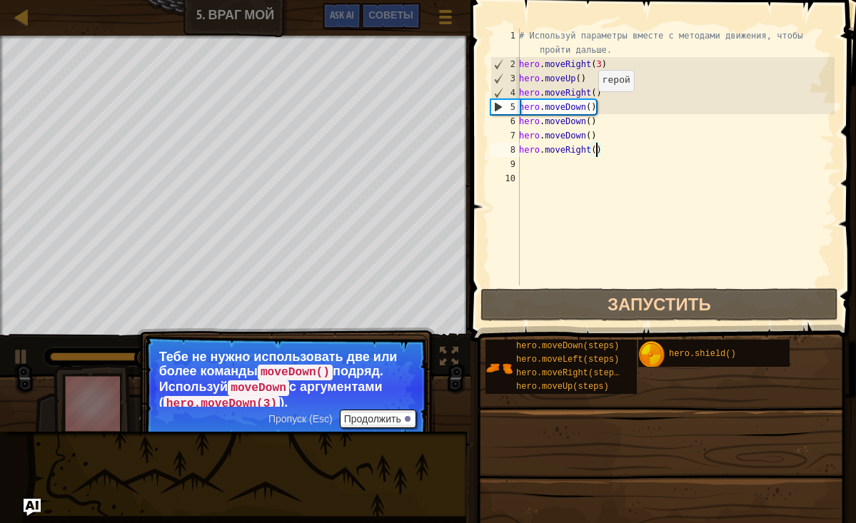
click at [591, 106] on div "# Используй параметры вместе с методами движения, чтобы пройти дальше. hero . m…" at bounding box center [675, 179] width 318 height 300
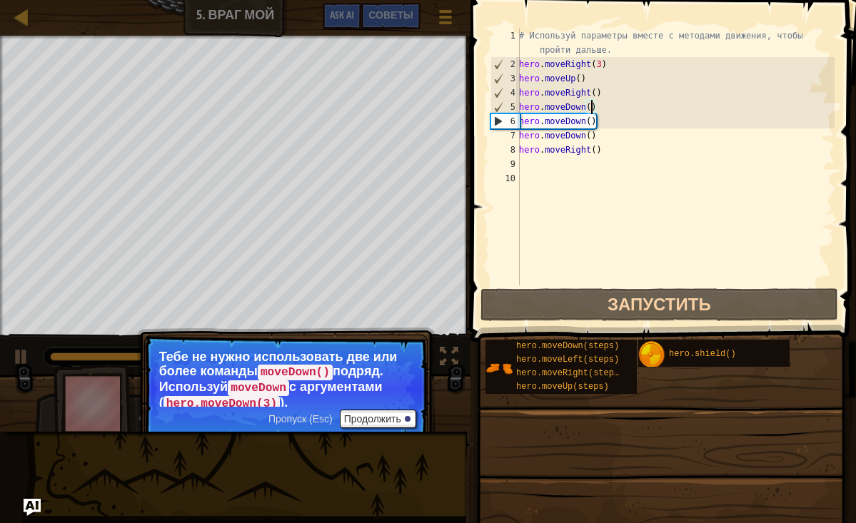
scroll to position [6, 6]
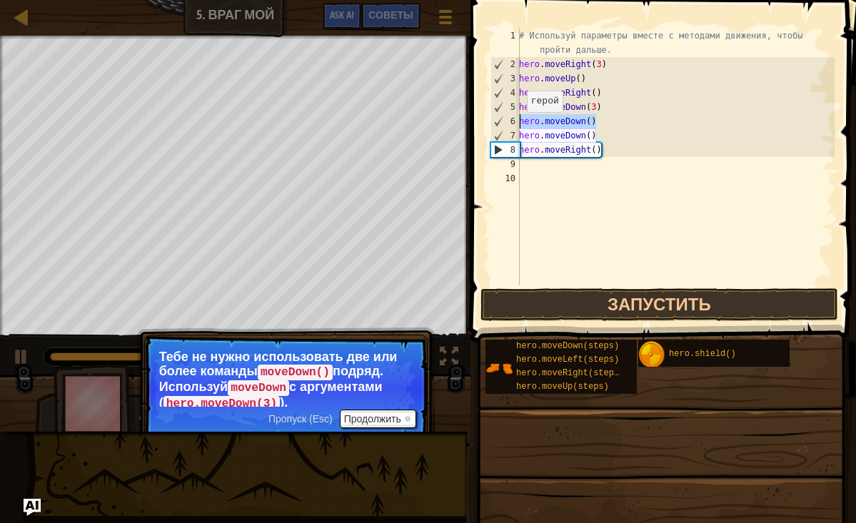
drag, startPoint x: 596, startPoint y: 121, endPoint x: 520, endPoint y: 126, distance: 75.9
click at [520, 126] on div "# Используй параметры вместе с методами движения, чтобы пройти дальше. hero . m…" at bounding box center [675, 179] width 318 height 300
type textarea "hero.moveDown()"
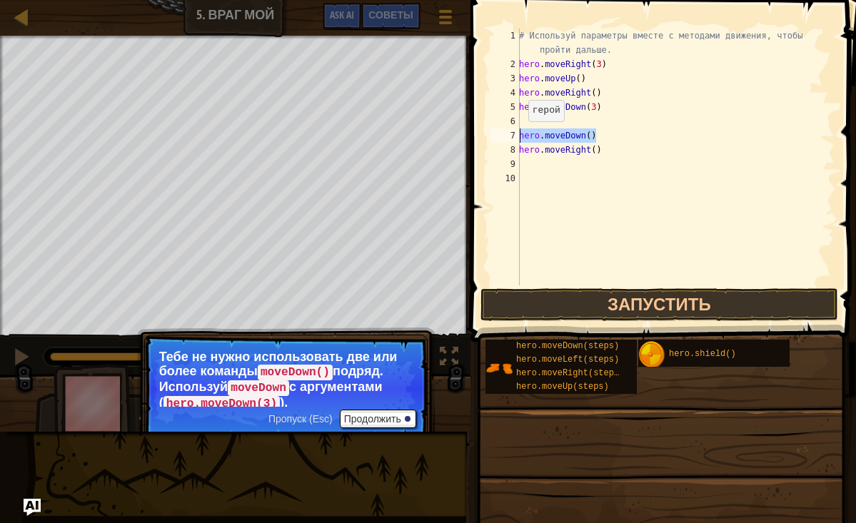
drag, startPoint x: 598, startPoint y: 136, endPoint x: 521, endPoint y: 136, distance: 77.1
click at [521, 136] on div "# Используй параметры вместе с методами движения, чтобы пройти дальше. hero . m…" at bounding box center [675, 179] width 318 height 300
type textarea "hero.moveDown()"
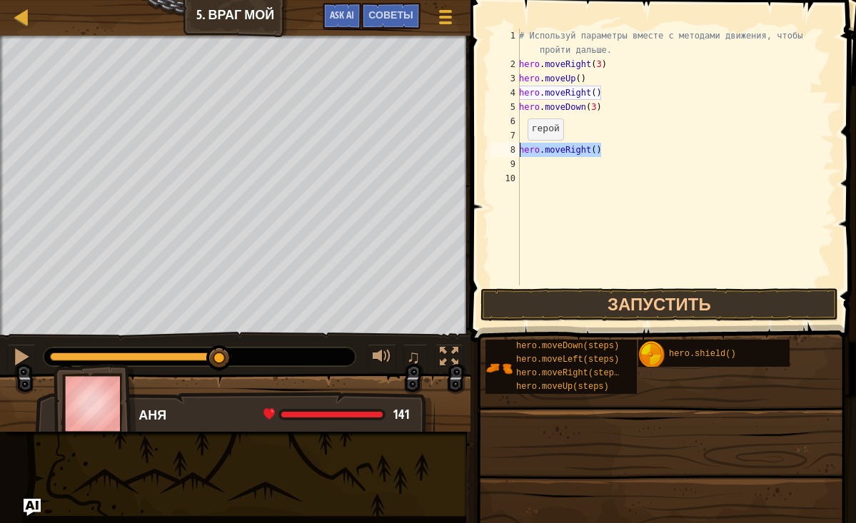
drag, startPoint x: 606, startPoint y: 152, endPoint x: 511, endPoint y: 155, distance: 95.0
click at [510, 155] on div "1 2 3 4 5 6 7 8 9 10 # Используй параметры вместе с методами движения, чтобы пр…" at bounding box center [661, 157] width 347 height 257
type textarea "hero.moveRight()"
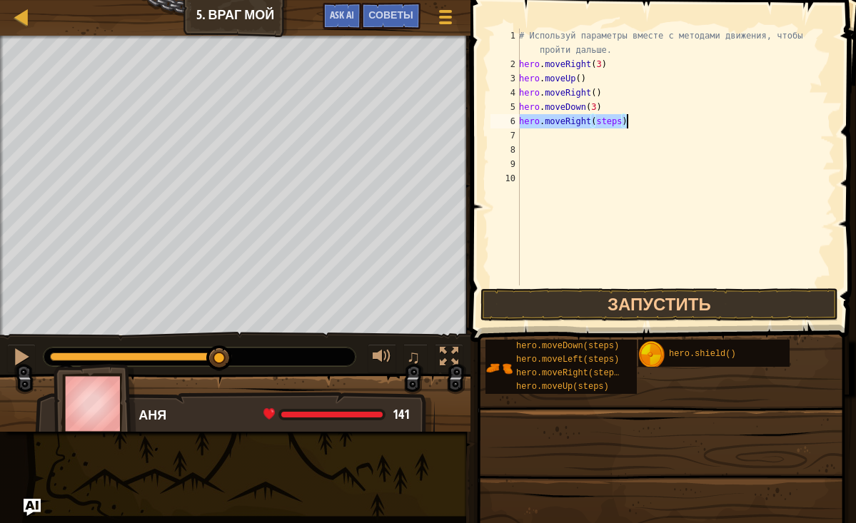
click at [621, 123] on div "# Используй параметры вместе с методами движения, чтобы пройти дальше. hero . m…" at bounding box center [675, 179] width 318 height 300
click at [668, 308] on button "Запустить" at bounding box center [660, 304] width 358 height 33
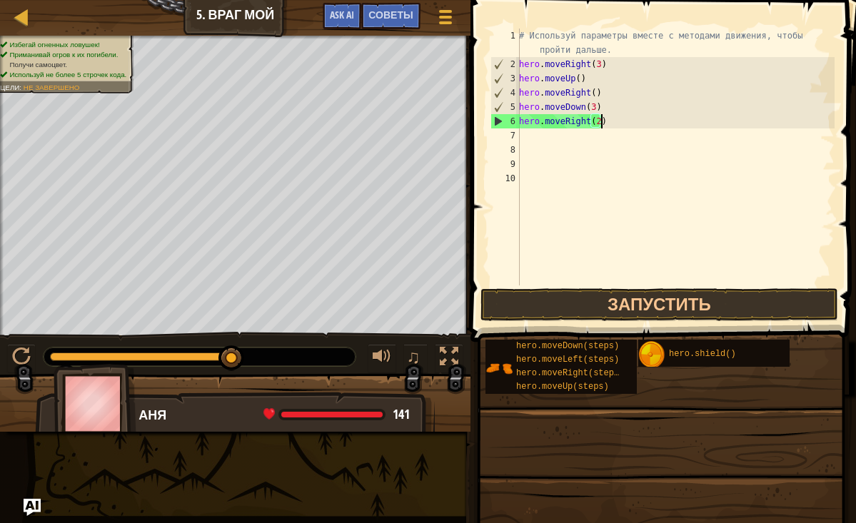
scroll to position [6, 6]
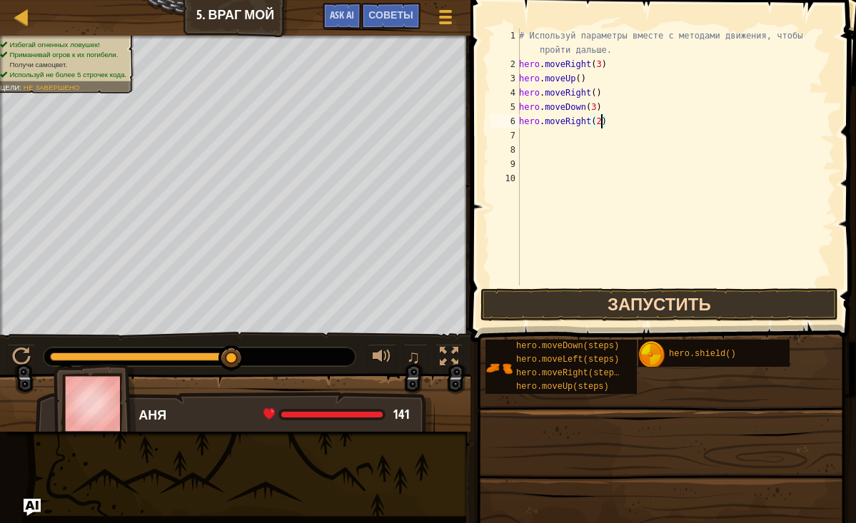
type textarea "hero.moveRight(2)"
click at [646, 306] on button "Запустить" at bounding box center [660, 304] width 358 height 33
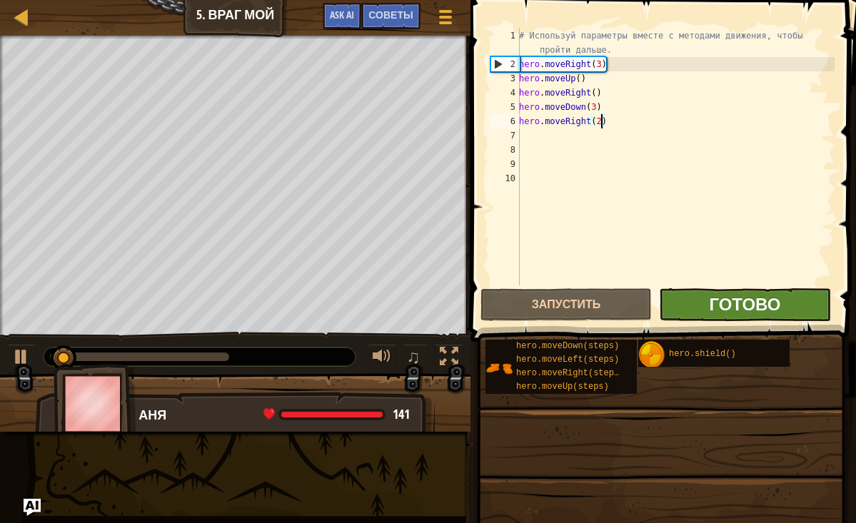
click at [746, 297] on span "Готово" at bounding box center [744, 304] width 71 height 23
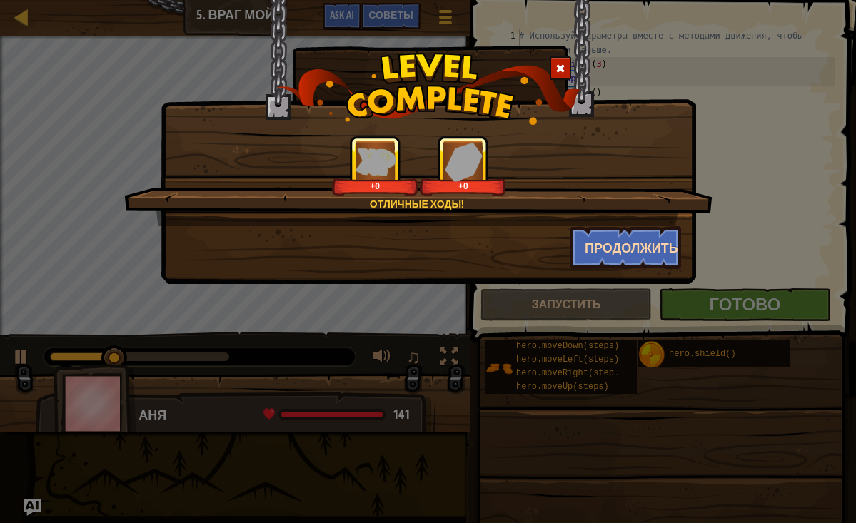
click at [598, 247] on button "Продолжить" at bounding box center [626, 247] width 111 height 43
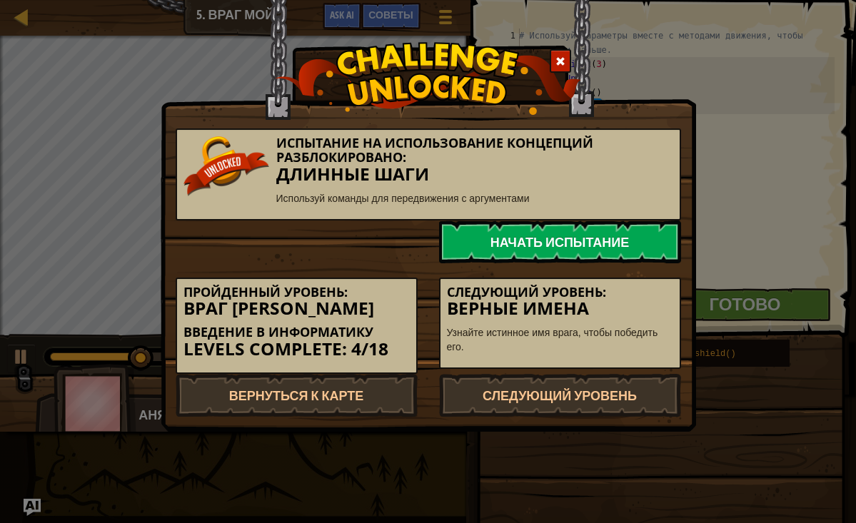
click at [528, 237] on link "Начать испытание" at bounding box center [560, 242] width 242 height 43
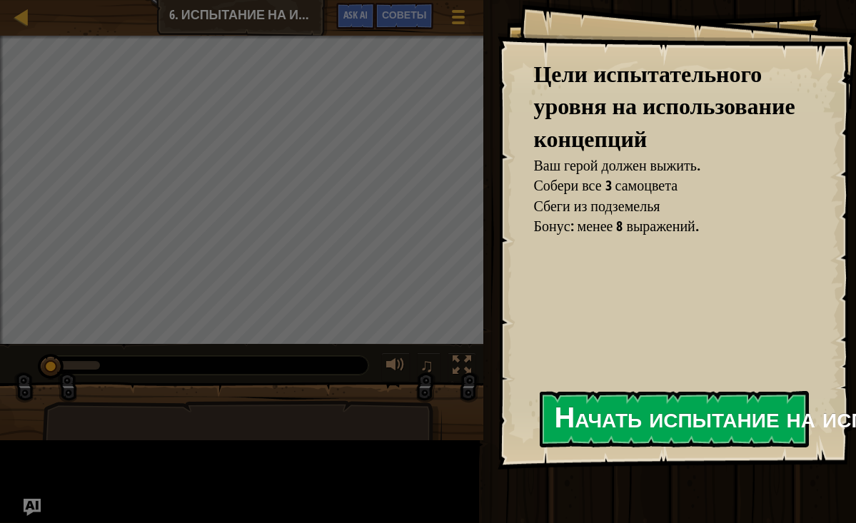
drag, startPoint x: 650, startPoint y: 428, endPoint x: 623, endPoint y: 401, distance: 38.4
click at [651, 429] on button "Начать испытание на использование концепций" at bounding box center [674, 419] width 269 height 56
